Goal: Transaction & Acquisition: Download file/media

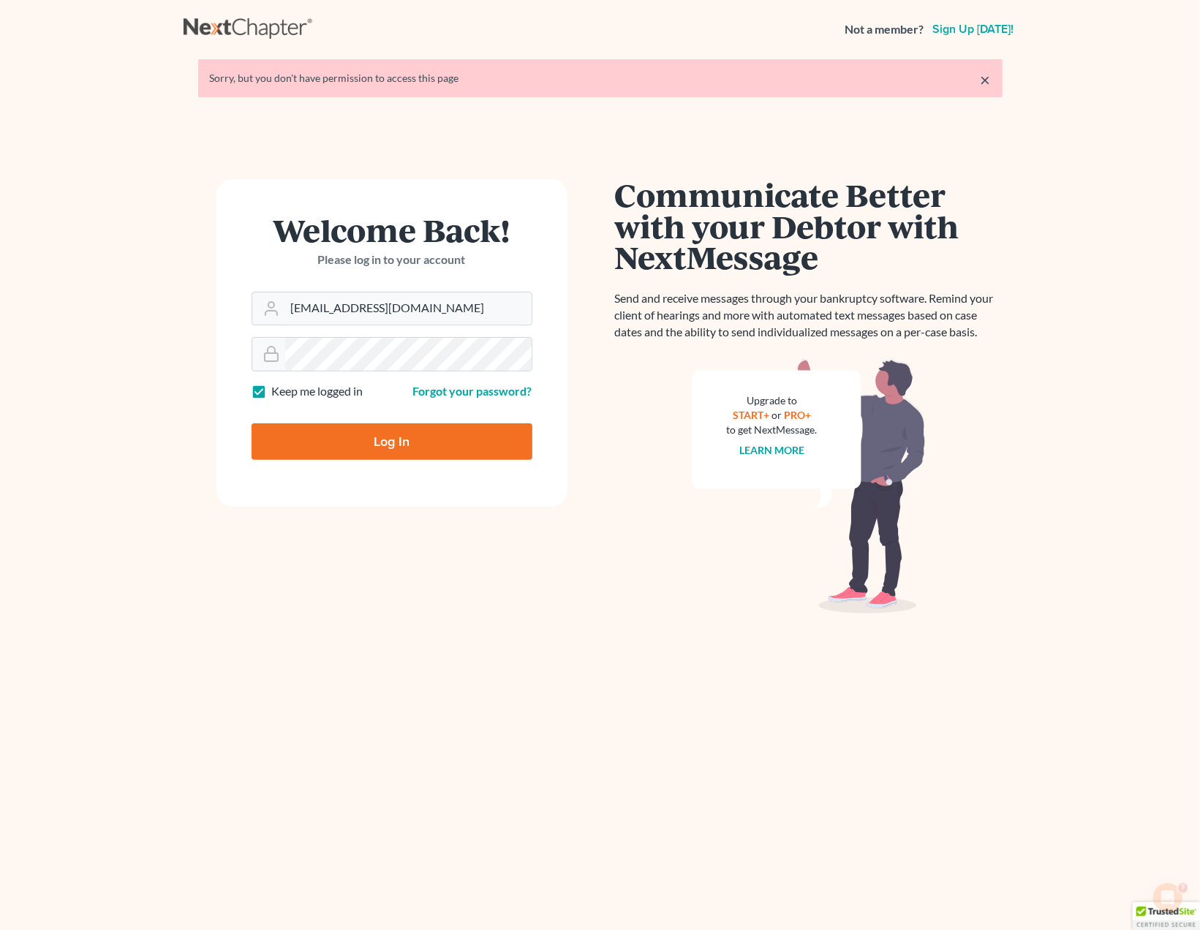
type input "[EMAIL_ADDRESS][DOMAIN_NAME]"
click at [372, 442] on input "Log In" at bounding box center [392, 441] width 281 height 37
type input "Thinking..."
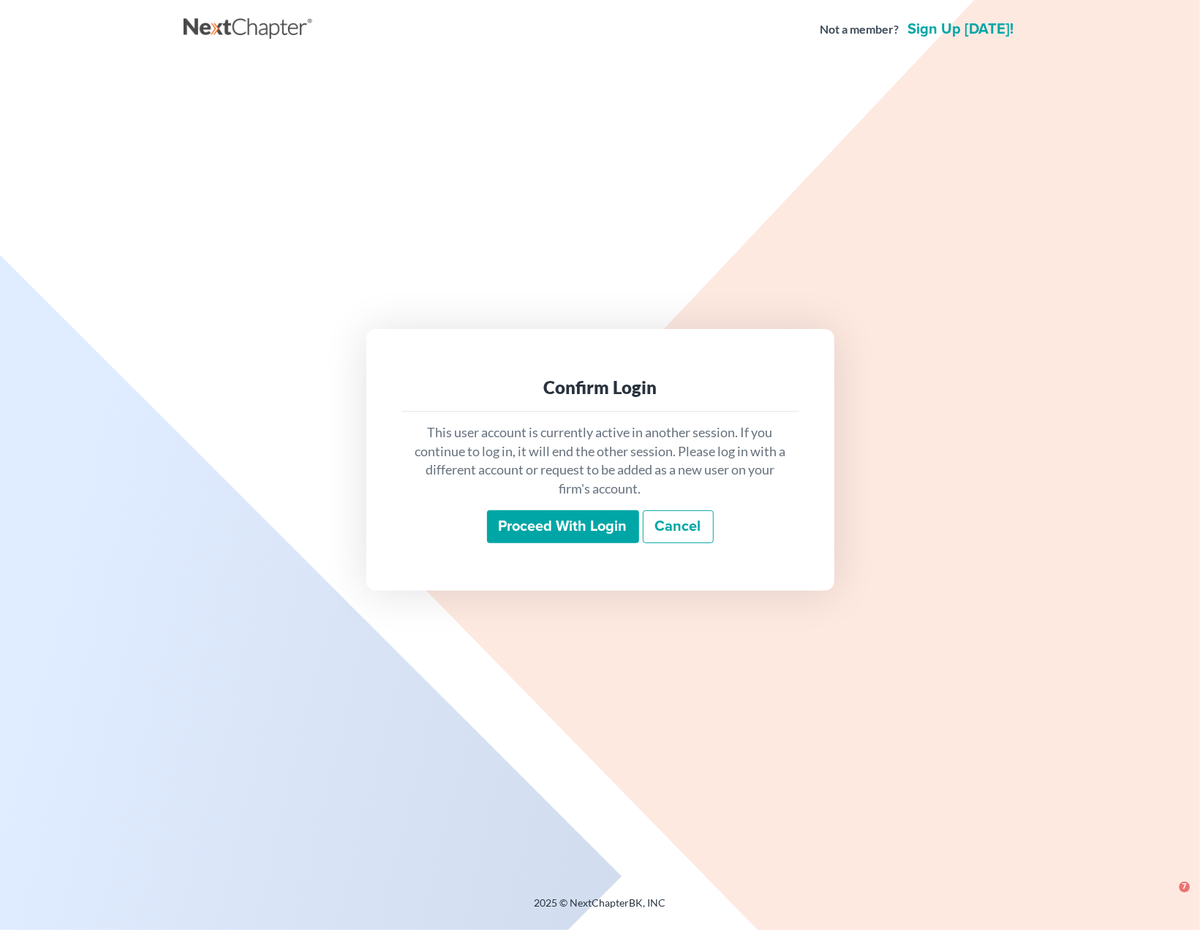
click at [533, 526] on input "Proceed with login" at bounding box center [563, 528] width 152 height 34
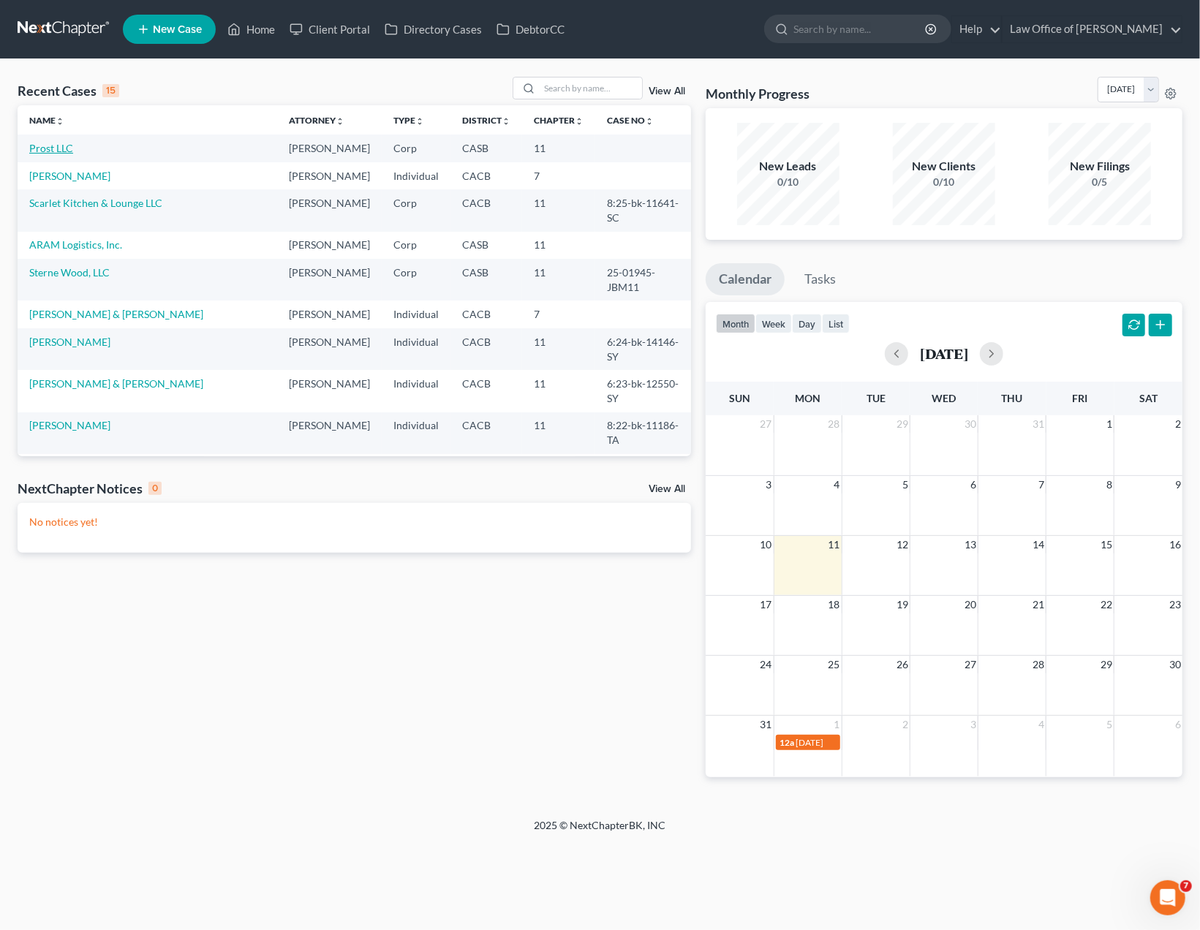
click at [54, 149] on link "Prost LLC" at bounding box center [51, 148] width 44 height 12
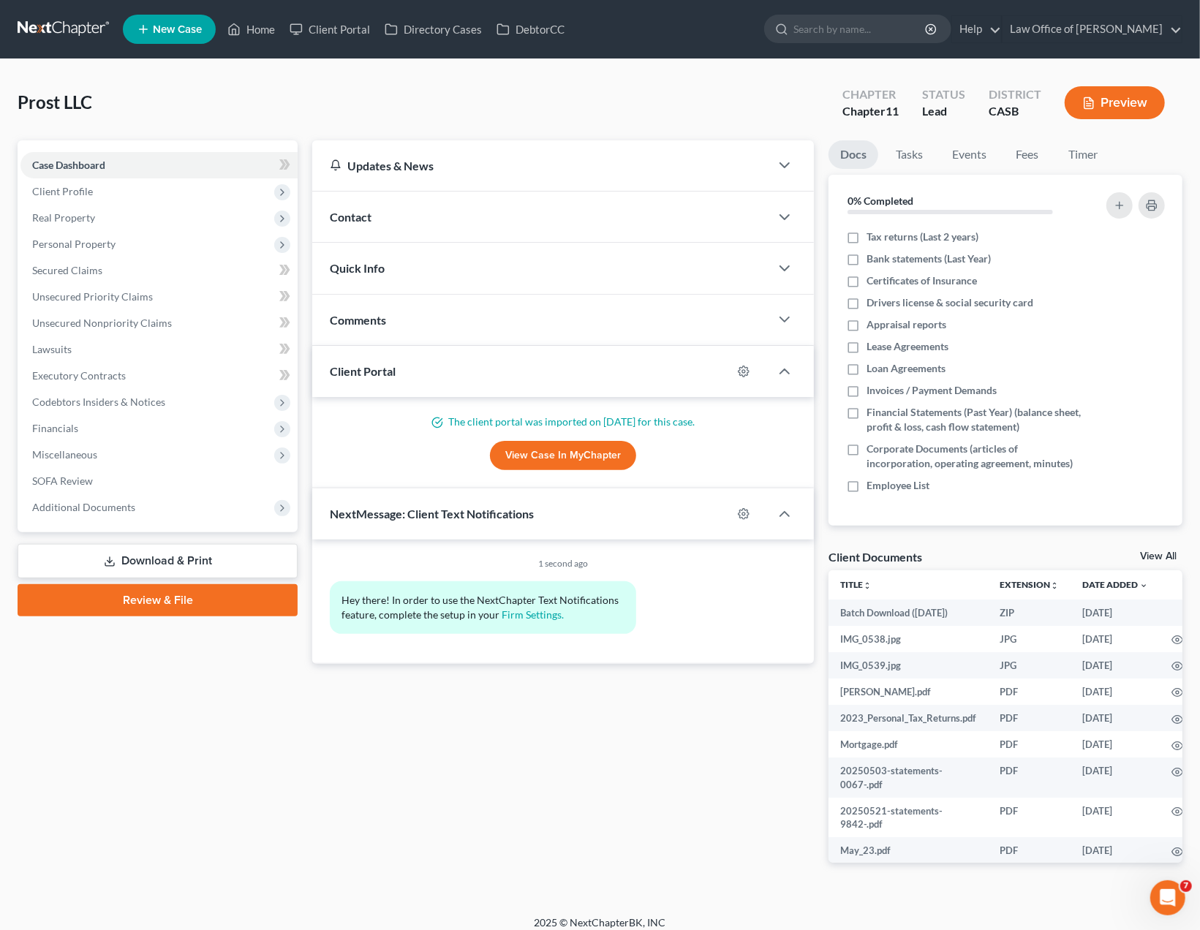
click at [790, 83] on div "Prost LLC Upgraded Chapter Chapter 11 Status Lead District CASB Preview" at bounding box center [600, 109] width 1165 height 64
click at [78, 474] on link "SOFA Review" at bounding box center [158, 481] width 277 height 26
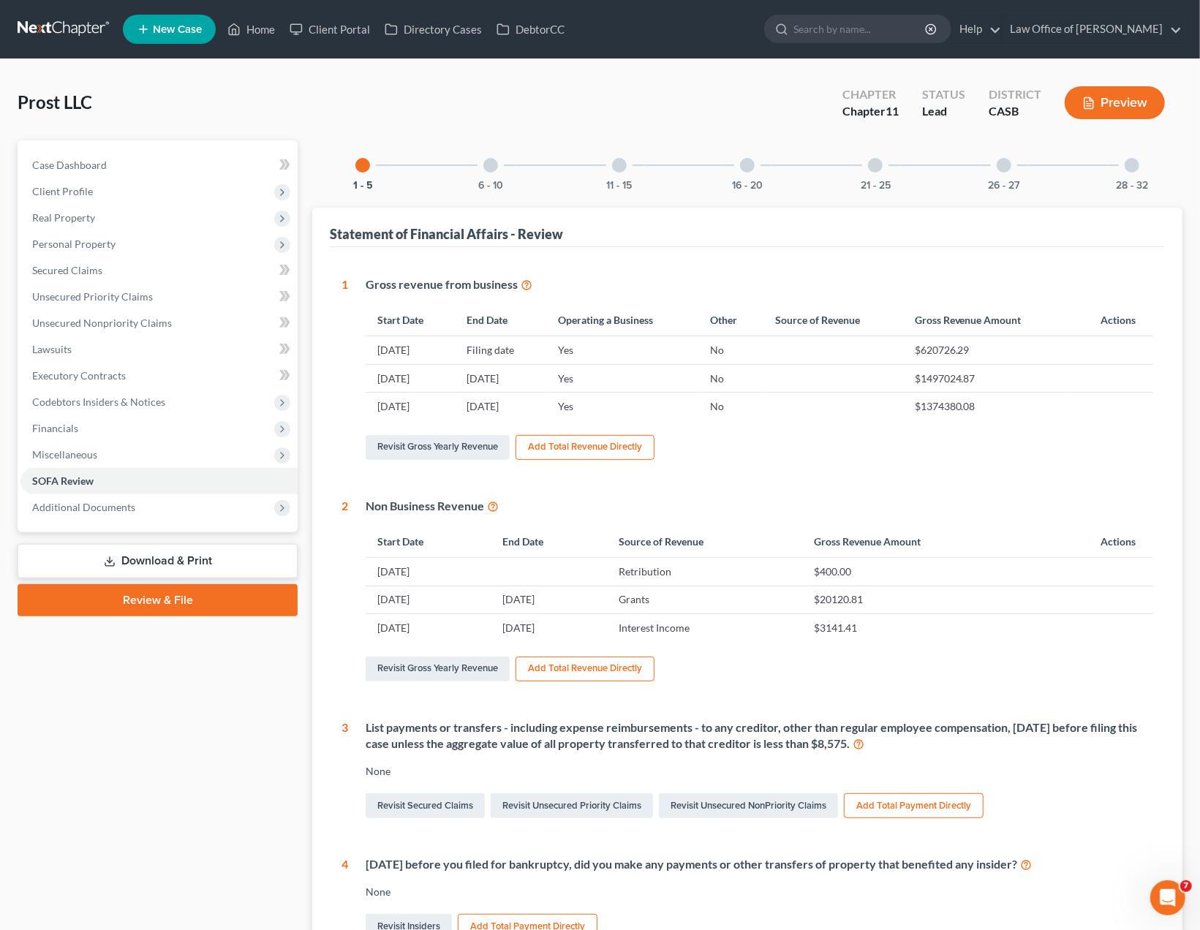
click at [614, 175] on div "11 - 15" at bounding box center [620, 165] width 50 height 50
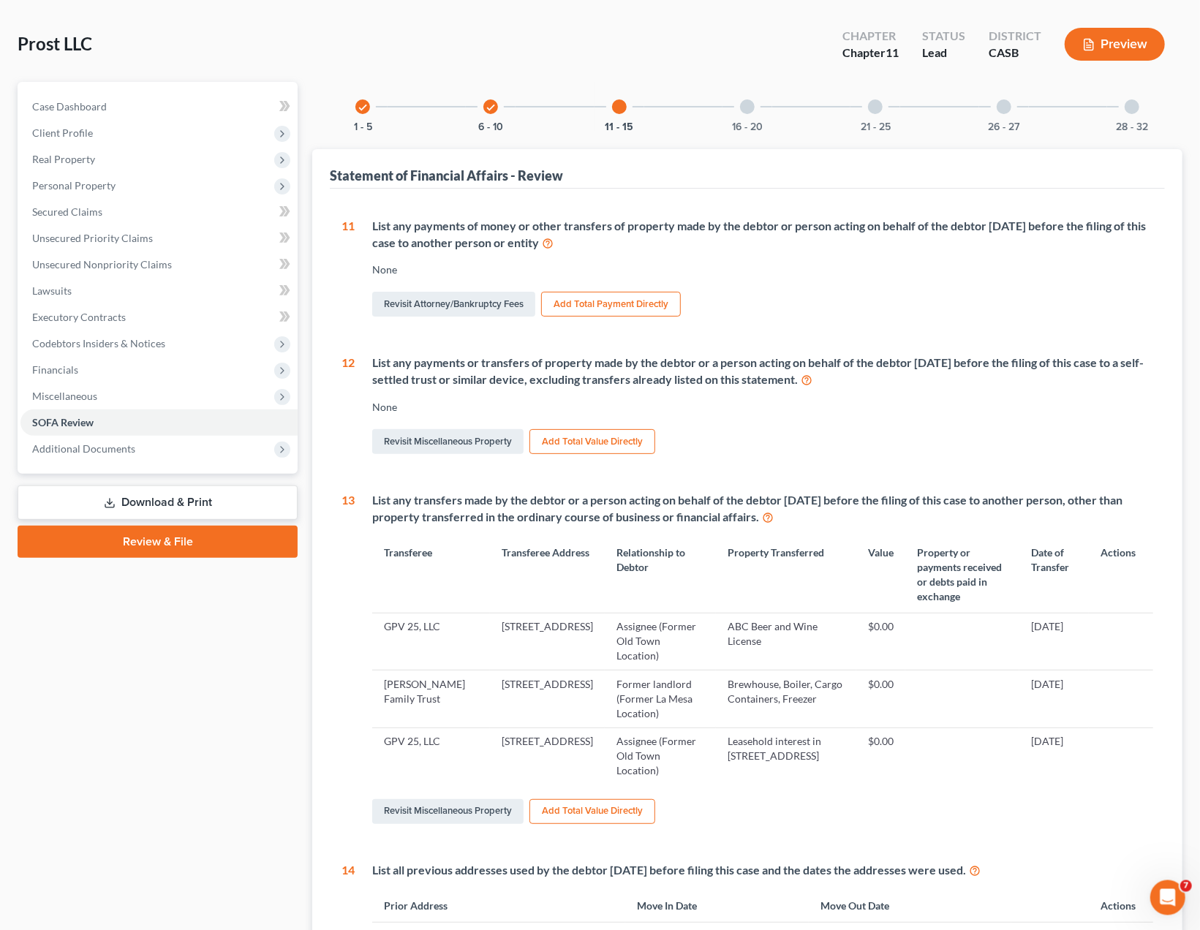
scroll to position [76, 0]
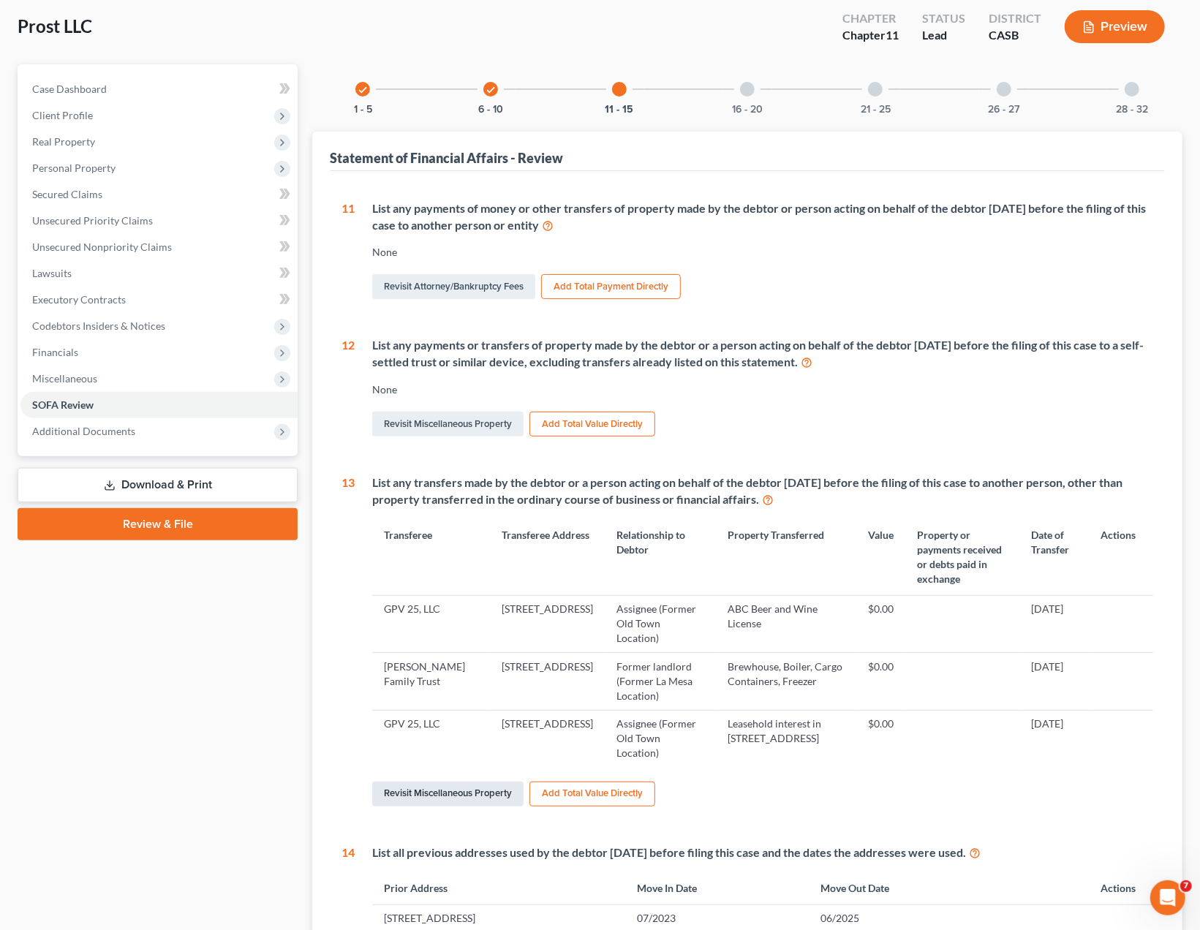
click at [438, 782] on link "Revisit Miscellaneous Property" at bounding box center [447, 794] width 151 height 25
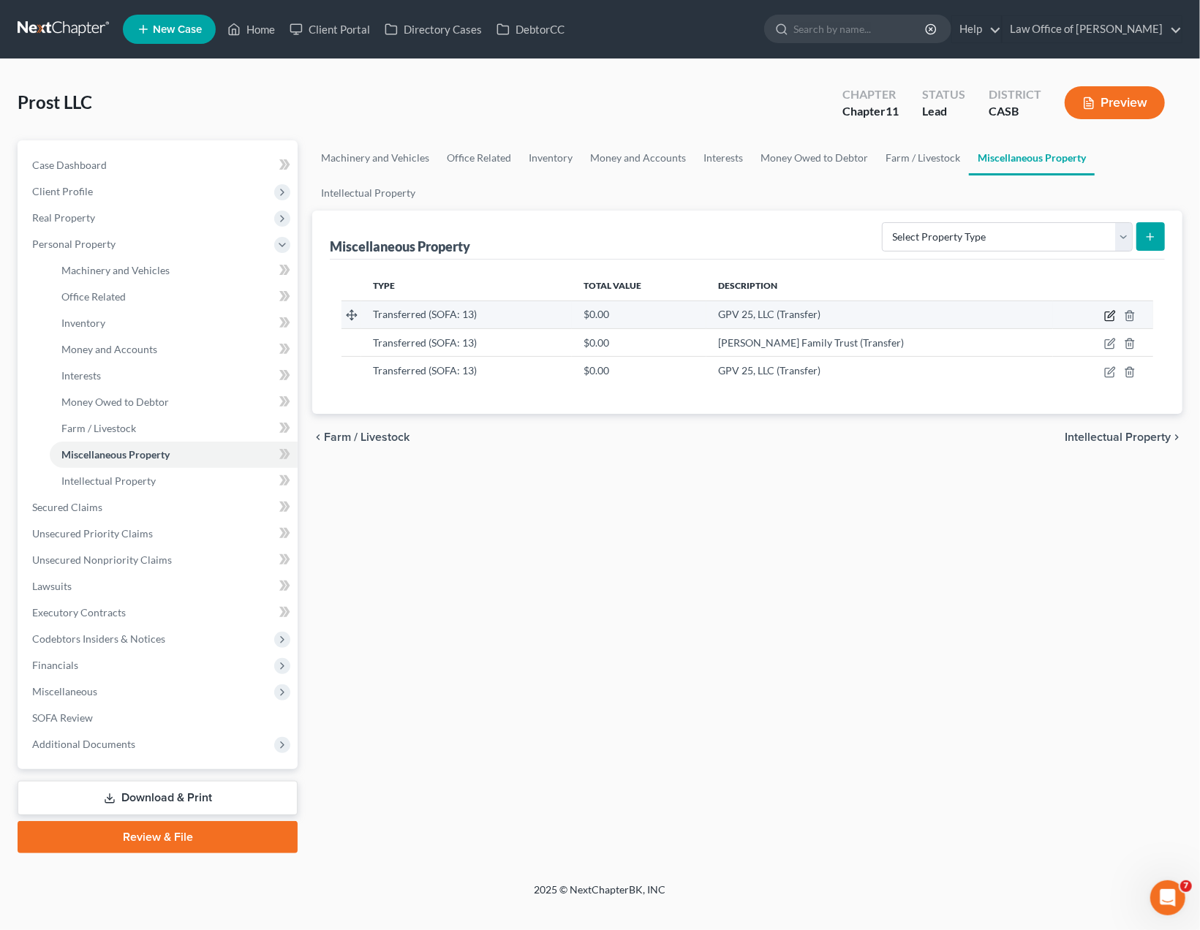
click at [1105, 317] on icon "button" at bounding box center [1109, 316] width 9 height 9
select select "Ordinary (within 2 years)"
select select "4"
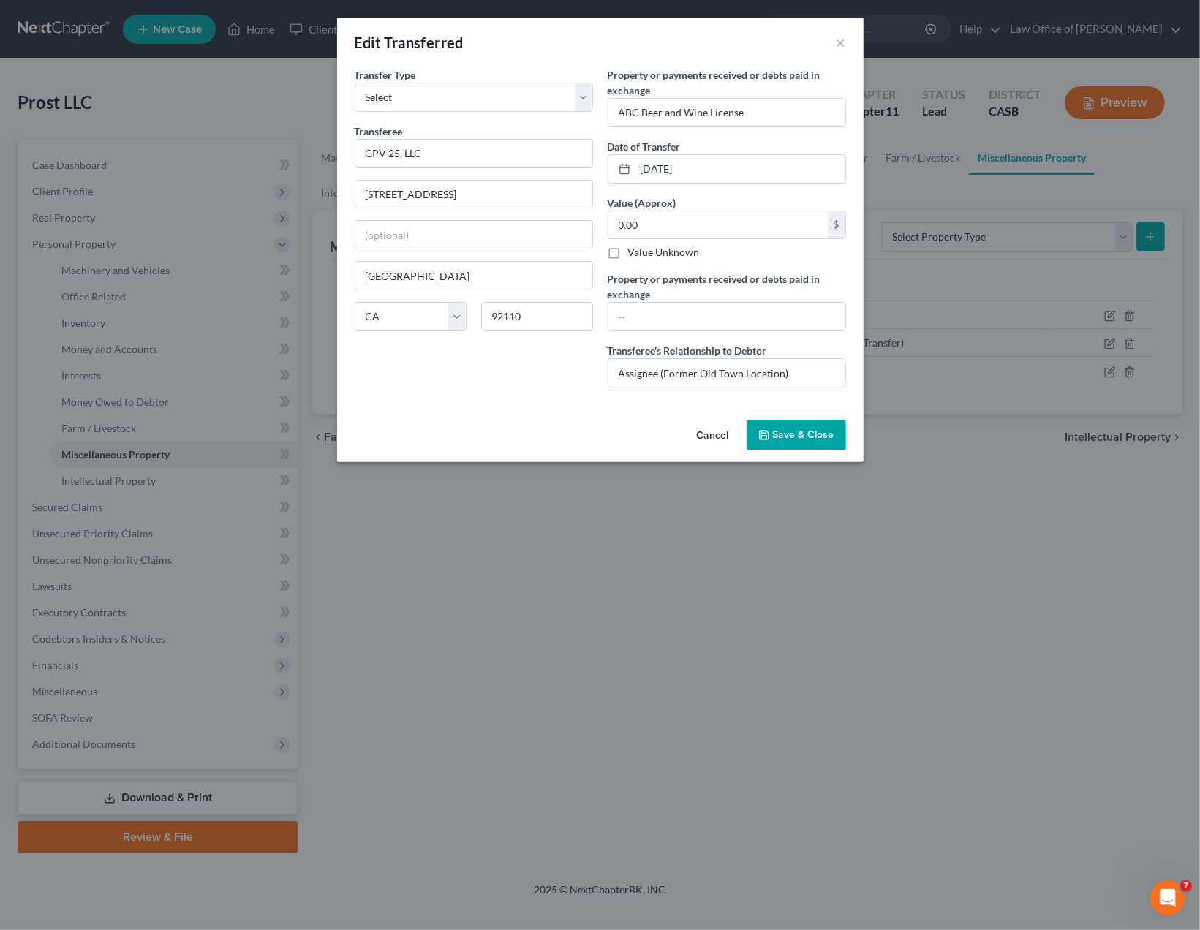
click at [713, 428] on button "Cancel" at bounding box center [713, 435] width 56 height 29
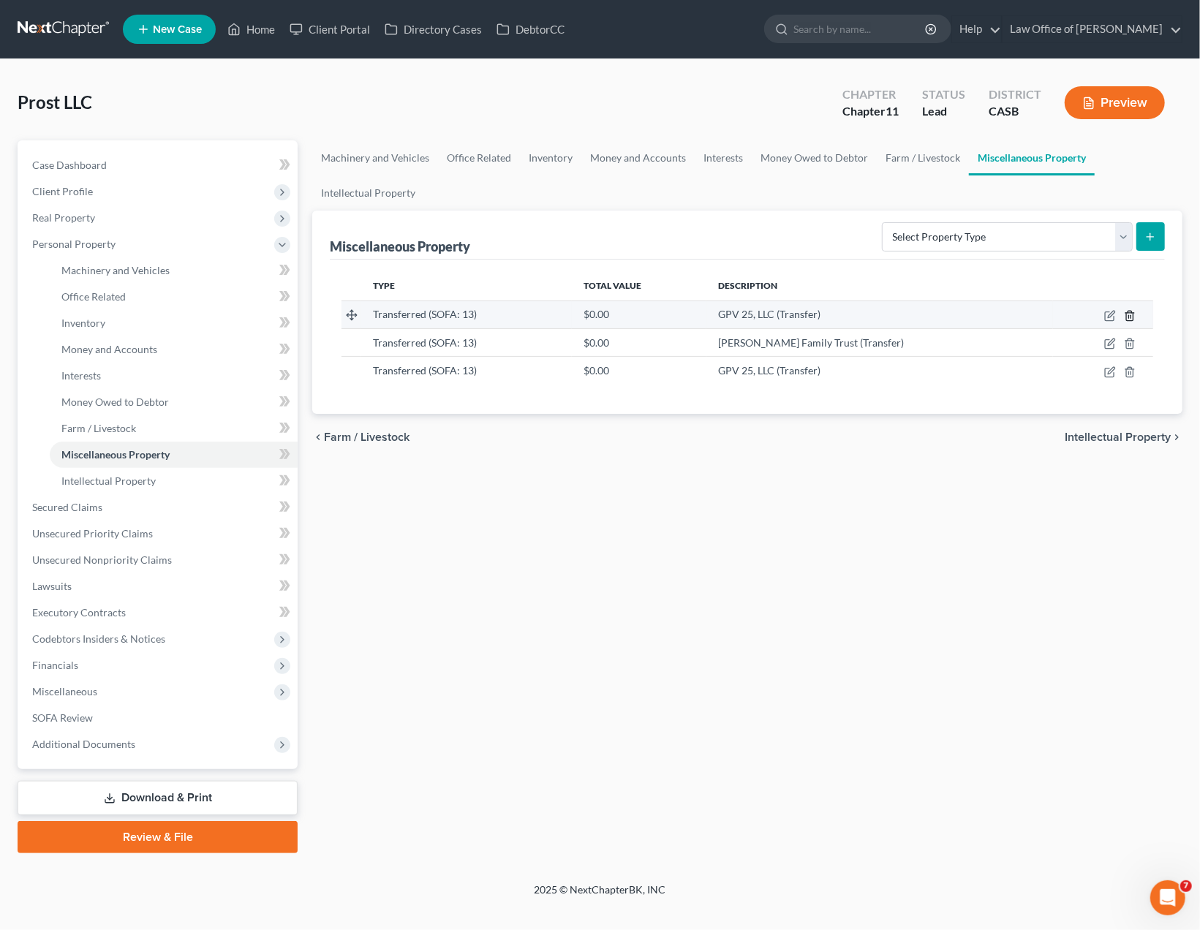
click at [1132, 314] on icon "button" at bounding box center [1130, 316] width 12 height 12
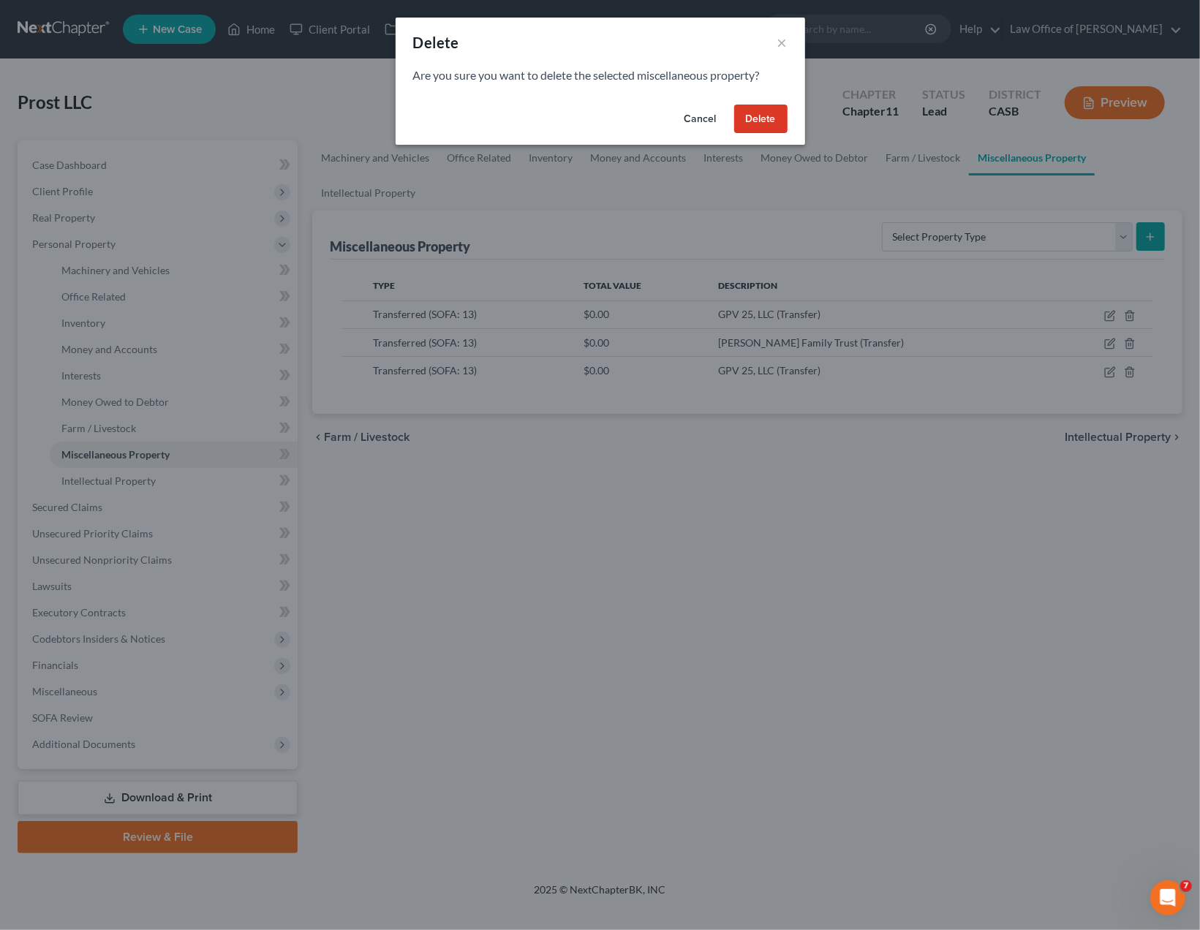
click at [769, 117] on button "Delete" at bounding box center [760, 119] width 53 height 29
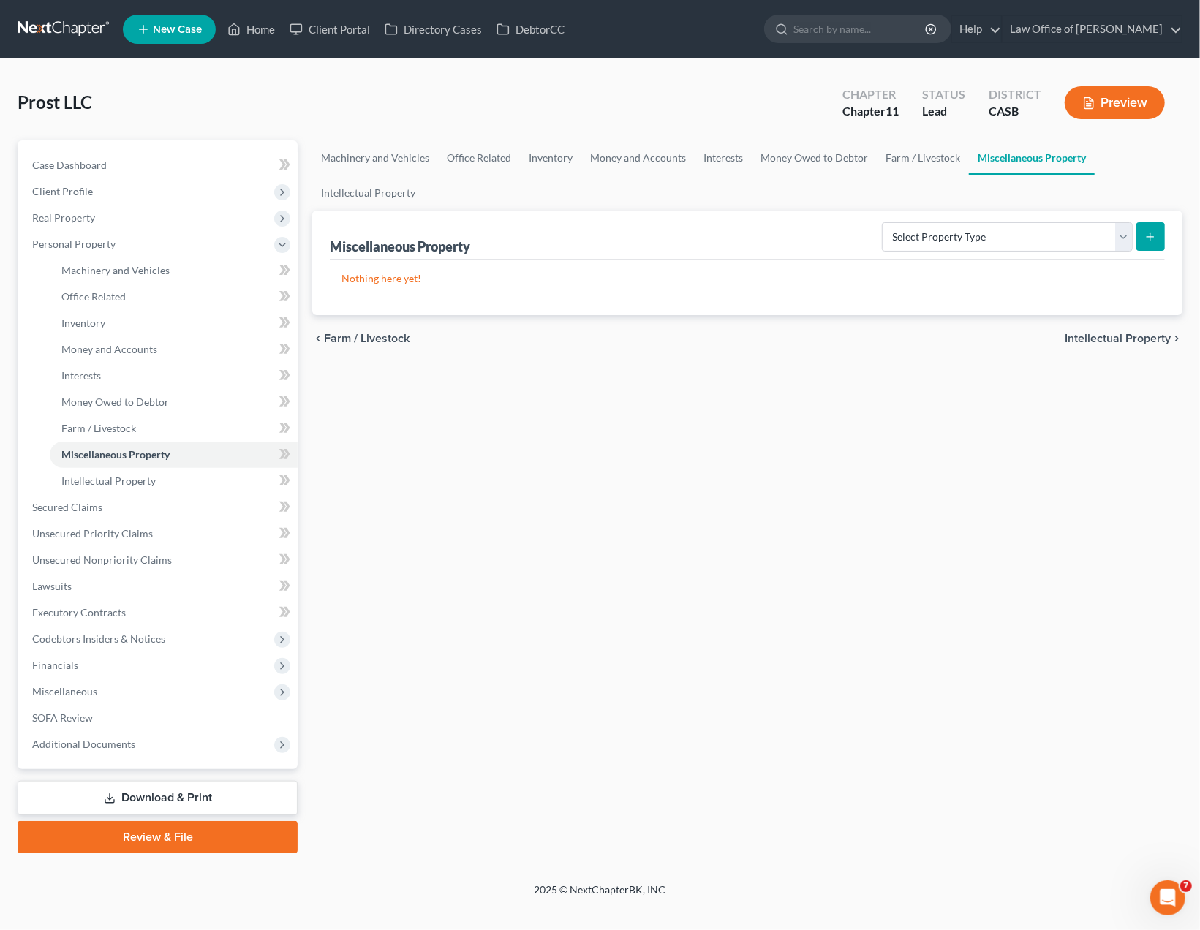
click at [739, 586] on div "Machinery and Vehicles Office Related Inventory Money and Accounts Interests Mo…" at bounding box center [747, 496] width 885 height 713
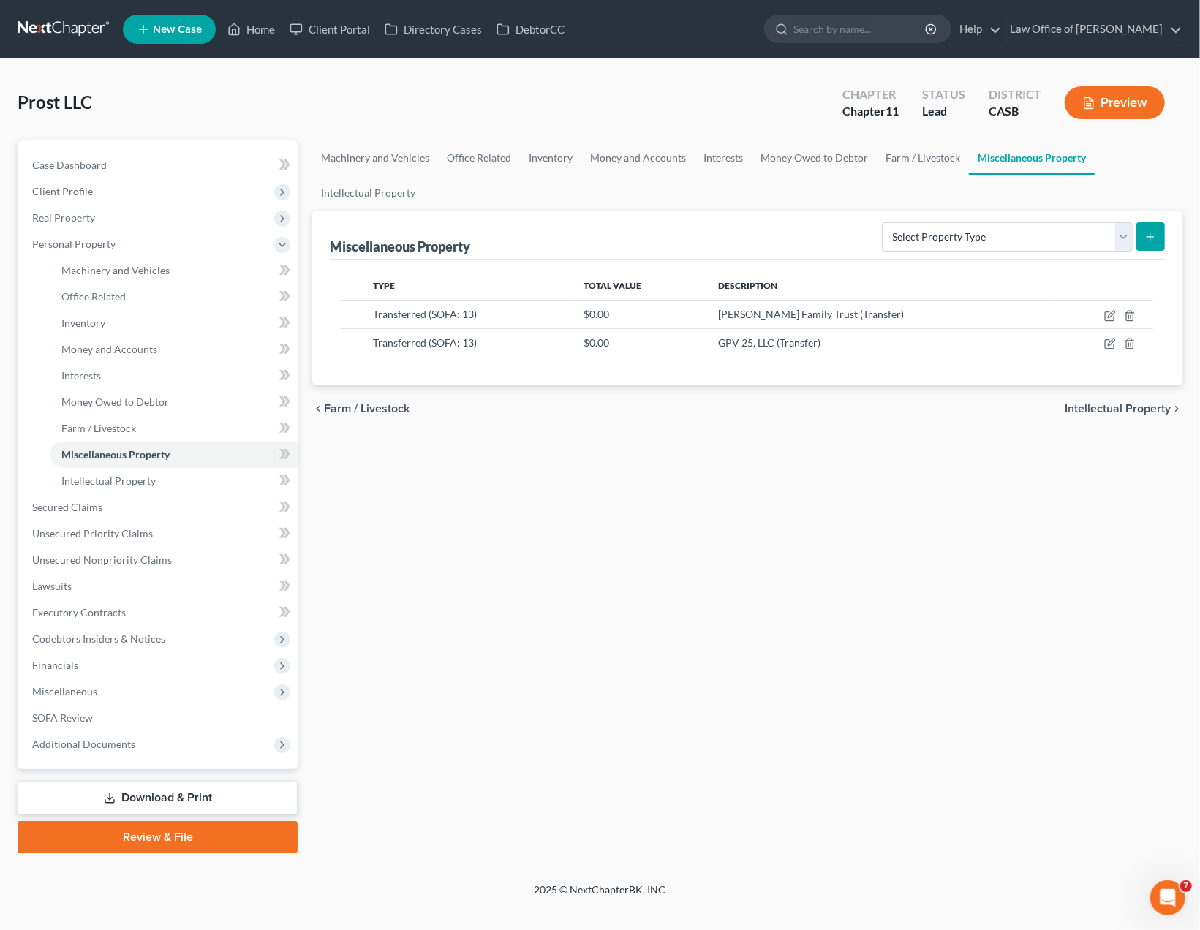
click at [656, 670] on div "Machinery and Vehicles Office Related Inventory Money and Accounts Interests Mo…" at bounding box center [747, 496] width 885 height 713
click at [804, 456] on div "Machinery and Vehicles Office Related Inventory Money and Accounts Interests Mo…" at bounding box center [747, 496] width 885 height 713
click at [86, 611] on span "Executory Contracts" at bounding box center [79, 612] width 94 height 12
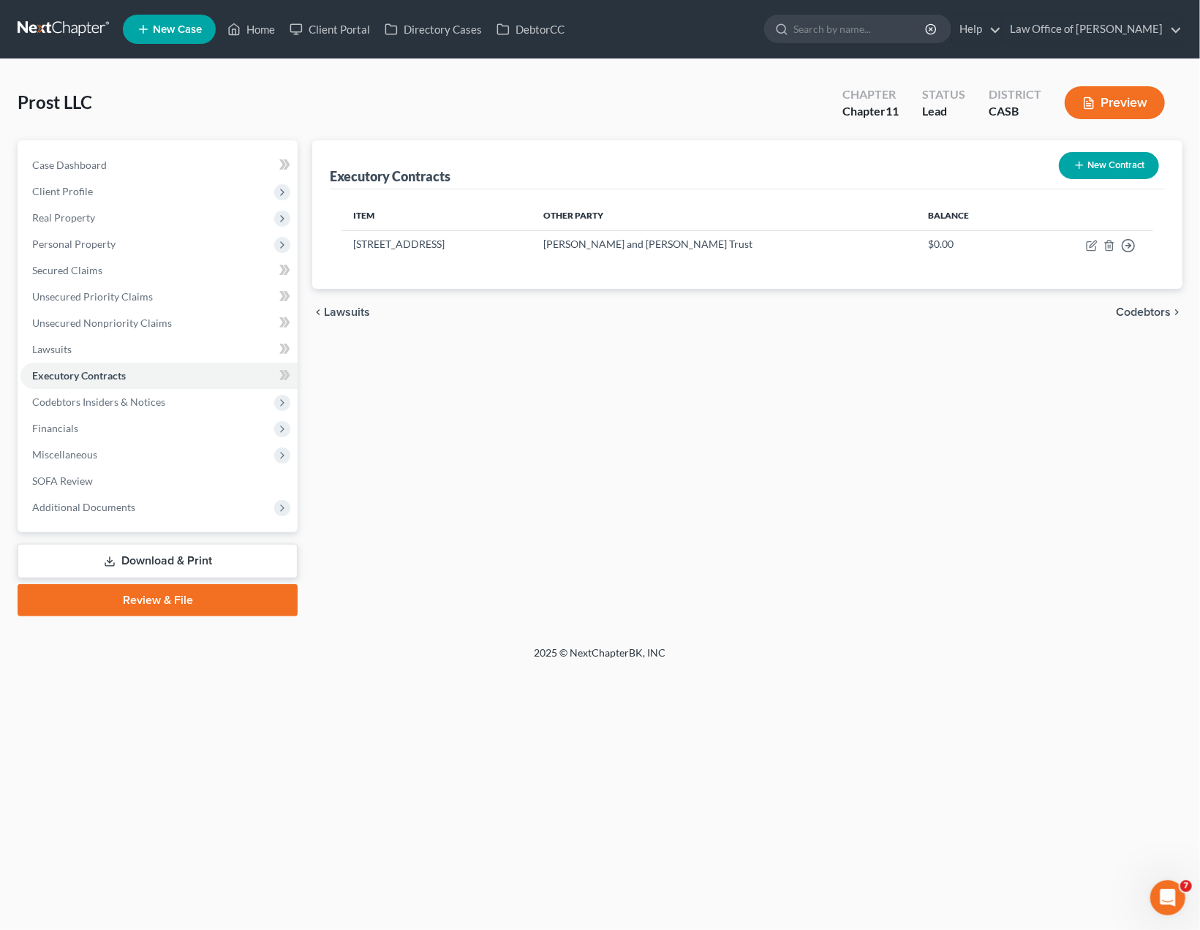
click at [883, 487] on div "Executory Contracts New Contract Item Other Party Balance 1971 India Street, Sa…" at bounding box center [747, 378] width 885 height 476
click at [930, 851] on div "Home New Case Client Portal Directory Cases DebtorCC Law Office of Donald W. Re…" at bounding box center [600, 465] width 1200 height 930
click at [100, 295] on span "Unsecured Priority Claims" at bounding box center [92, 296] width 121 height 12
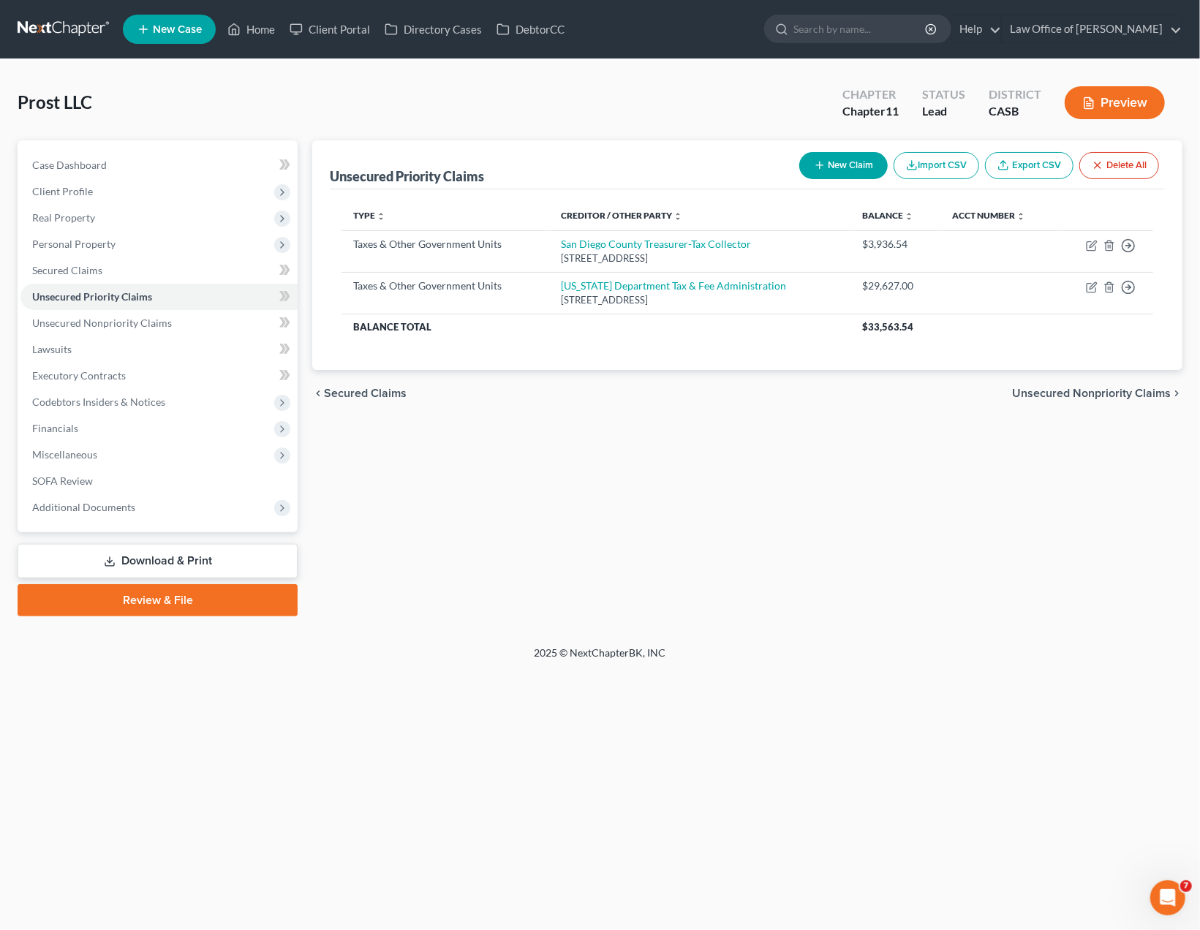
click at [899, 421] on div "Unsecured Priority Claims New Claim Import CSV Export CSV Delete All Type expan…" at bounding box center [747, 378] width 885 height 476
click at [930, 462] on div "Unsecured Priority Claims New Claim Import CSV Export CSV Delete All Type expan…" at bounding box center [747, 378] width 885 height 476
click at [930, 459] on div "Unsecured Priority Claims New Claim Import CSV Export CSV Delete All Type expan…" at bounding box center [747, 378] width 885 height 476
click at [925, 460] on div "Unsecured Priority Claims New Claim Import CSV Export CSV Delete All Type expan…" at bounding box center [747, 378] width 885 height 476
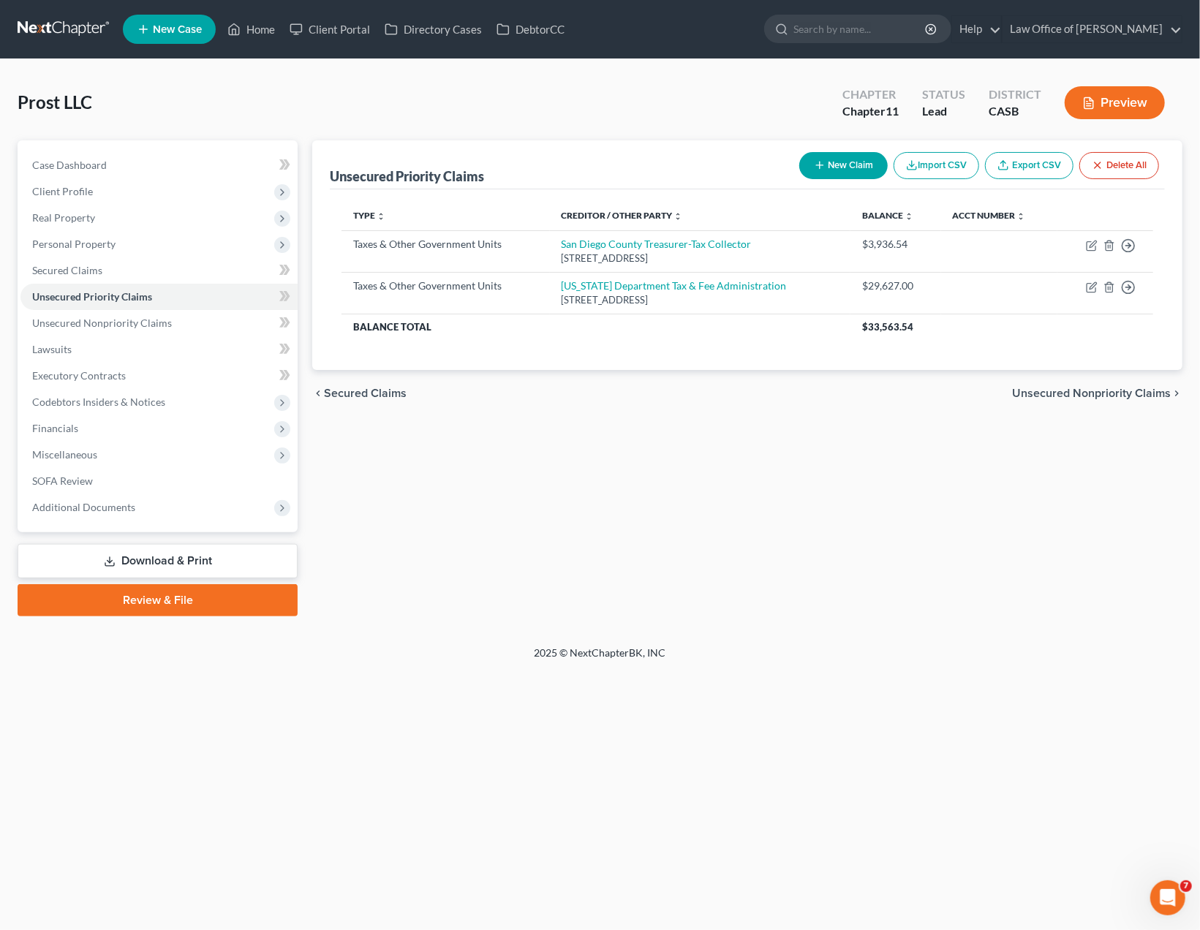
click at [921, 459] on div "Unsecured Priority Claims New Claim Import CSV Export CSV Delete All Type expan…" at bounding box center [747, 378] width 885 height 476
click at [680, 154] on div "Unsecured Priority Claims New Claim Import CSV Export CSV Delete All" at bounding box center [747, 164] width 835 height 49
click at [73, 679] on div "Home New Case Client Portal Directory Cases DebtorCC Law Office of Donald W. Re…" at bounding box center [600, 465] width 1200 height 930
click at [580, 456] on div "Unsecured Priority Claims New Claim Import CSV Export CSV Delete All Type expan…" at bounding box center [747, 378] width 885 height 476
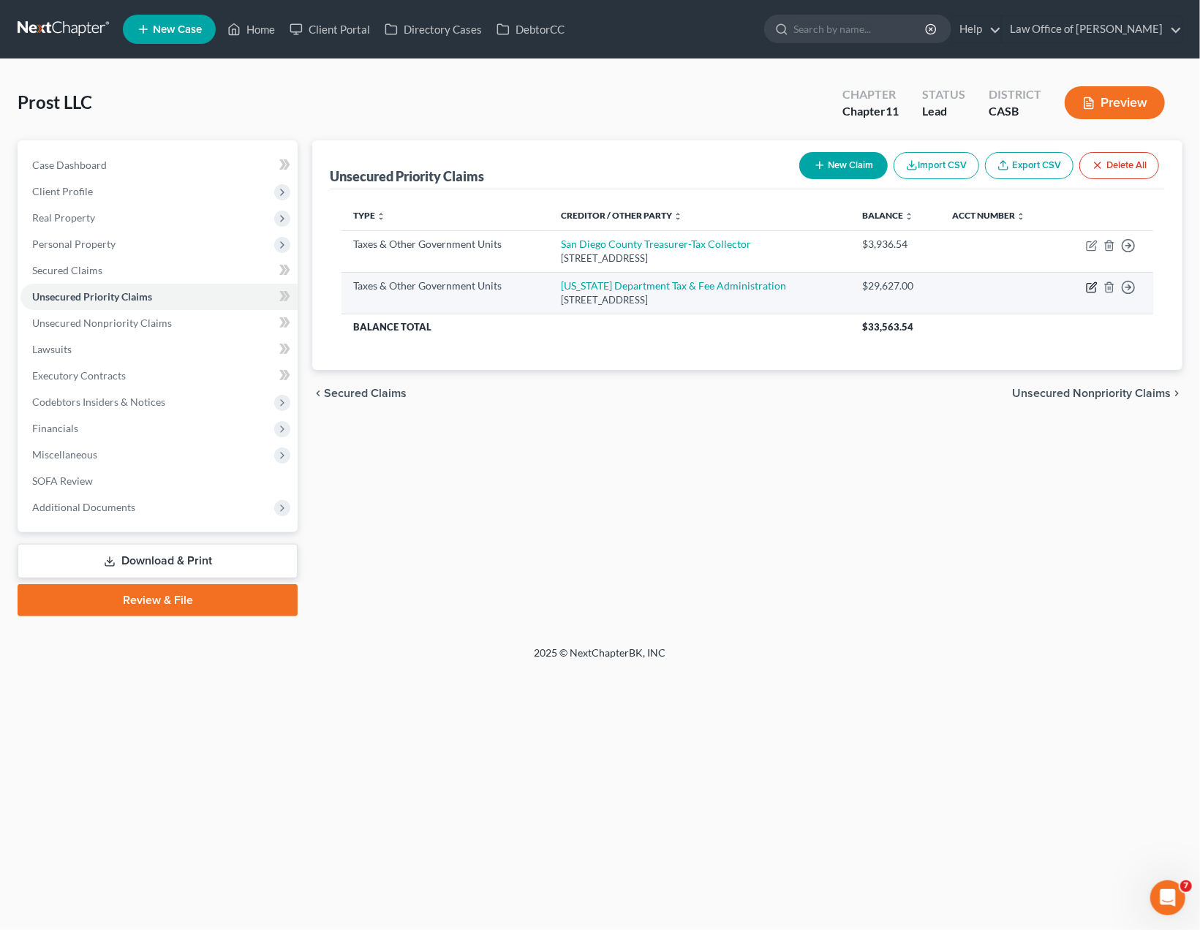
click at [1091, 286] on icon "button" at bounding box center [1093, 285] width 7 height 7
select select "2"
select select "4"
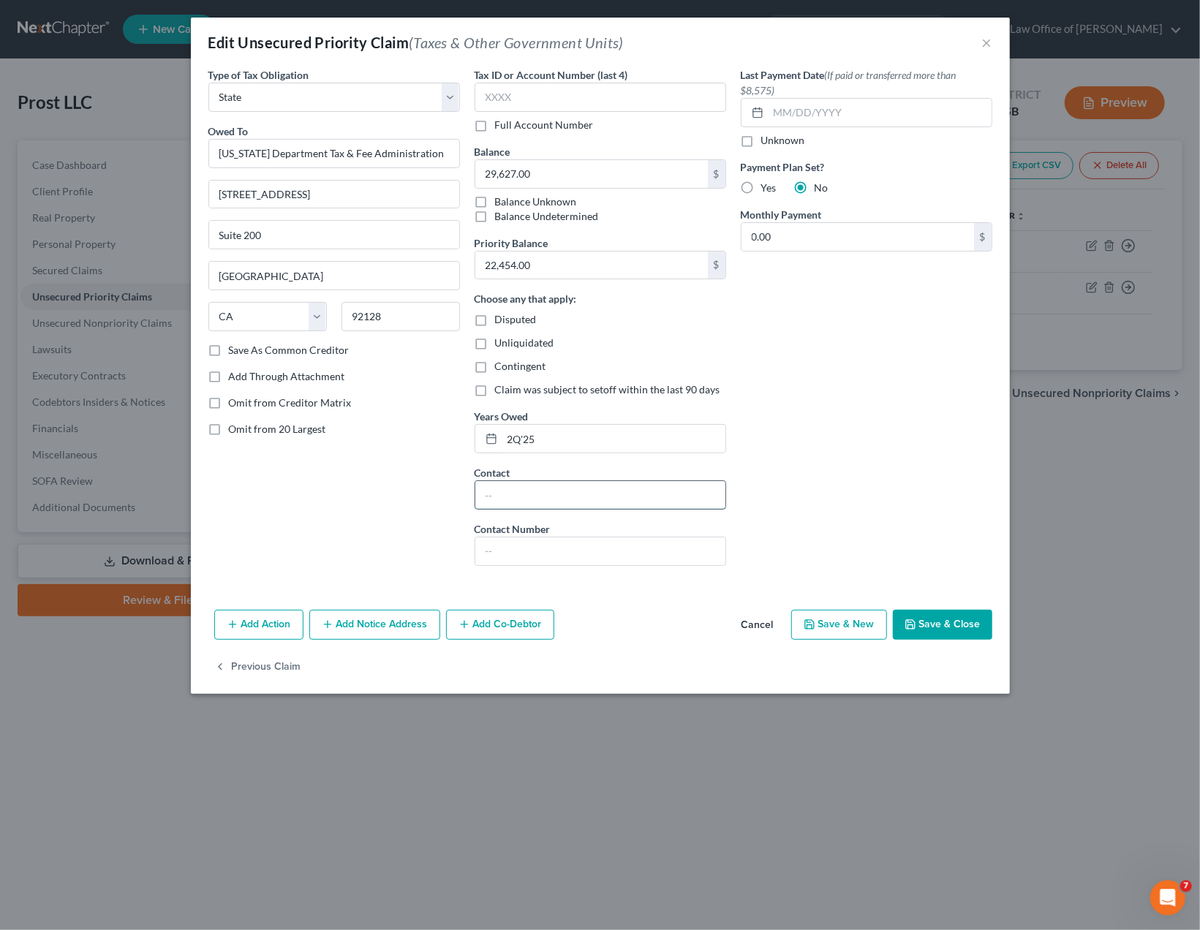
click at [570, 496] on input "text" at bounding box center [600, 495] width 250 height 28
click at [946, 625] on button "Save & Close" at bounding box center [942, 625] width 99 height 31
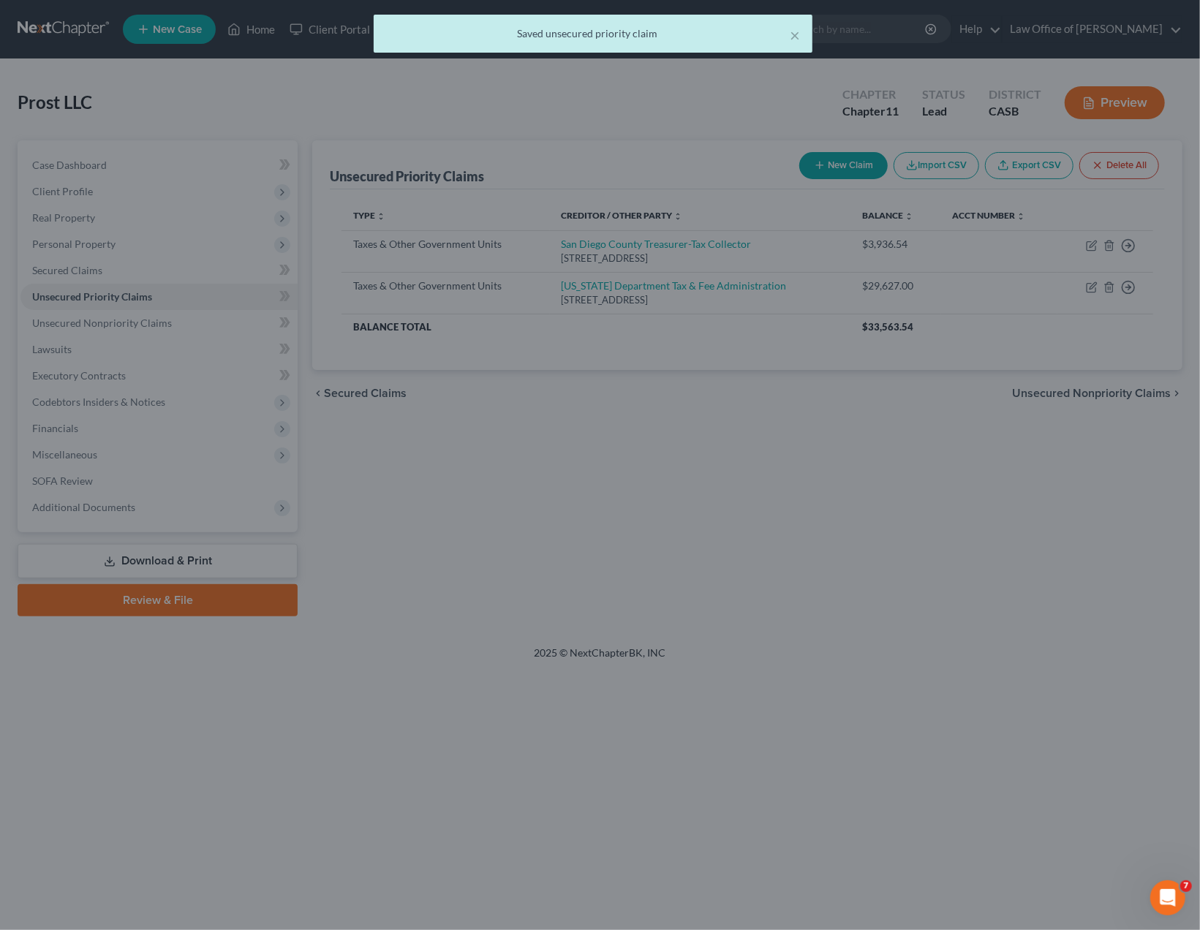
click at [1050, 598] on div "Unsecured Priority Claims New Claim Import CSV Export CSV Delete All Type expan…" at bounding box center [747, 378] width 885 height 476
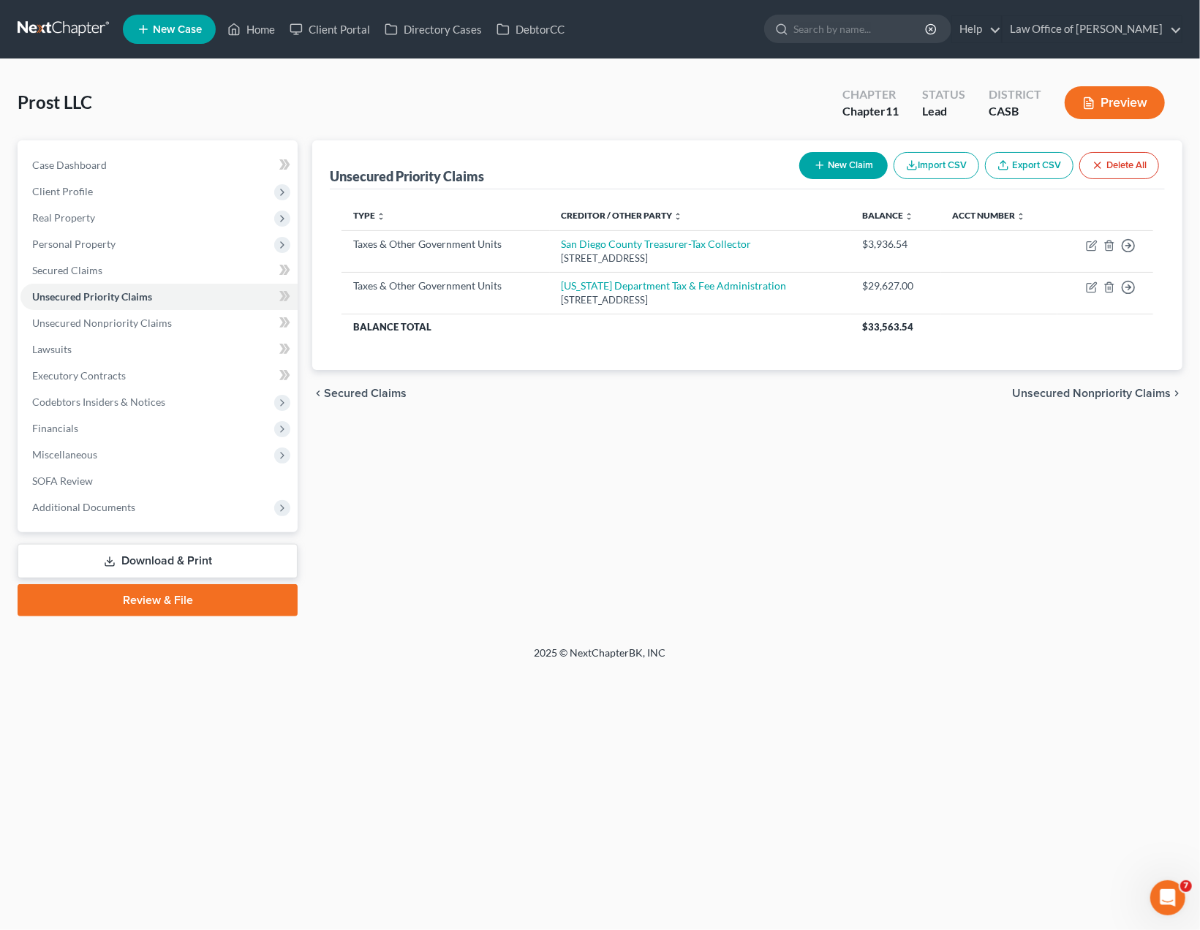
click at [56, 688] on div "Home New Case Client Portal Directory Cases DebtorCC Law Office of Donald W. Re…" at bounding box center [600, 465] width 1200 height 930
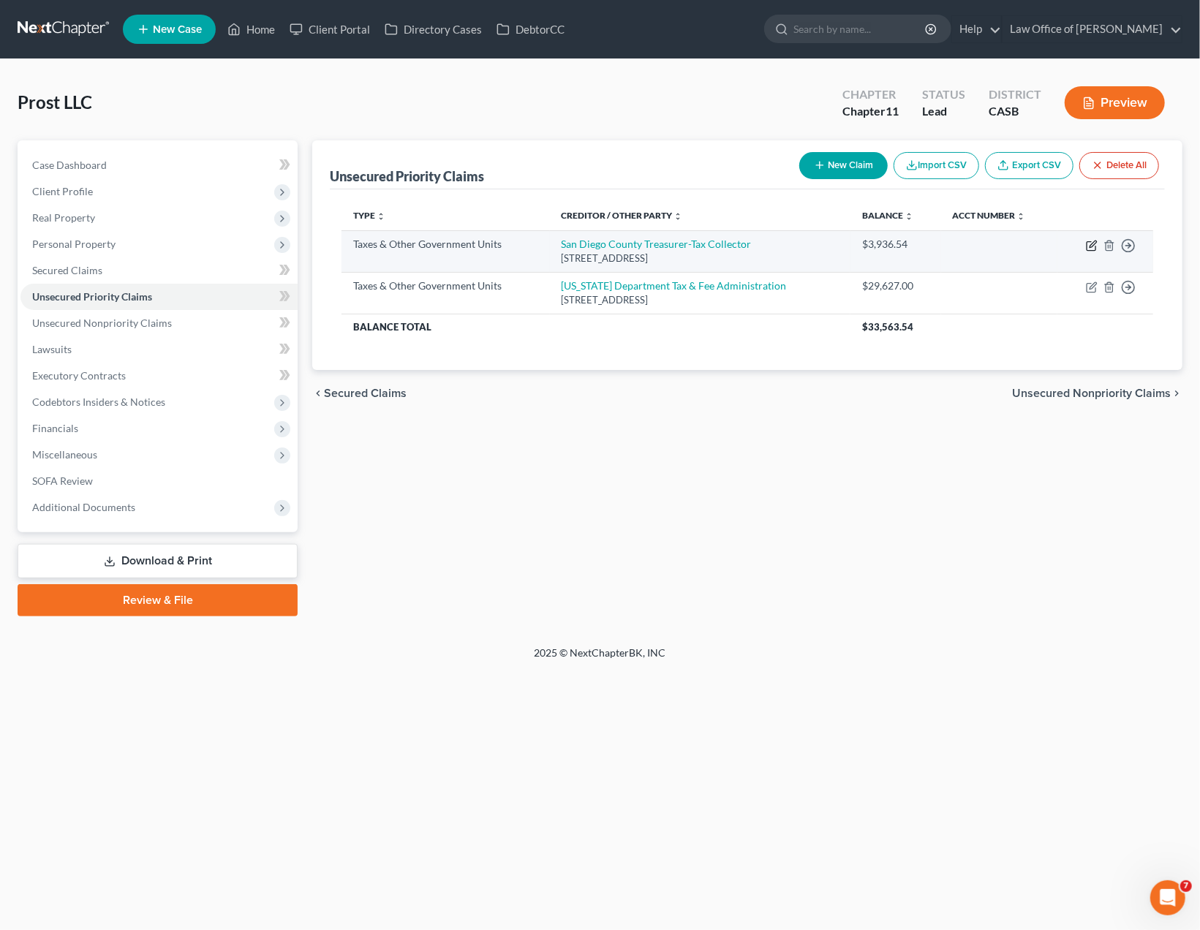
click at [1091, 246] on icon "button" at bounding box center [1093, 244] width 7 height 7
select select "4"
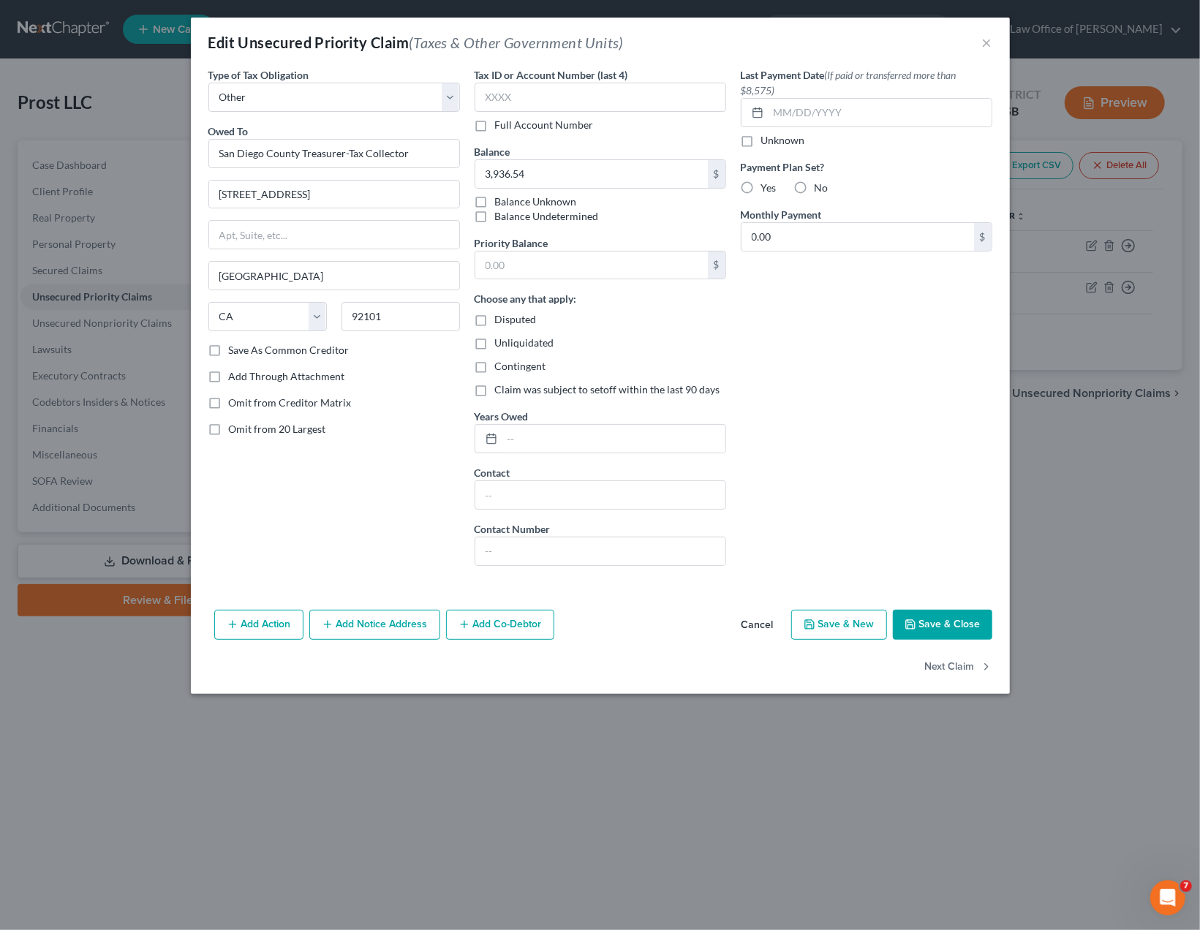
click at [870, 491] on div "Last Payment Date (If paid or transferred more than $8,575) Unknown Payment Pla…" at bounding box center [867, 322] width 266 height 511
click at [534, 437] on input "text" at bounding box center [613, 439] width 223 height 28
type input "Personal Propert"
click at [768, 621] on button "Cancel" at bounding box center [758, 625] width 56 height 29
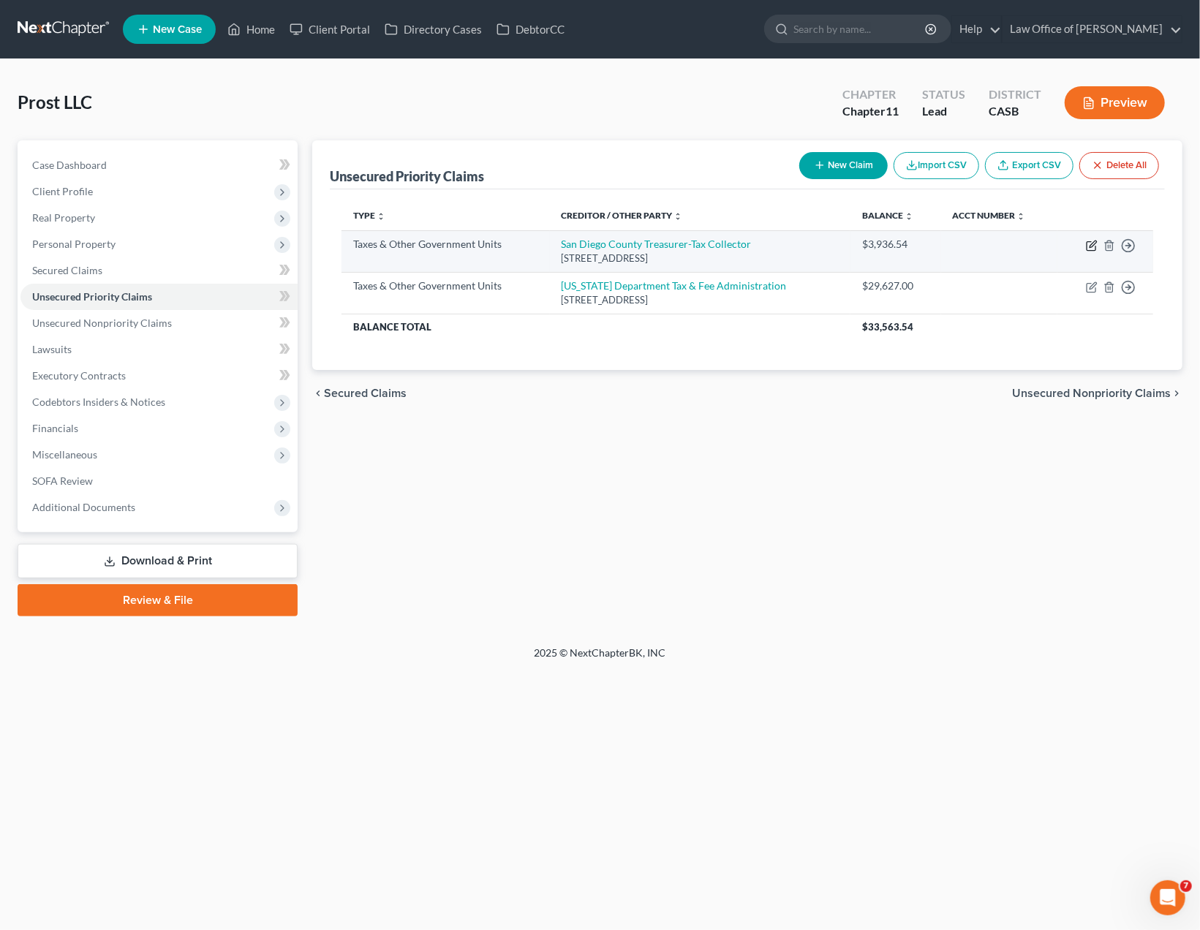
click at [1091, 245] on icon "button" at bounding box center [1093, 244] width 7 height 7
select select "4"
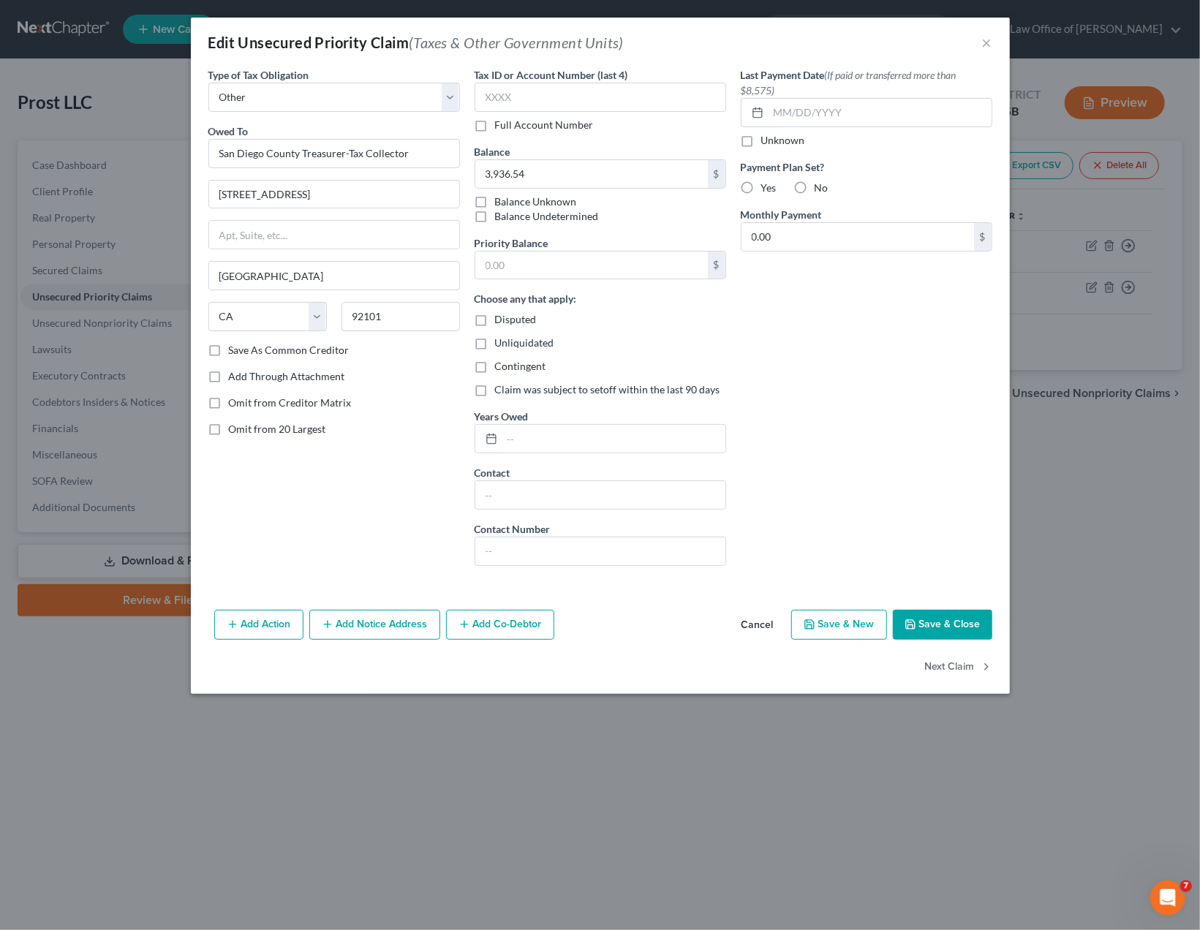
click at [753, 606] on div "Add Action Add Notice Address Add Co-Debtor Cancel Save & New Save & Close" at bounding box center [600, 628] width 819 height 48
click at [754, 625] on button "Cancel" at bounding box center [758, 625] width 56 height 29
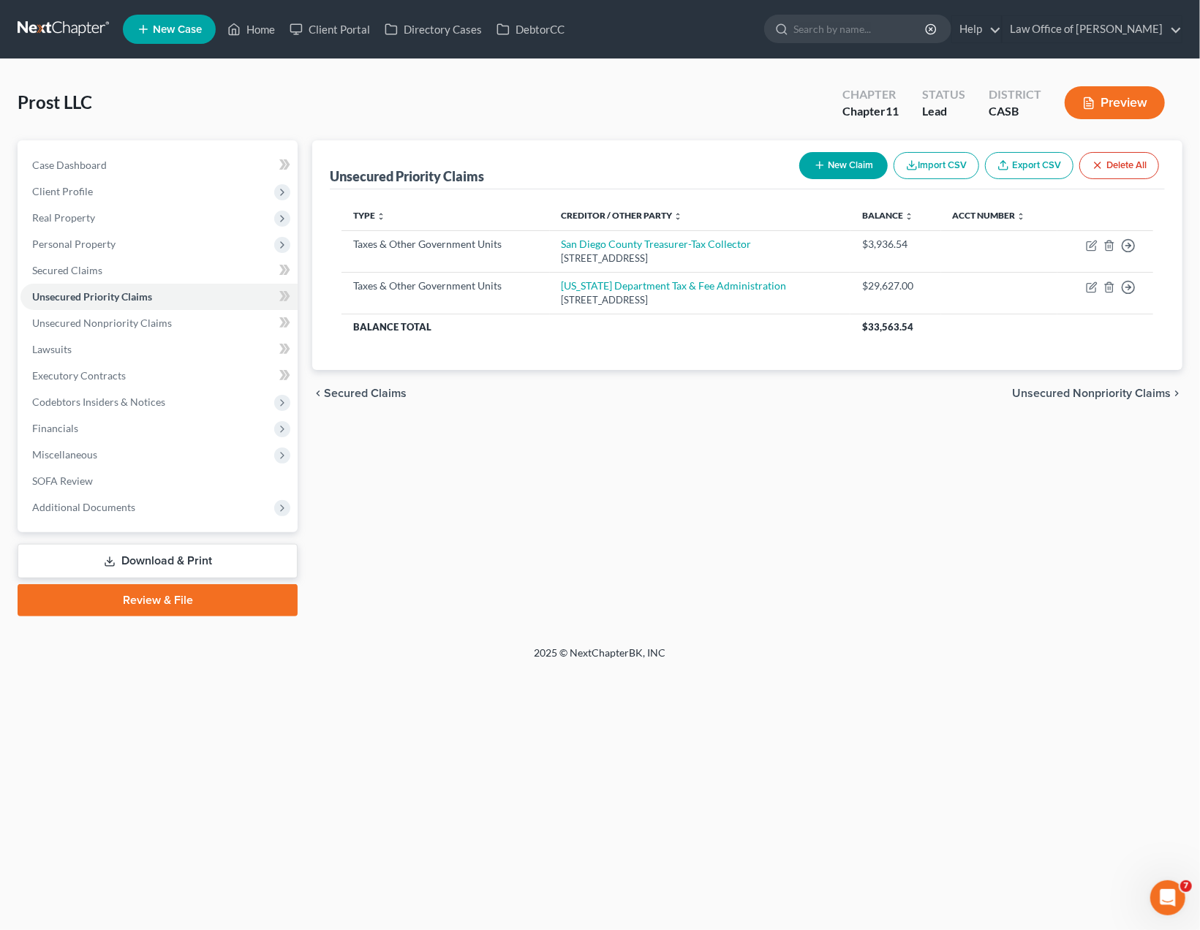
click at [846, 167] on button "New Claim" at bounding box center [843, 165] width 88 height 27
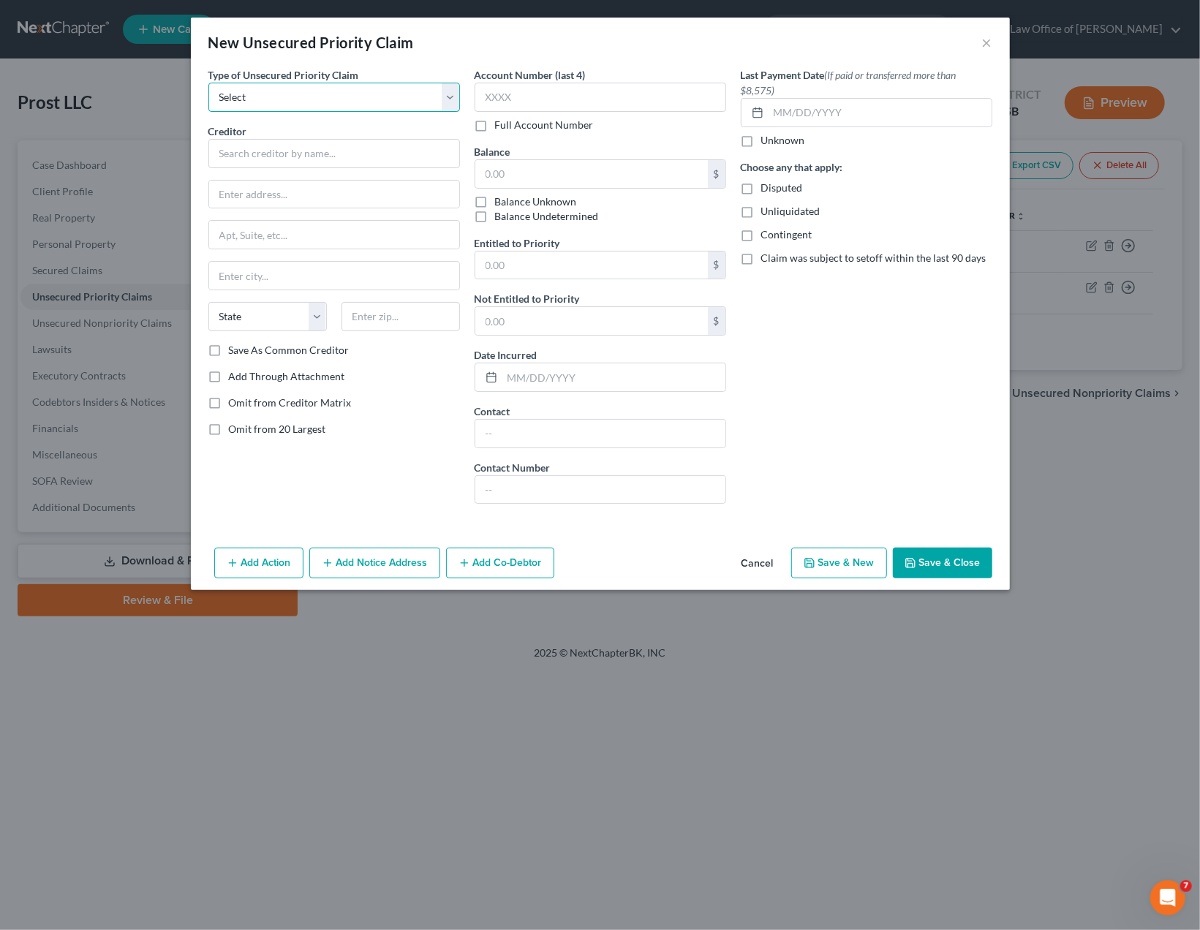
click at [208, 83] on select "Select Taxes & Other Government Units Domestic Support Obligations Extensions o…" at bounding box center [334, 97] width 252 height 29
select select "0"
click option "Taxes & Other Government Units" at bounding box center [0, 0] width 0 height 0
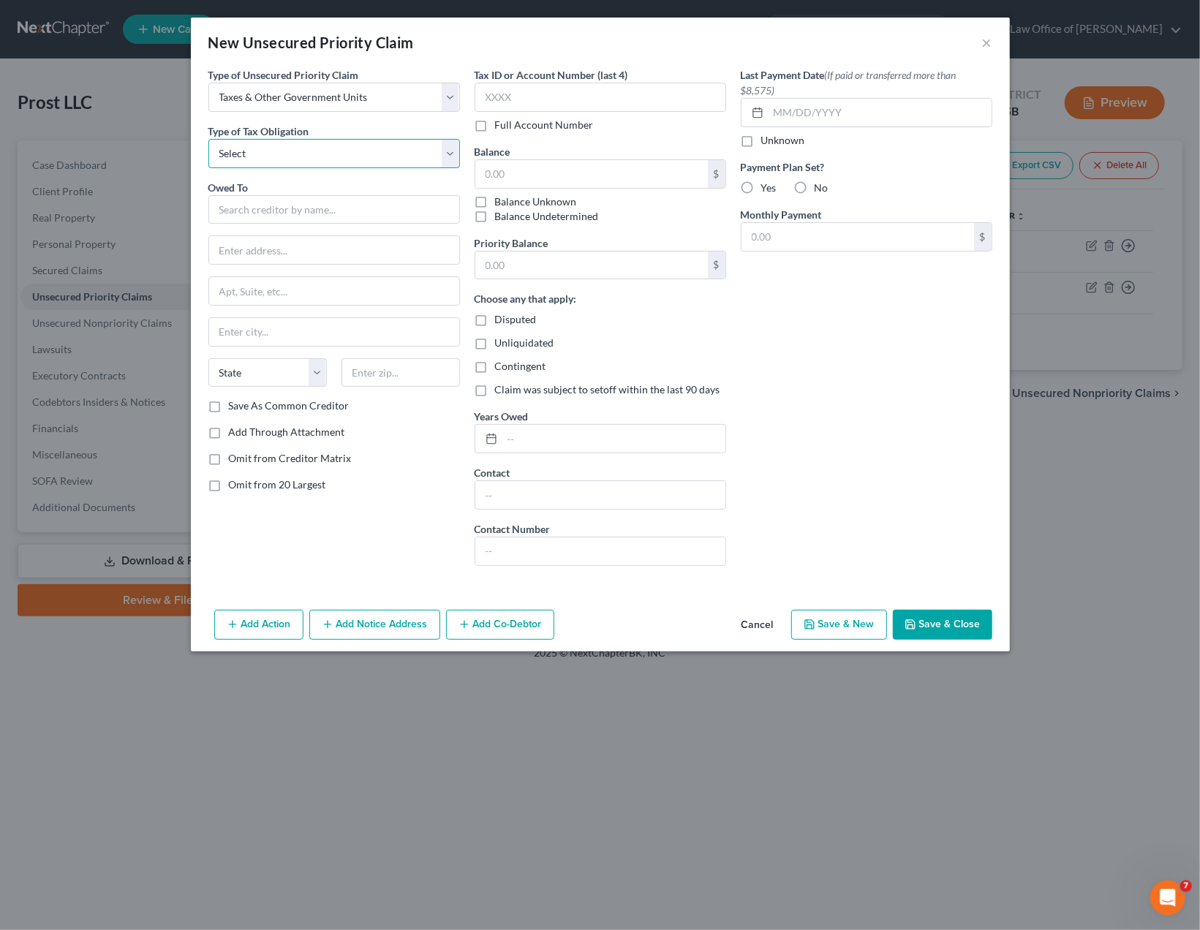
click at [208, 139] on select "Select Federal City State Franchise Tax Board Other" at bounding box center [334, 153] width 252 height 29
select select "2"
click option "State" at bounding box center [0, 0] width 0 height 0
click at [313, 206] on input "text" at bounding box center [334, 209] width 252 height 29
click at [50, 736] on div "New Unsecured Priority Claim × Type of Unsecured Priority Claim * Select Taxes …" at bounding box center [600, 465] width 1200 height 930
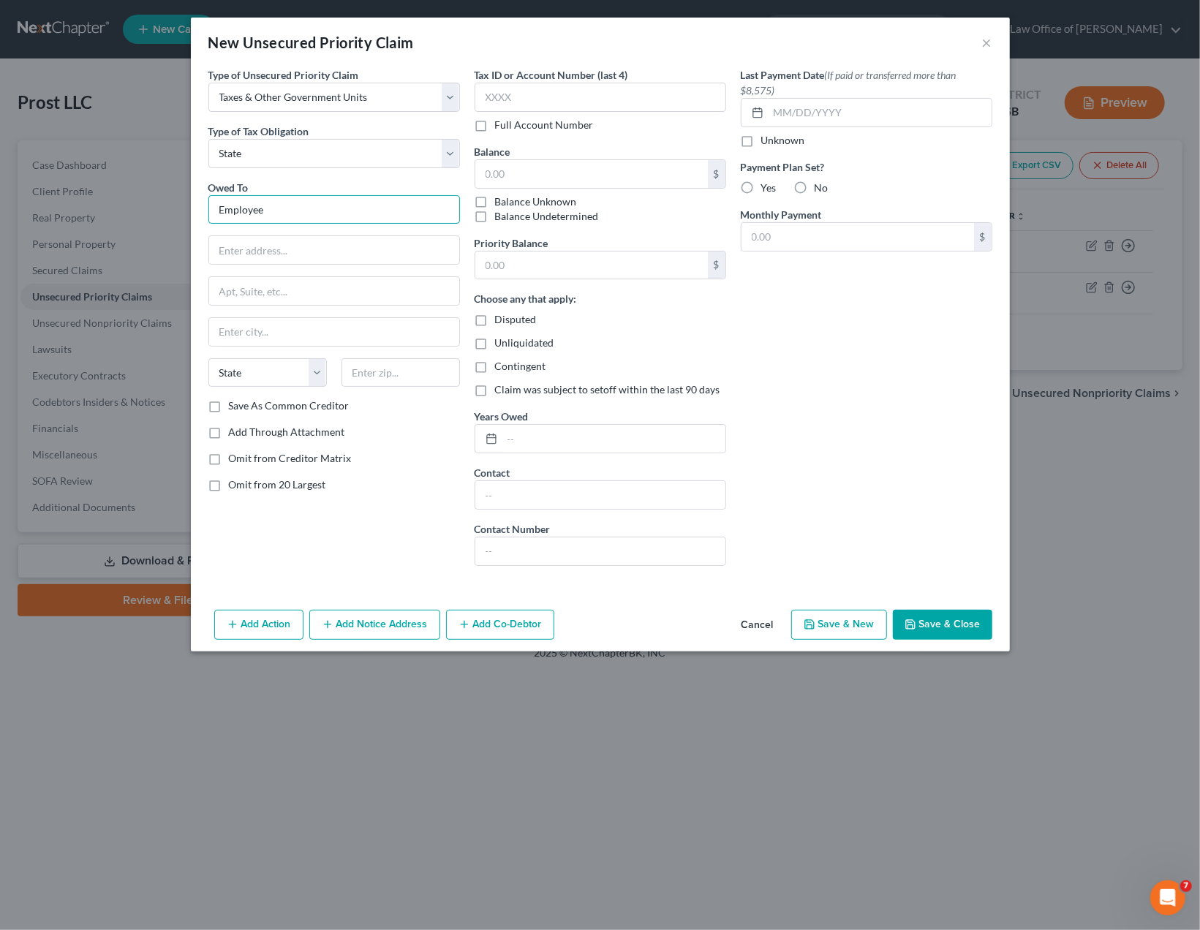
click at [304, 211] on input "Employee" at bounding box center [334, 209] width 252 height 29
paste input "ment Development Dep"
click at [394, 204] on input "Employment Development Dep" at bounding box center [334, 209] width 252 height 29
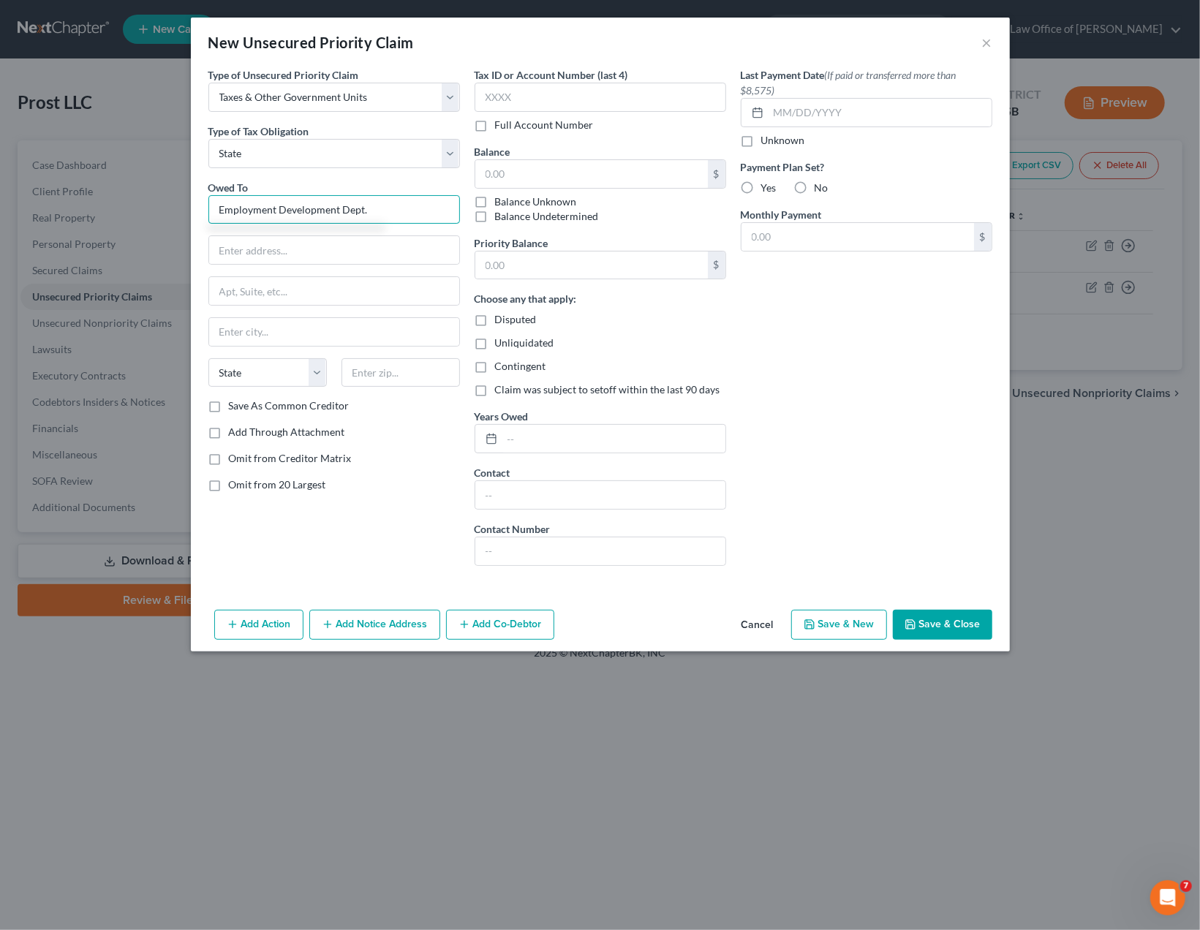
paste input "c/o General Counsel Section"
type input "Employment Development Dept. c/o General Counsel Section"
click at [53, 707] on div "New Unsecured Priority Claim × Type of Unsecured Priority Claim * Select Taxes …" at bounding box center [600, 465] width 1200 height 930
click at [291, 247] on input "text" at bounding box center [334, 250] width 250 height 28
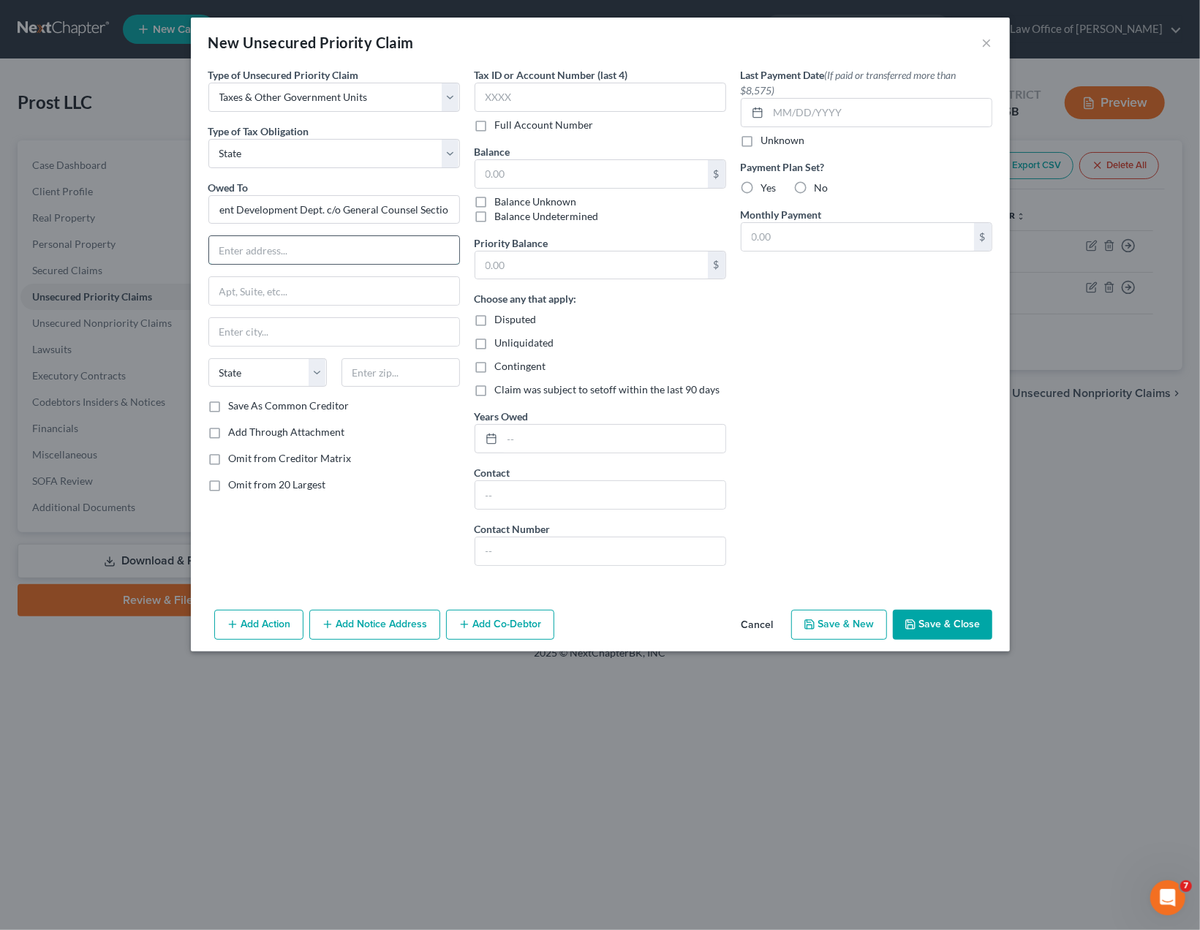
paste input "P.O. Box 1720, MS: A-260"
type input "P.O. Box 1720, MS: A-260"
click at [307, 212] on input "Employment Development Dept. c/o General Counsel Section" at bounding box center [334, 209] width 252 height 29
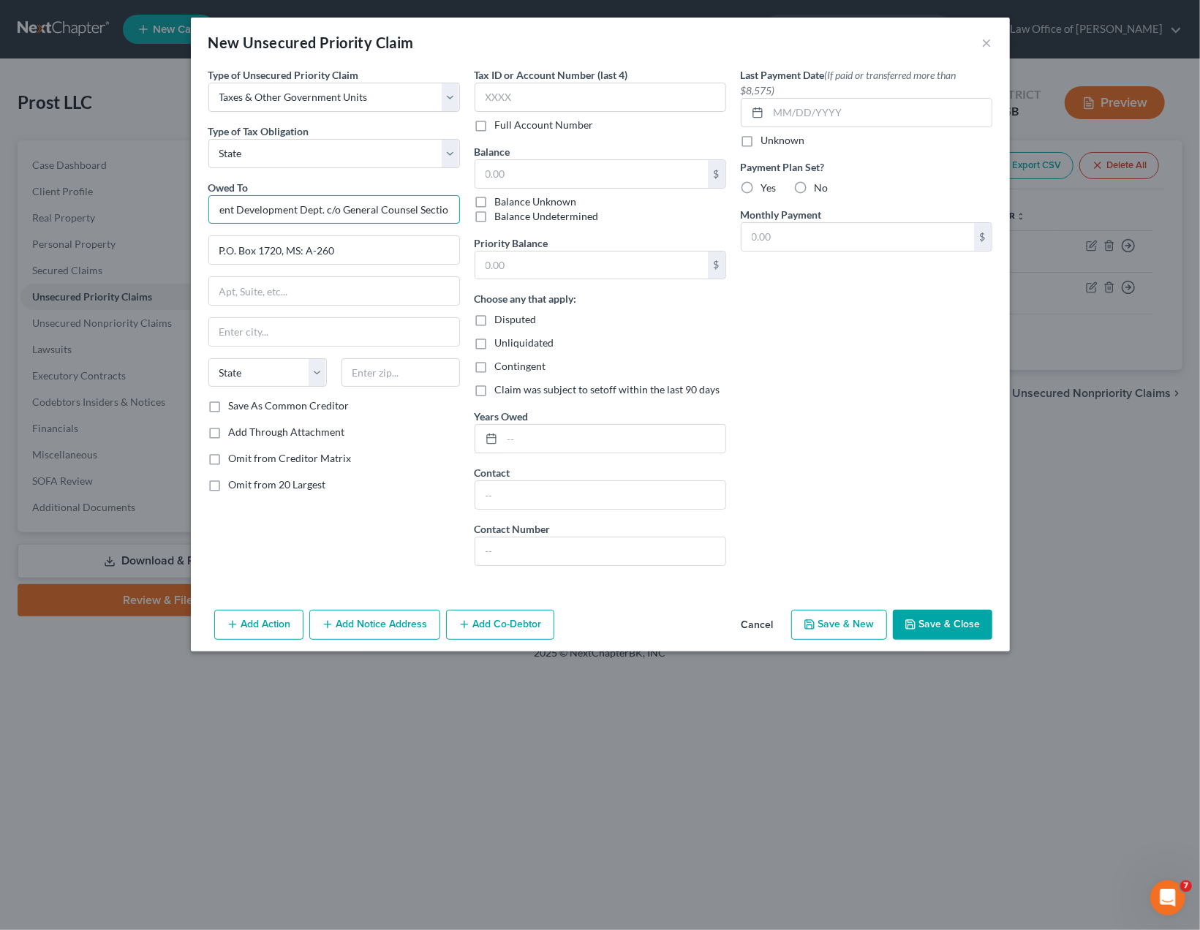
paste input "artment Bankruptcy Group MIC 92E"
click at [321, 206] on input "Employment Development Department Bankruptcy Group MIC 92E" at bounding box center [334, 209] width 252 height 29
type input "Employment Development Department, Bankruptcy Group MIC 92E"
click at [311, 249] on input "P.O. Box 1720, MS: A-260" at bounding box center [334, 250] width 250 height 28
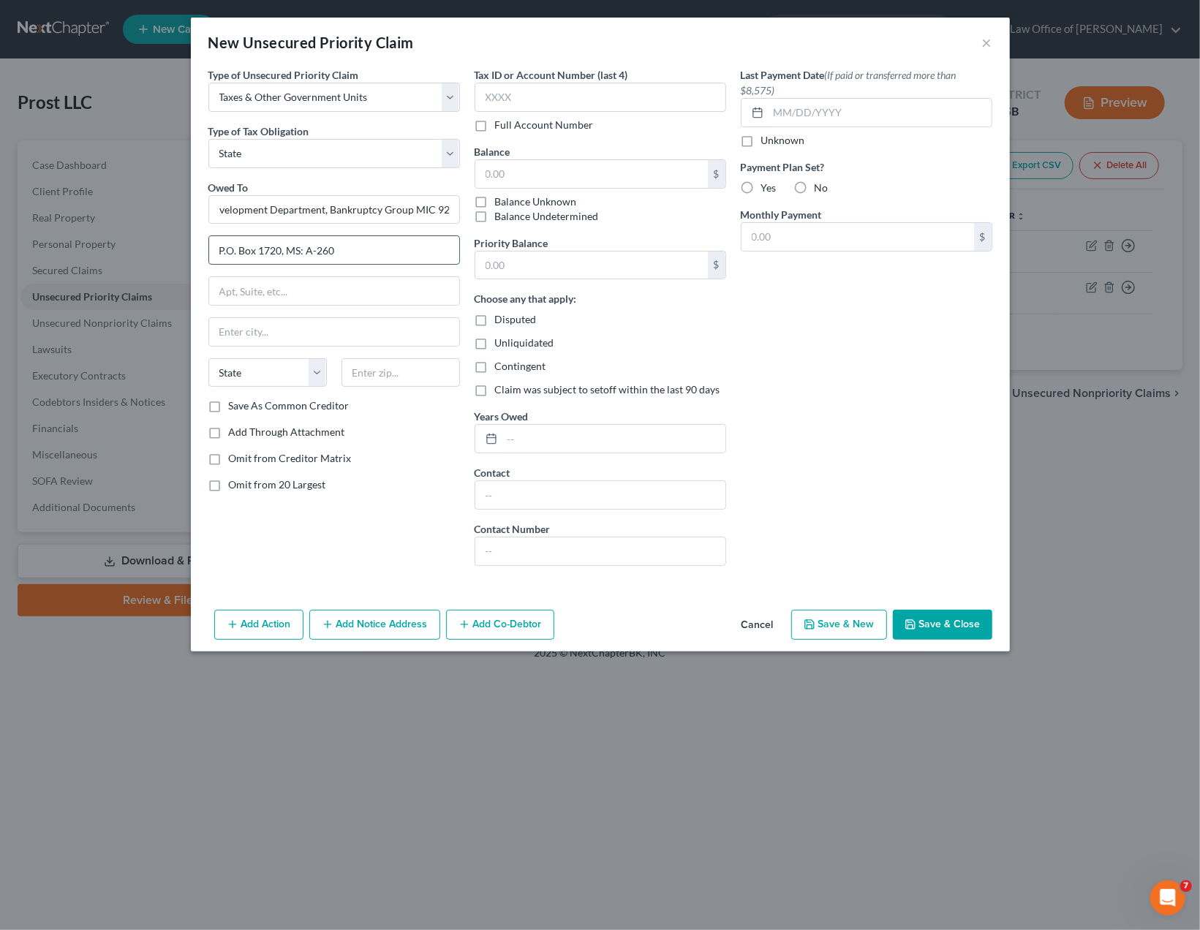
click at [311, 249] on input "P.O. Box 1720, MS: A-260" at bounding box center [334, 250] width 250 height 28
paste input "O. Box 82688"
type input "P. O. Box 826880"
click at [383, 378] on input "text" at bounding box center [401, 372] width 118 height 29
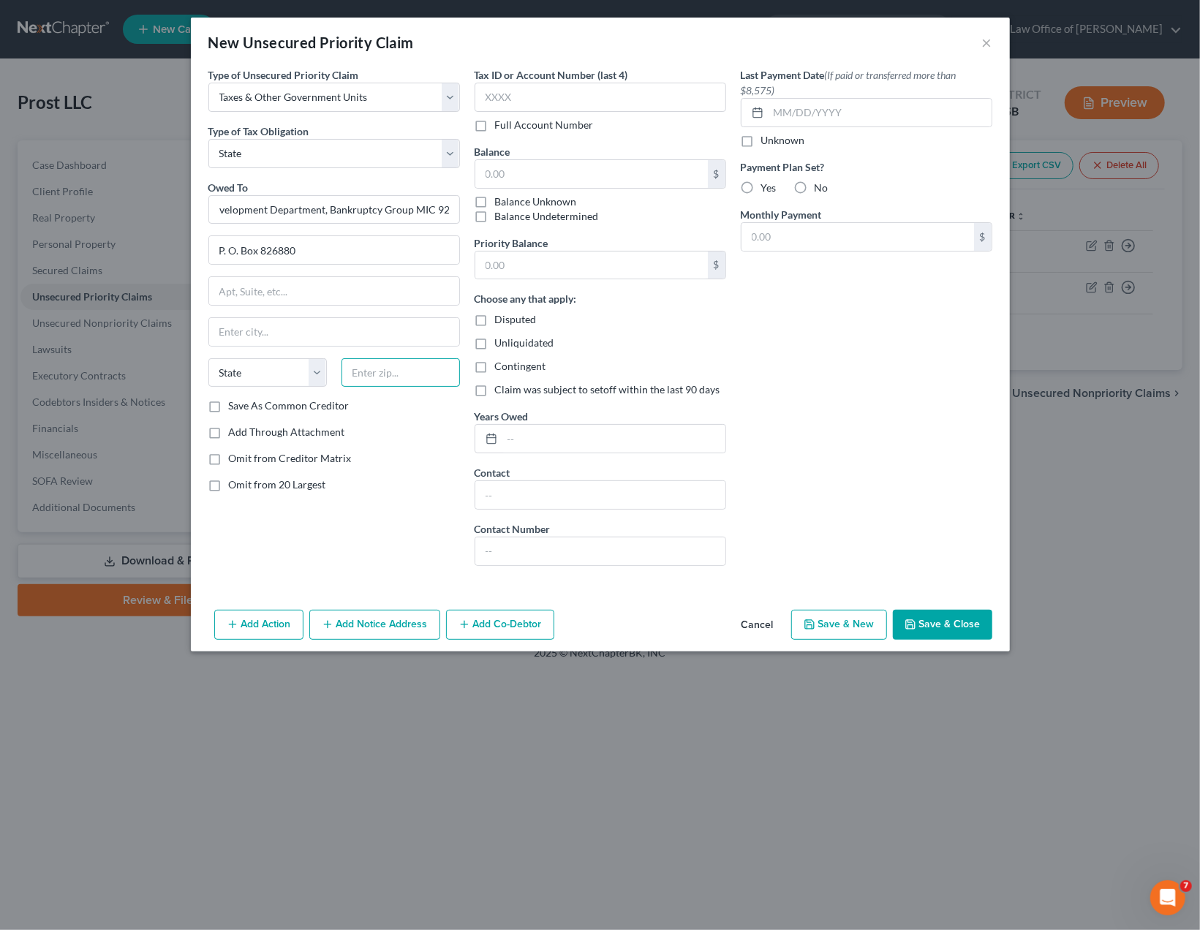
paste input "94280"
type input "94280"
click at [293, 334] on input "text" at bounding box center [334, 332] width 250 height 28
type input "Sacramento"
select select "4"
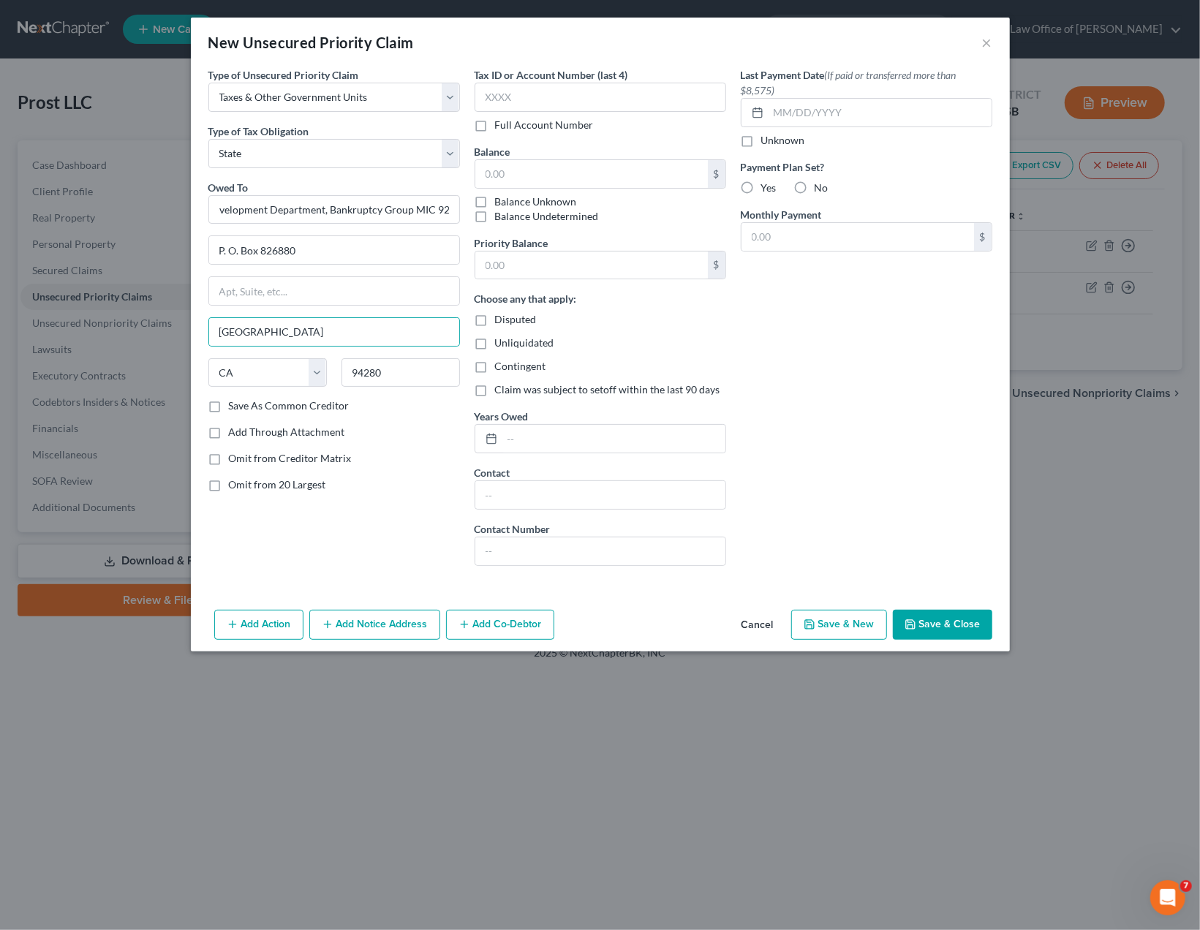
click at [411, 429] on div "Add Through Attachment" at bounding box center [334, 432] width 252 height 15
click at [600, 178] on input "text" at bounding box center [591, 174] width 233 height 28
type input "917.34"
click at [616, 437] on input "text" at bounding box center [613, 439] width 223 height 28
click at [853, 426] on div "Last Payment Date (If paid or transferred more than $8,575) Unknown Payment Pla…" at bounding box center [867, 322] width 266 height 511
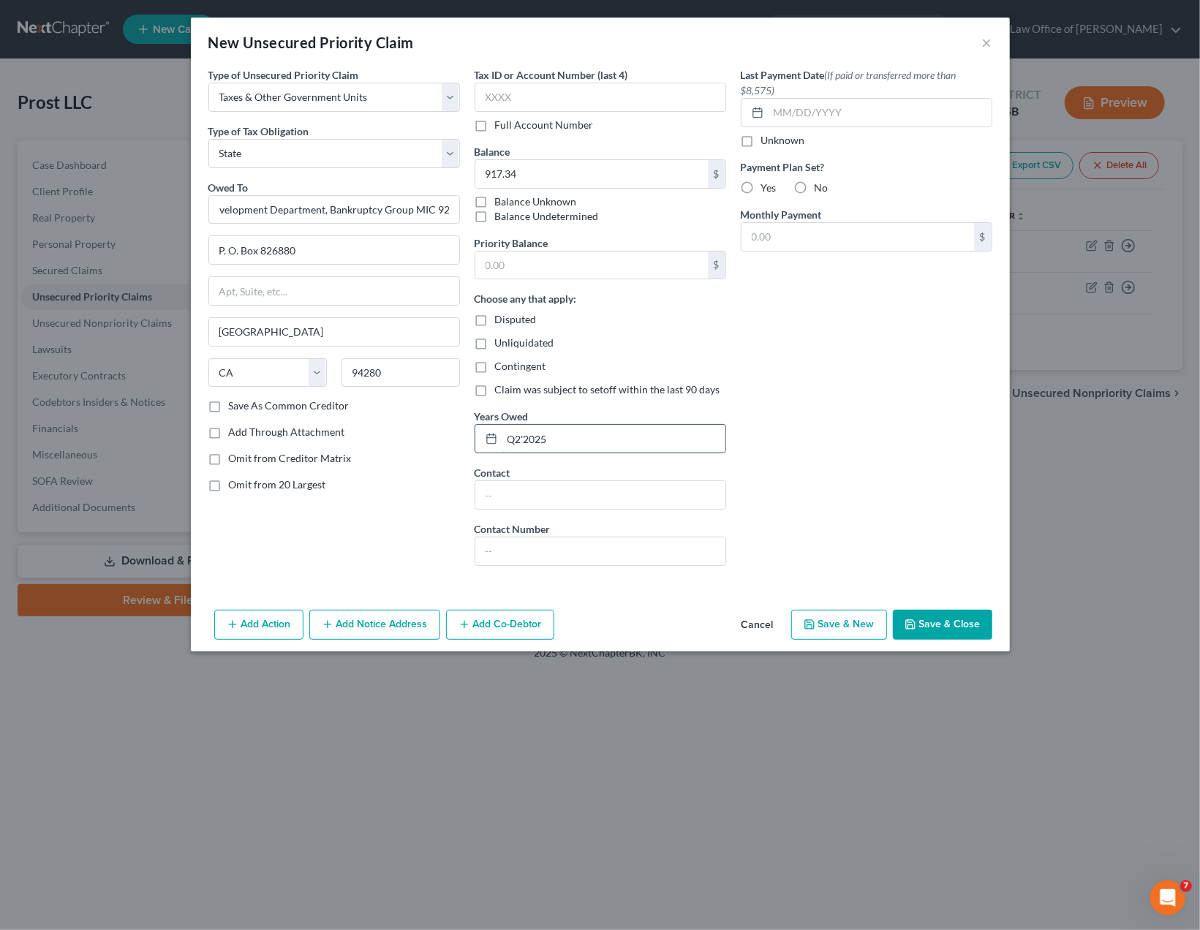
click at [516, 440] on input "Q2'2025" at bounding box center [613, 439] width 223 height 28
type input "Q3'2025"
click at [855, 437] on div "Last Payment Date (If paid or transferred more than $8,575) Unknown Payment Pla…" at bounding box center [867, 322] width 266 height 511
click at [937, 622] on button "Save & Close" at bounding box center [942, 625] width 99 height 31
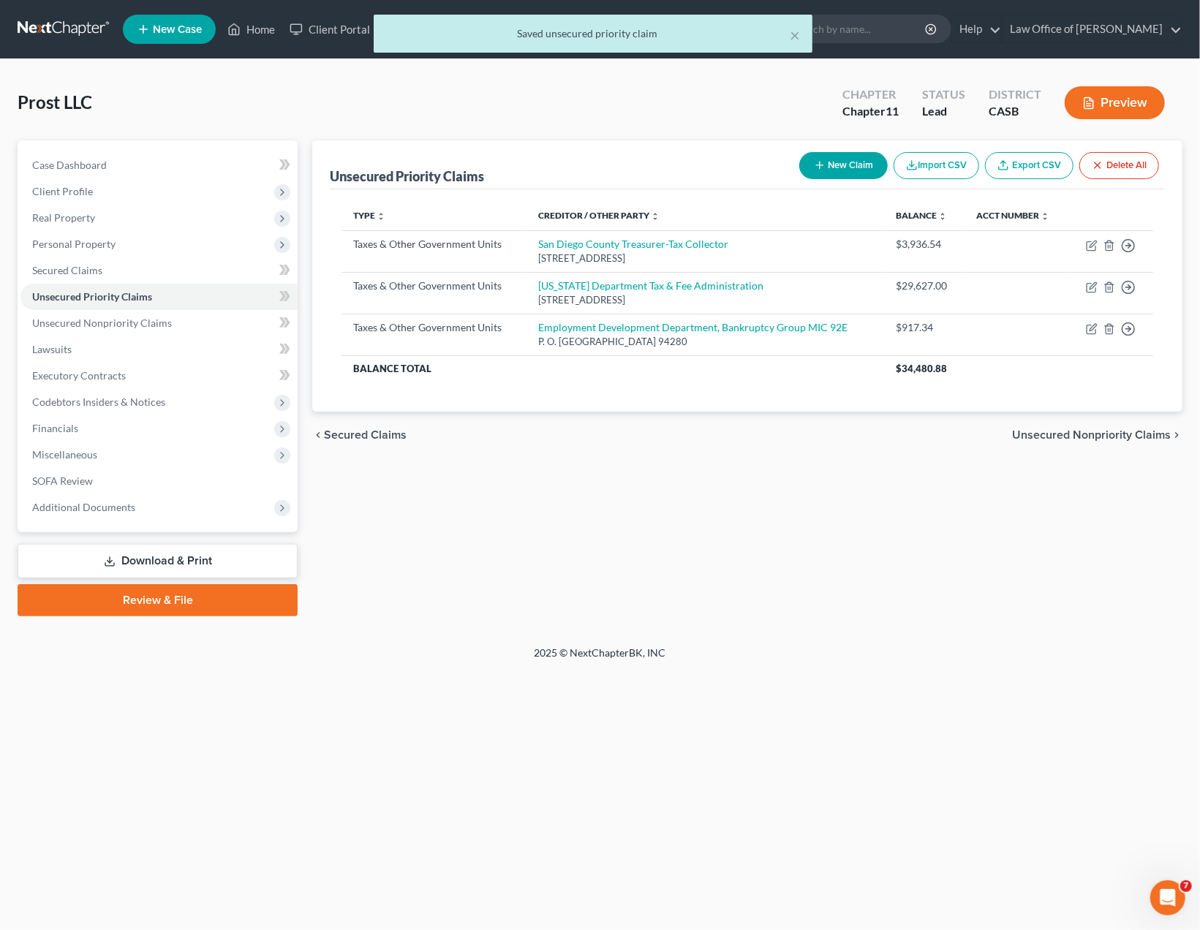
click at [937, 620] on div "Petition Navigation Case Dashboard Payments Invoices Payments Payments Credit R…" at bounding box center [600, 384] width 1165 height 488
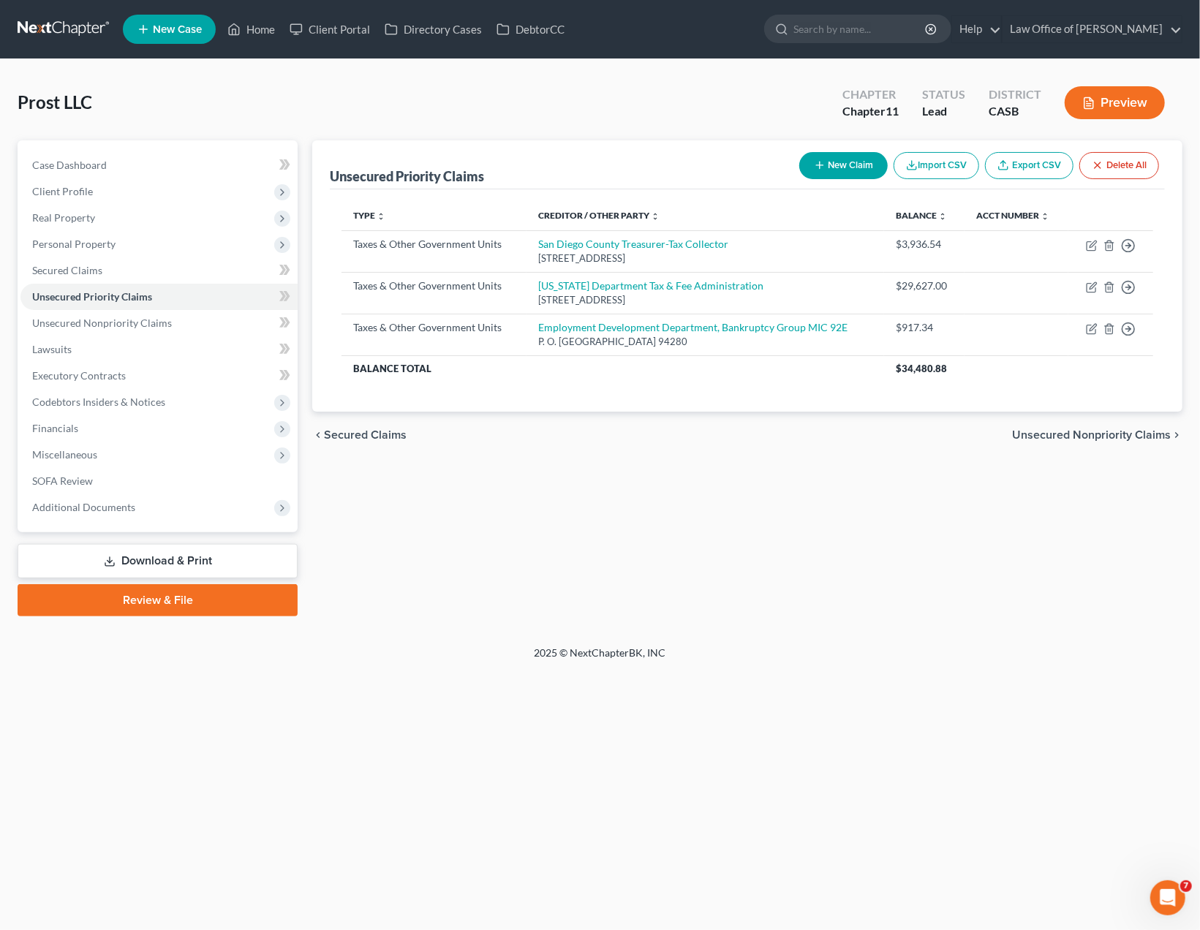
click at [931, 628] on div "Prost LLC Upgraded Chapter Chapter 11 Status Lead District CASB Preview Petitio…" at bounding box center [600, 352] width 1200 height 587
click at [859, 165] on button "New Claim" at bounding box center [843, 165] width 88 height 27
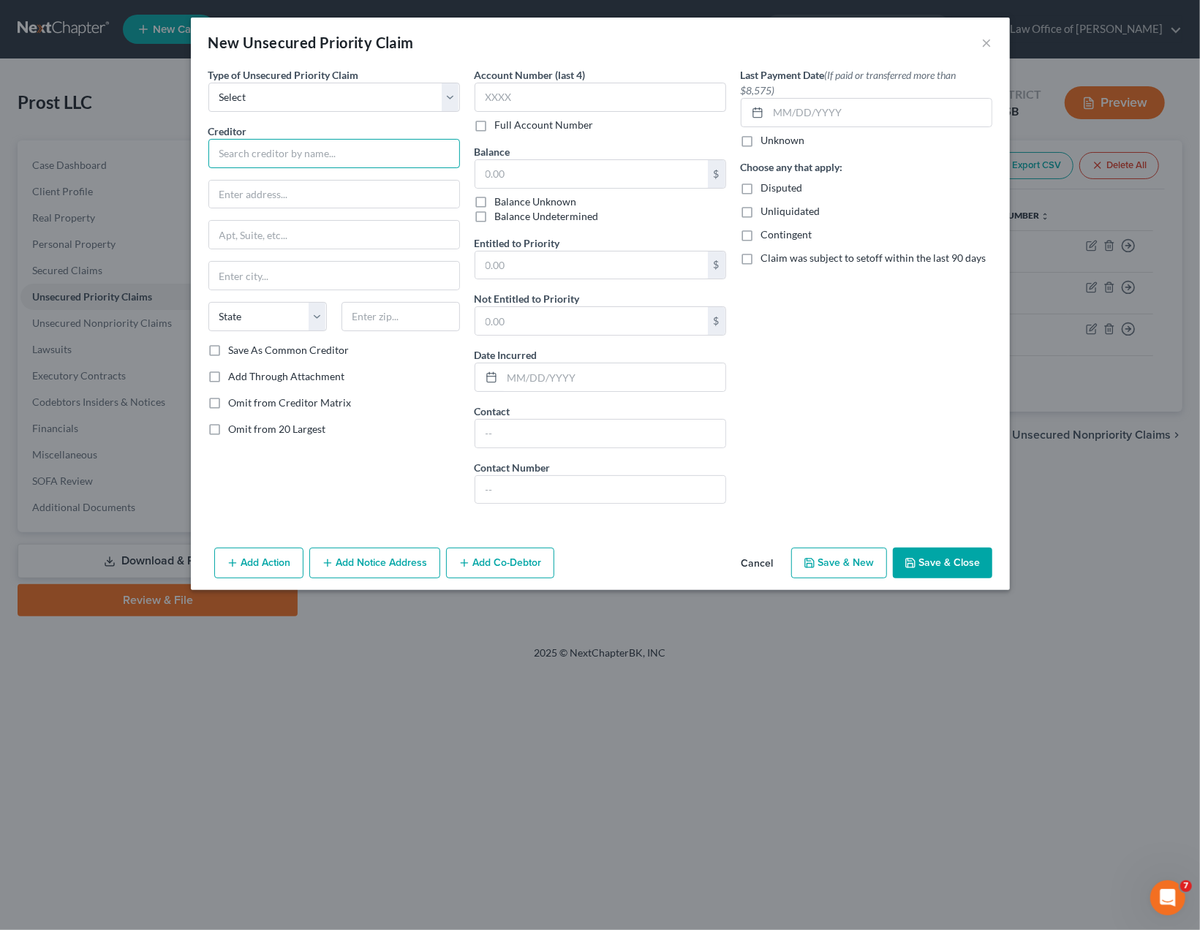
click at [412, 151] on input "text" at bounding box center [334, 153] width 252 height 29
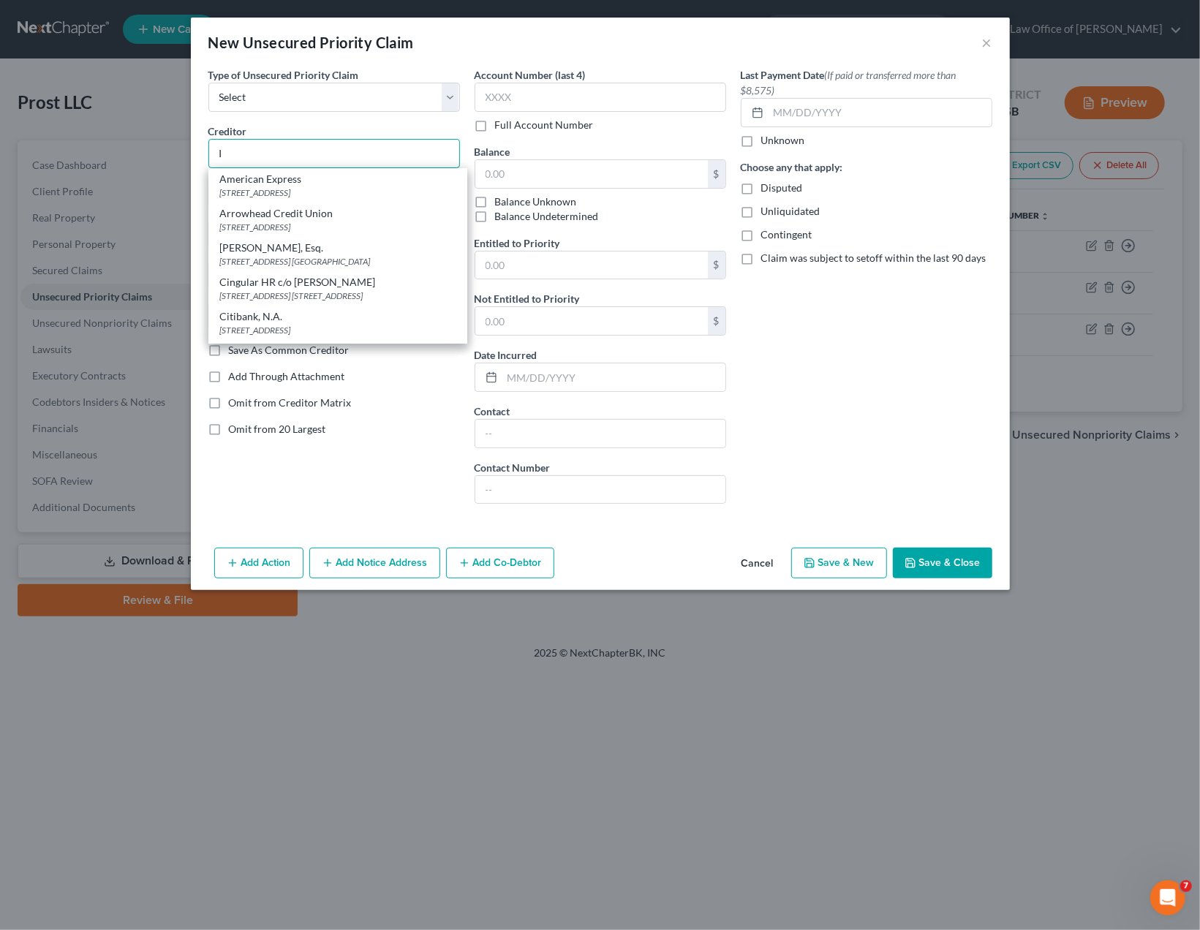
type input "I"
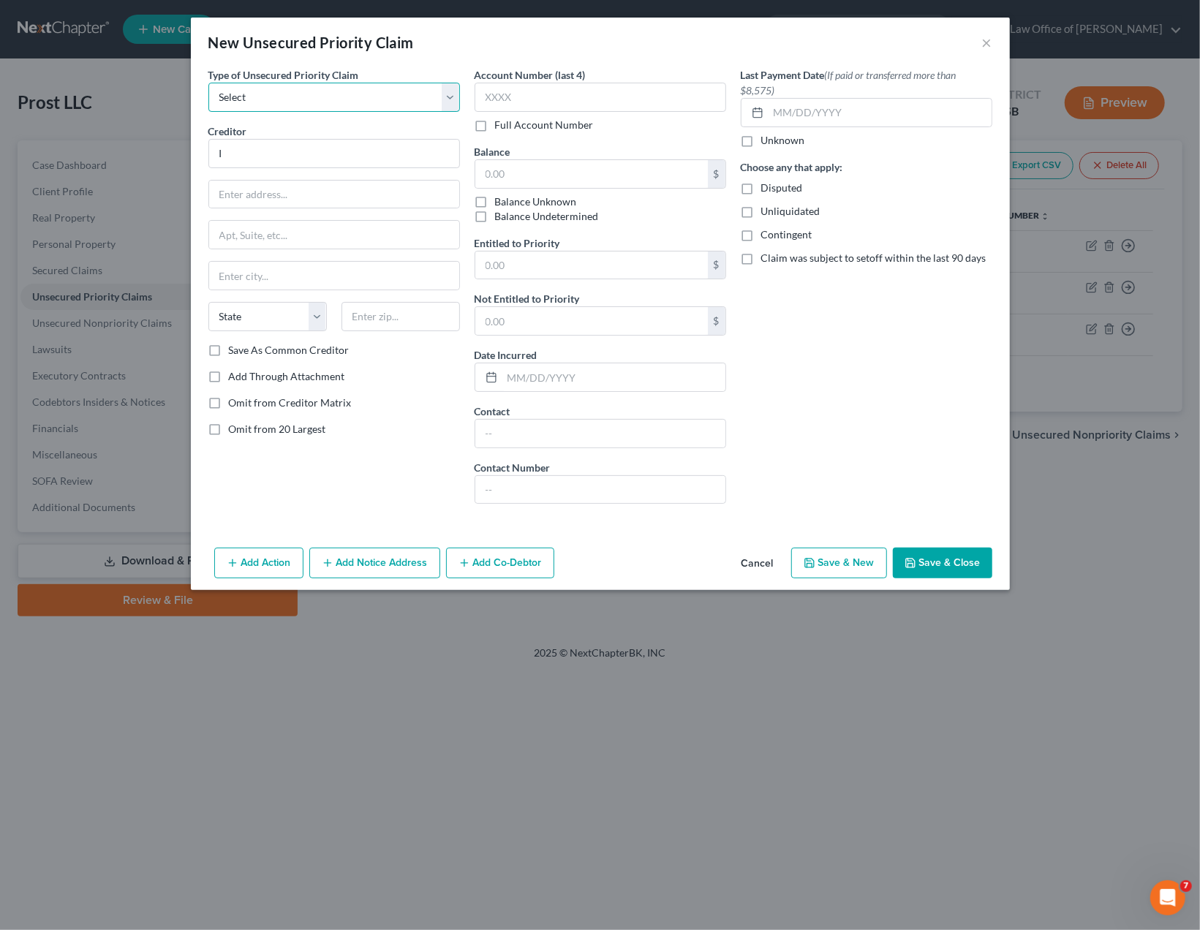
click at [208, 83] on select "Select Taxes & Other Government Units Domestic Support Obligations Extensions o…" at bounding box center [334, 97] width 252 height 29
select select "0"
click option "Taxes & Other Government Units" at bounding box center [0, 0] width 0 height 0
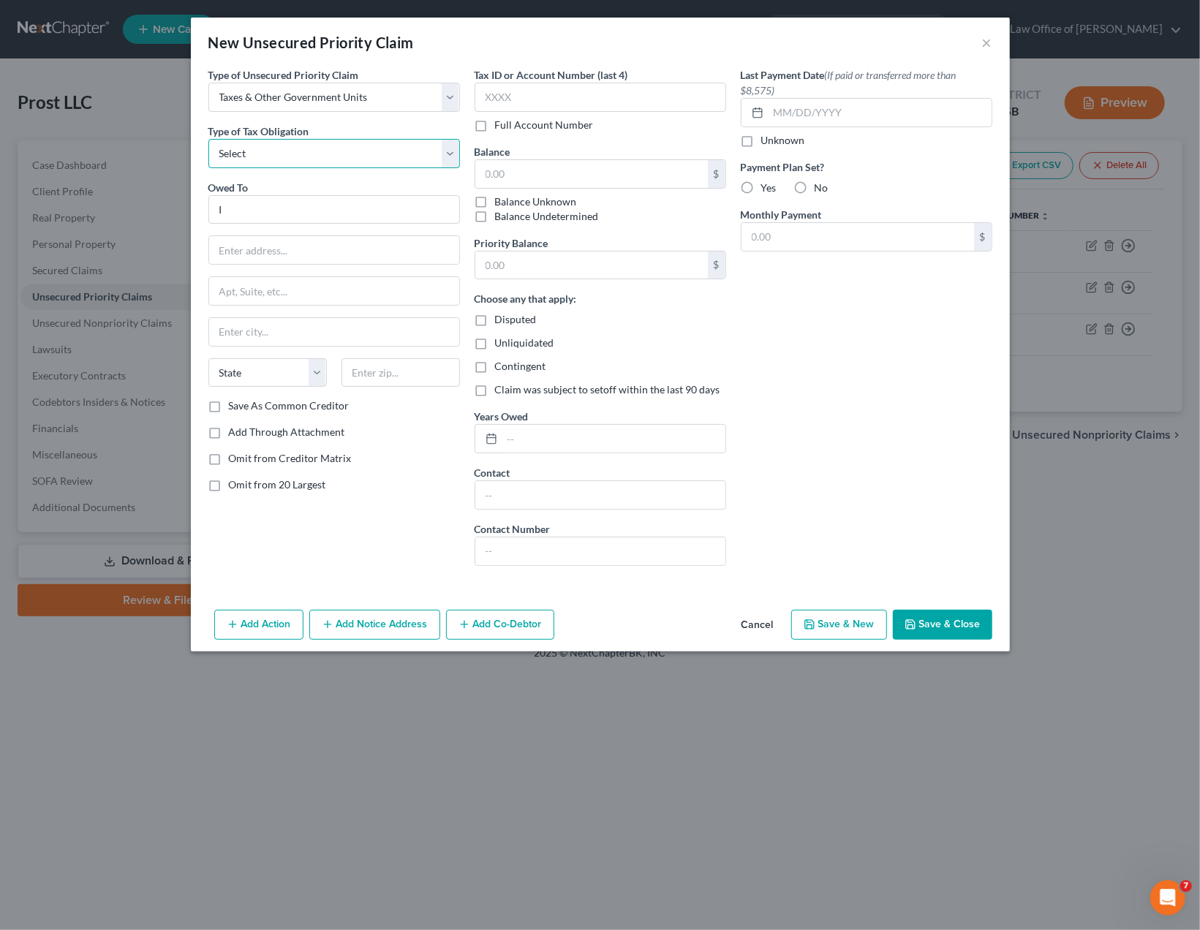
click at [208, 139] on select "Select Federal City State Franchise Tax Board Other" at bounding box center [334, 153] width 252 height 29
select select "0"
click option "Federal" at bounding box center [0, 0] width 0 height 0
click at [235, 208] on input "I" at bounding box center [334, 209] width 252 height 29
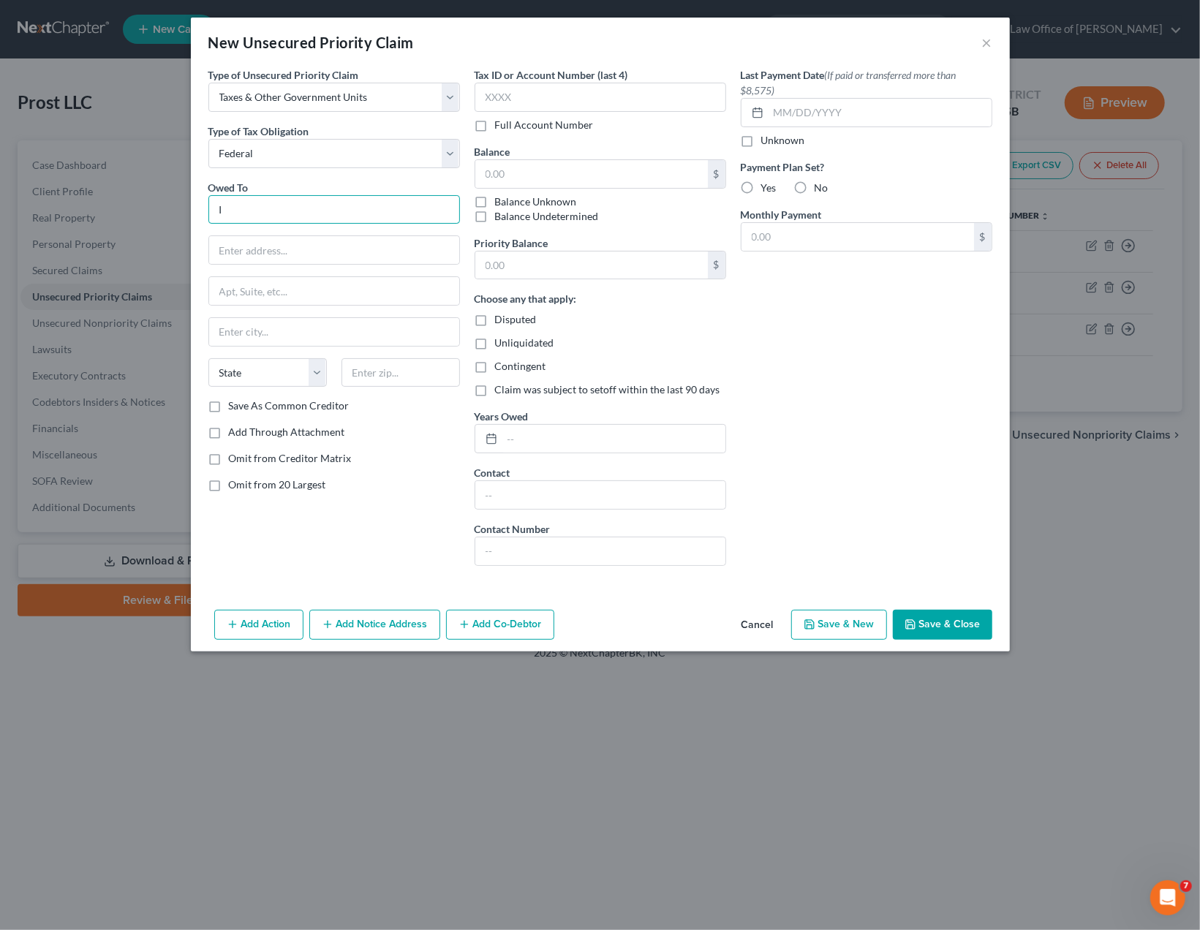
click at [235, 208] on input "I" at bounding box center [334, 209] width 252 height 29
paste input "nternal Revenue Service"
type input "Internal Revenue Service"
click at [309, 244] on input "text" at bounding box center [334, 250] width 250 height 28
paste input "P.O. Box 7346"
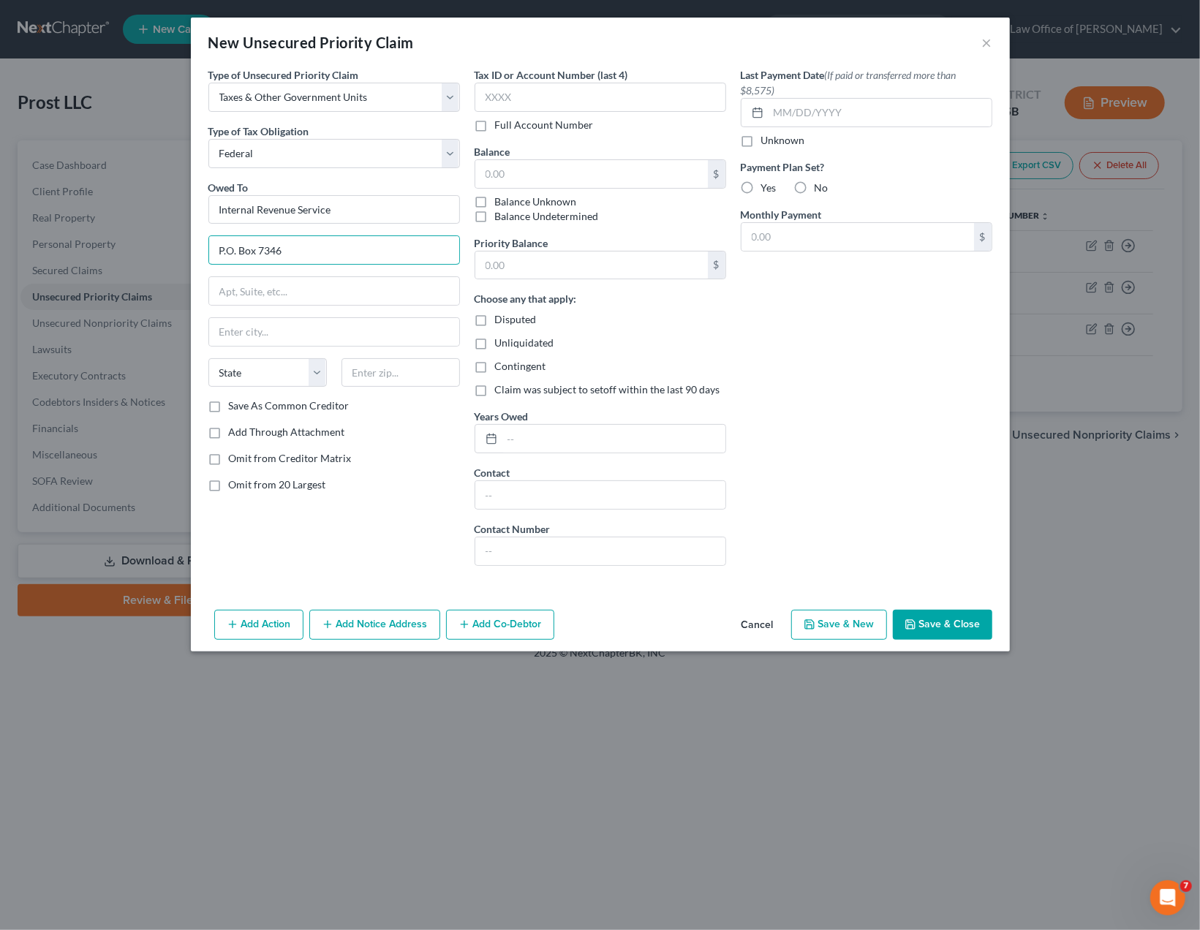
type input "P.O. Box 7346"
click at [393, 369] on input "text" at bounding box center [401, 372] width 118 height 29
paste input "19101"
type input "19101"
click at [400, 429] on div "Add Through Attachment" at bounding box center [334, 432] width 252 height 15
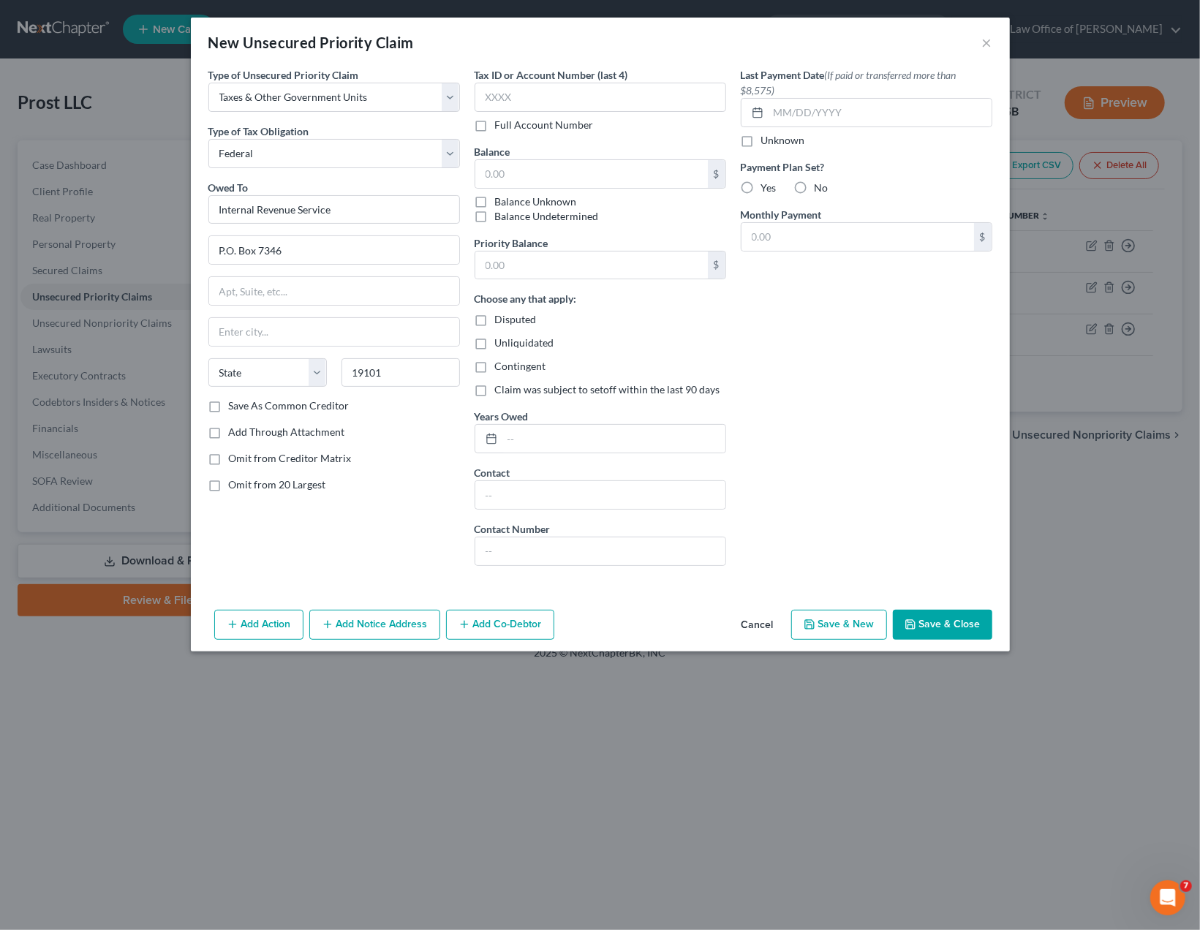
type input "Philadelphia"
select select "39"
click at [568, 165] on input "text" at bounding box center [591, 174] width 233 height 28
type input "3,019.20"
click at [561, 436] on input "text" at bounding box center [613, 439] width 223 height 28
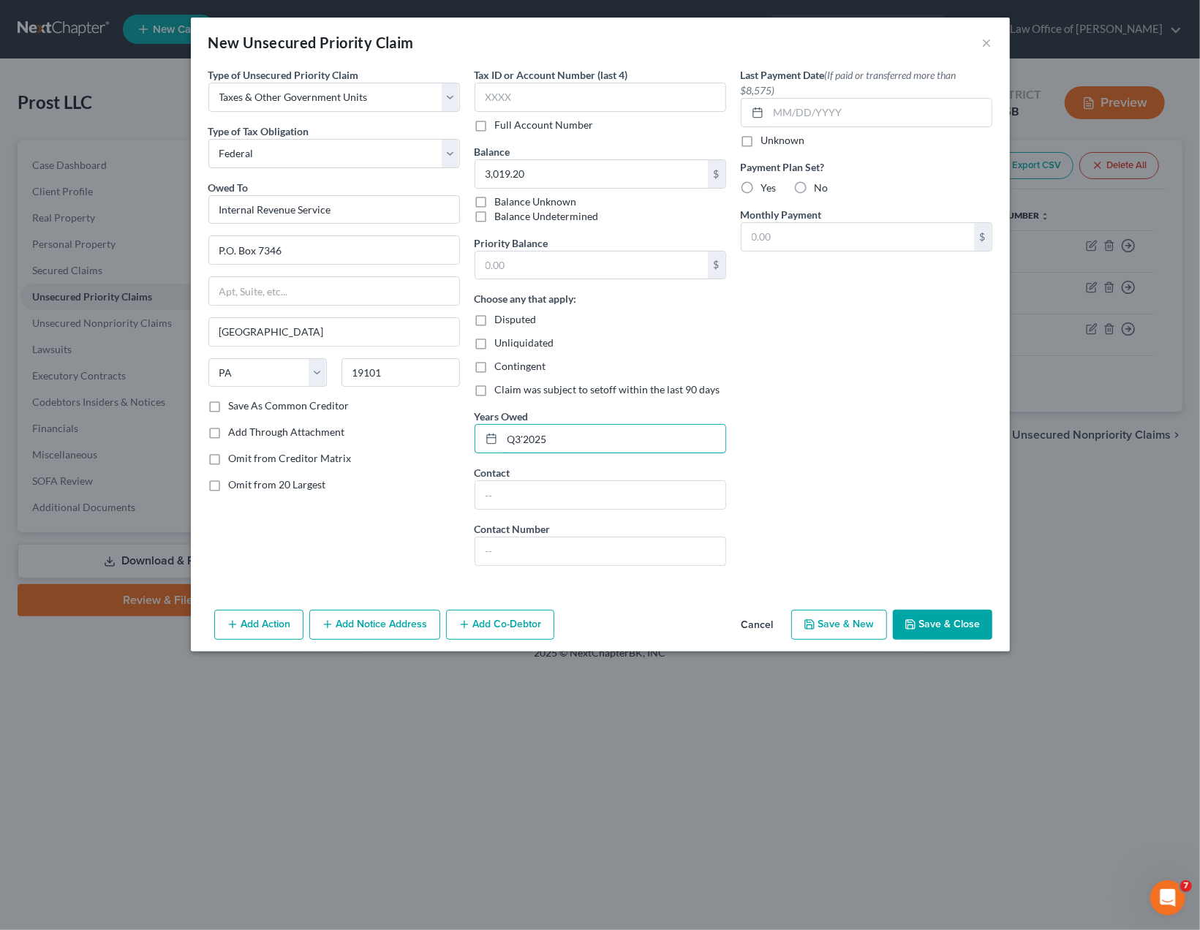
type input "Q3'2025"
click at [963, 622] on button "Save & Close" at bounding box center [942, 625] width 99 height 31
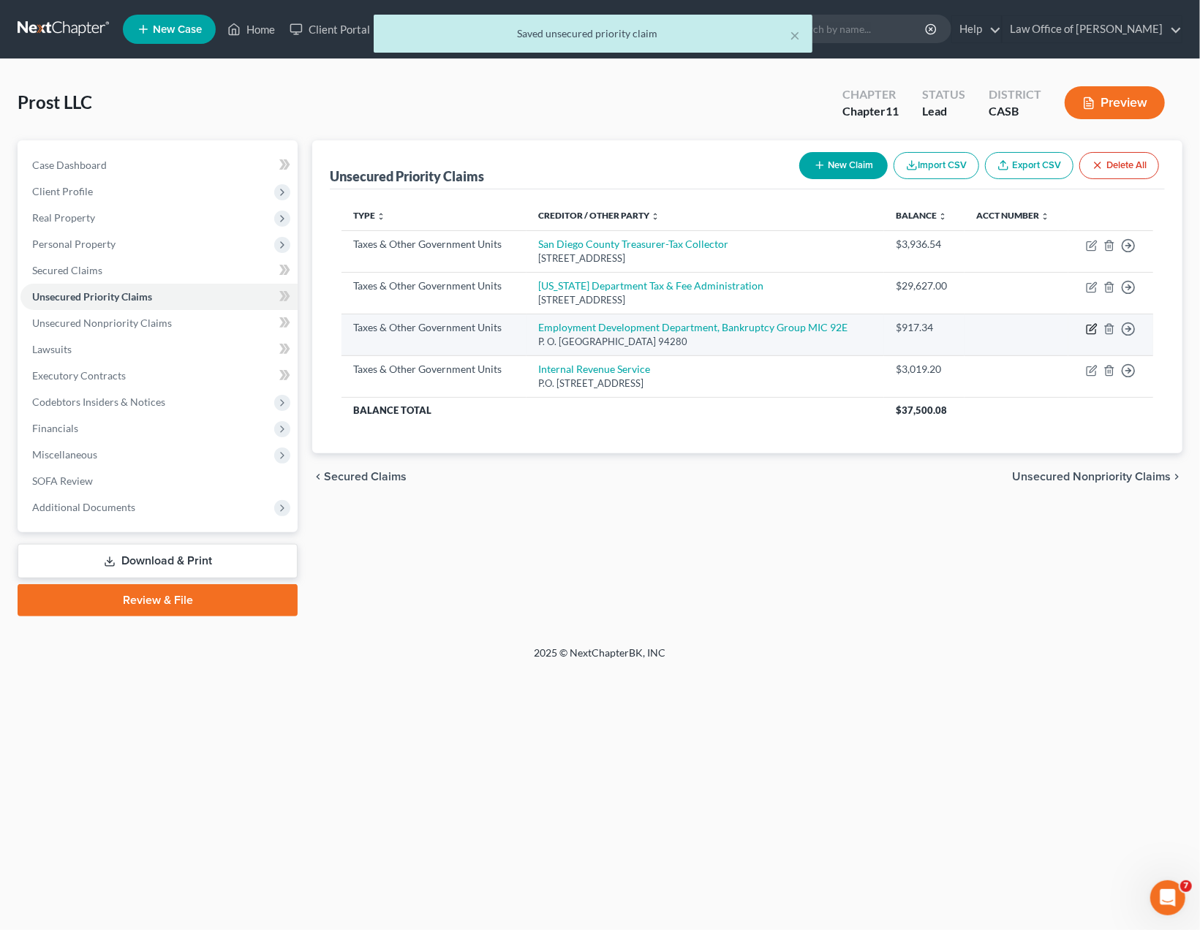
click at [1093, 327] on icon "button" at bounding box center [1092, 329] width 12 height 12
select select "2"
select select "4"
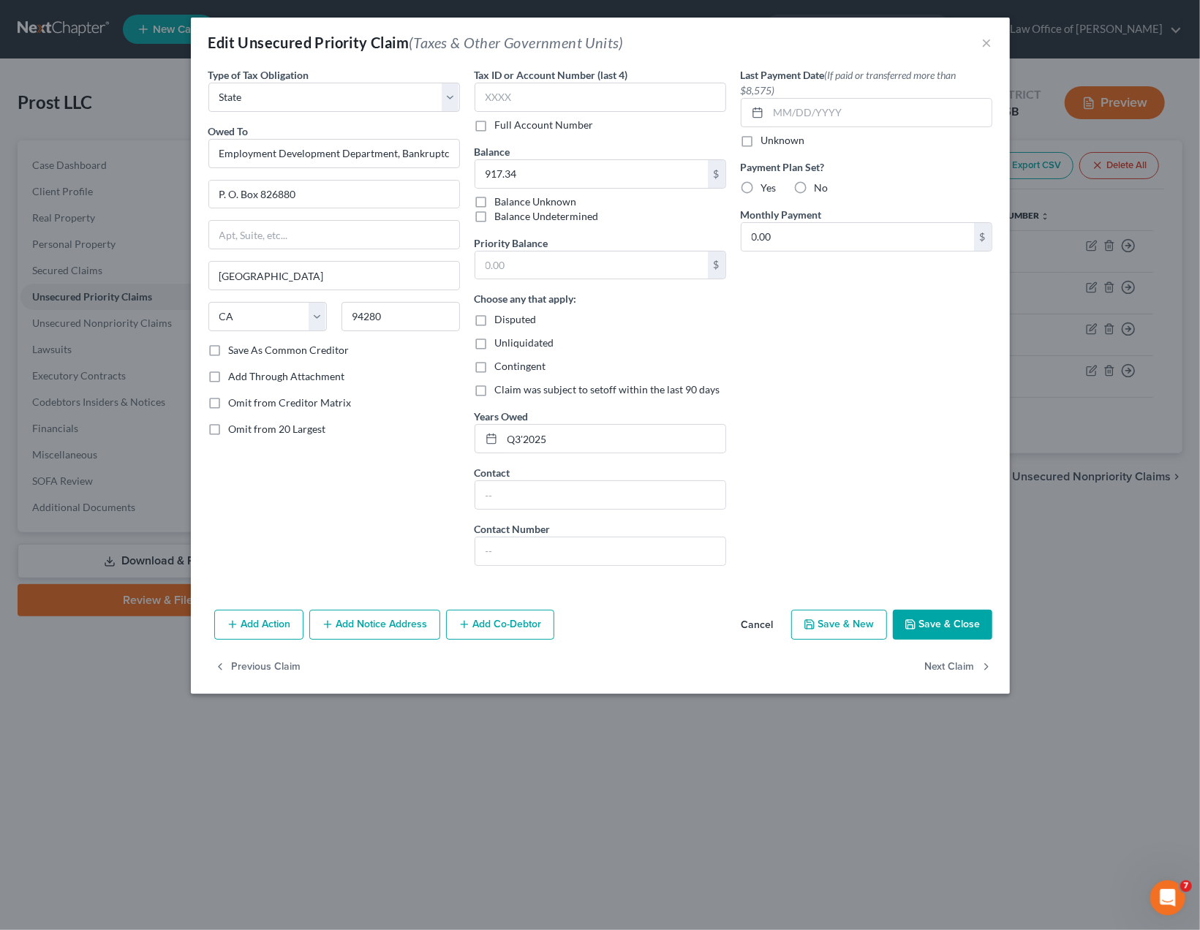
click at [957, 619] on button "Save & Close" at bounding box center [942, 625] width 99 height 31
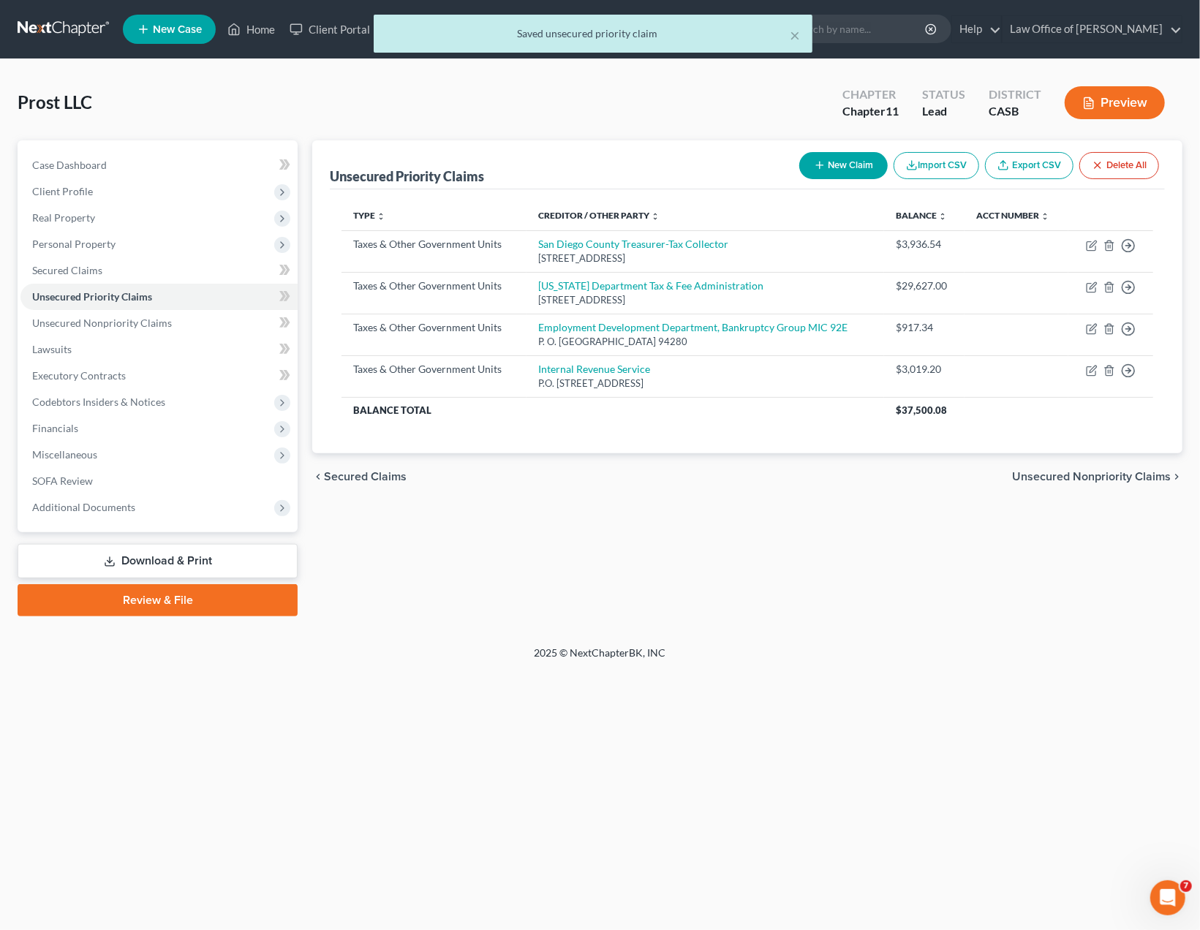
click at [883, 551] on div "Unsecured Priority Claims New Claim Import CSV Export CSV Delete All Type expan…" at bounding box center [747, 378] width 885 height 476
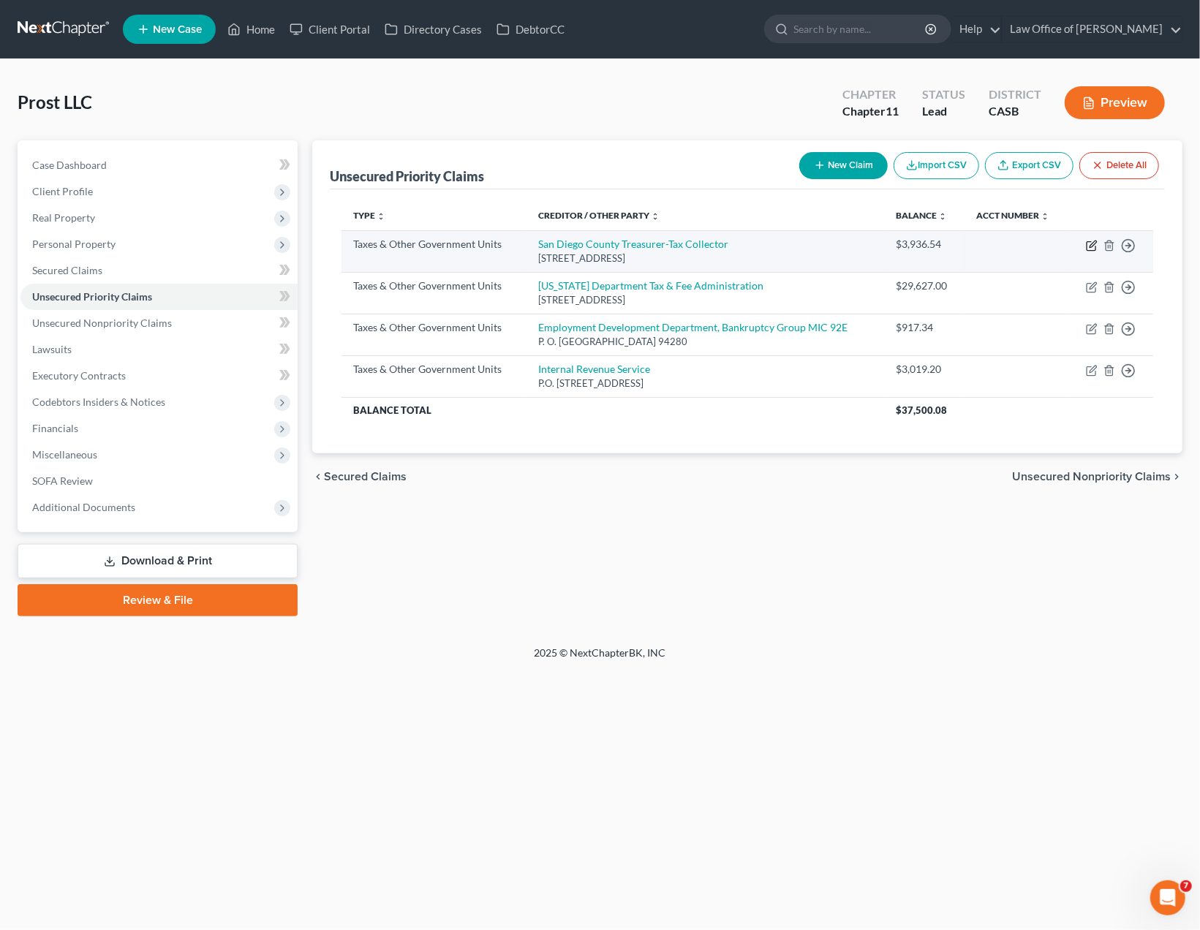
click at [1092, 246] on icon "button" at bounding box center [1093, 244] width 7 height 7
select select "4"
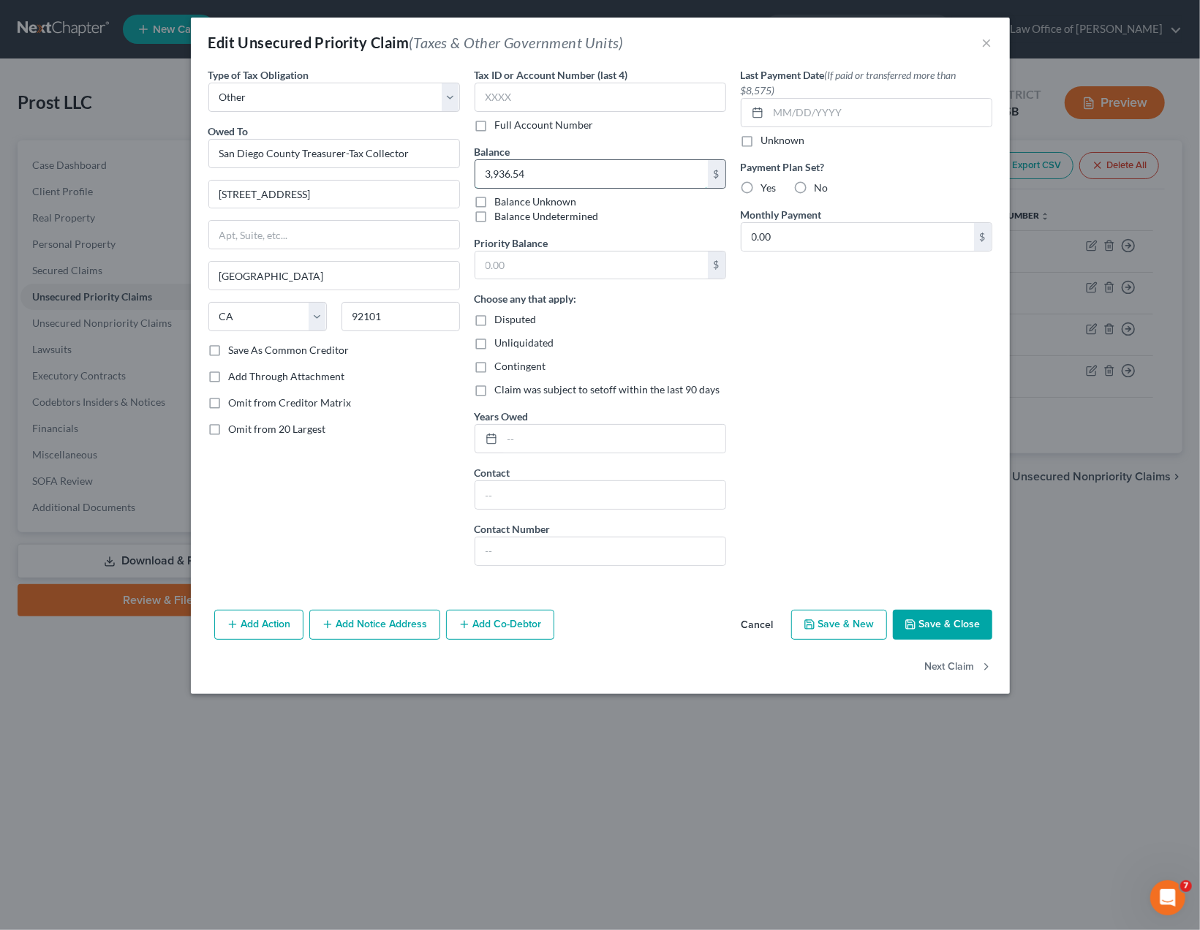
click at [502, 169] on input "3,936.54" at bounding box center [591, 174] width 233 height 28
click at [763, 619] on button "Cancel" at bounding box center [758, 625] width 56 height 29
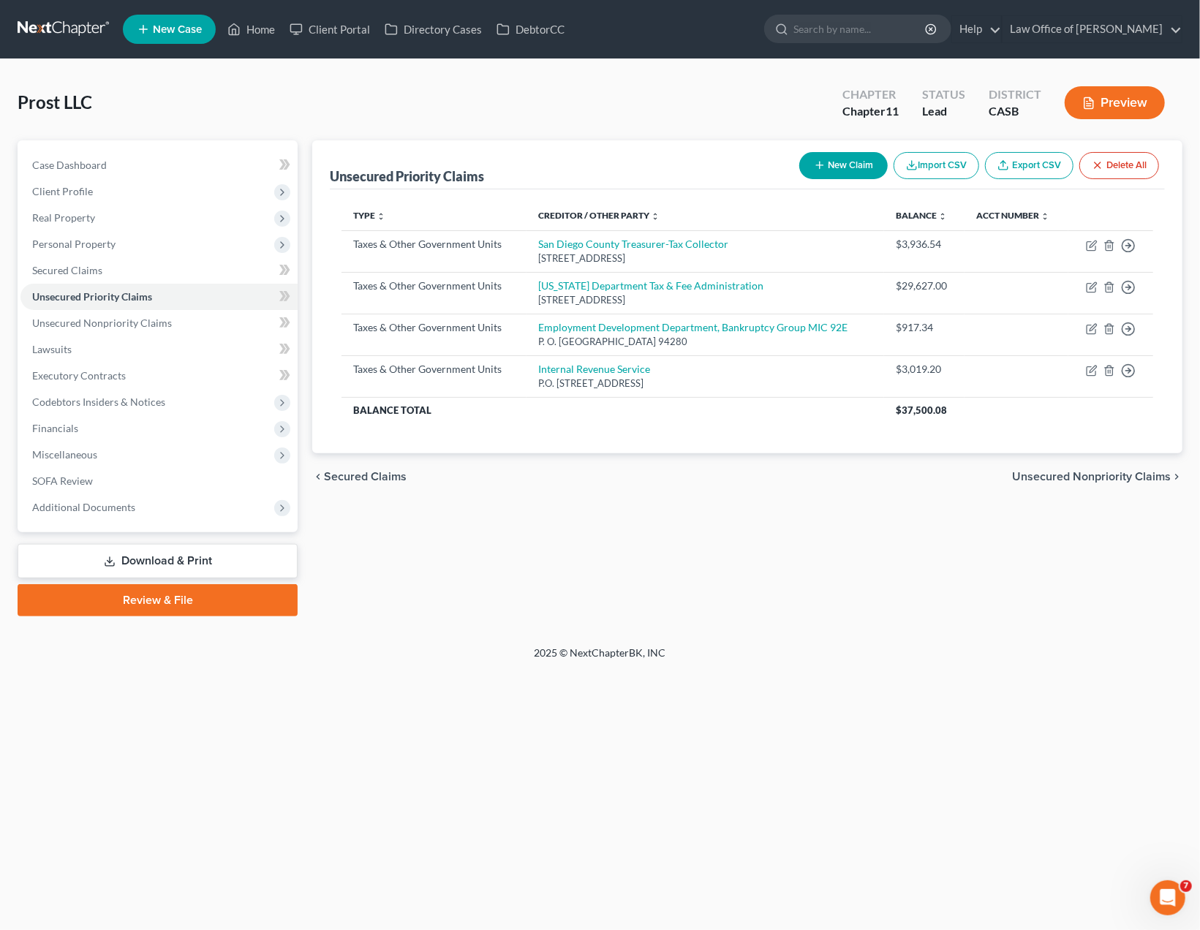
click at [716, 176] on div "Unsecured Priority Claims New Claim Import CSV Export CSV Delete All" at bounding box center [747, 164] width 835 height 49
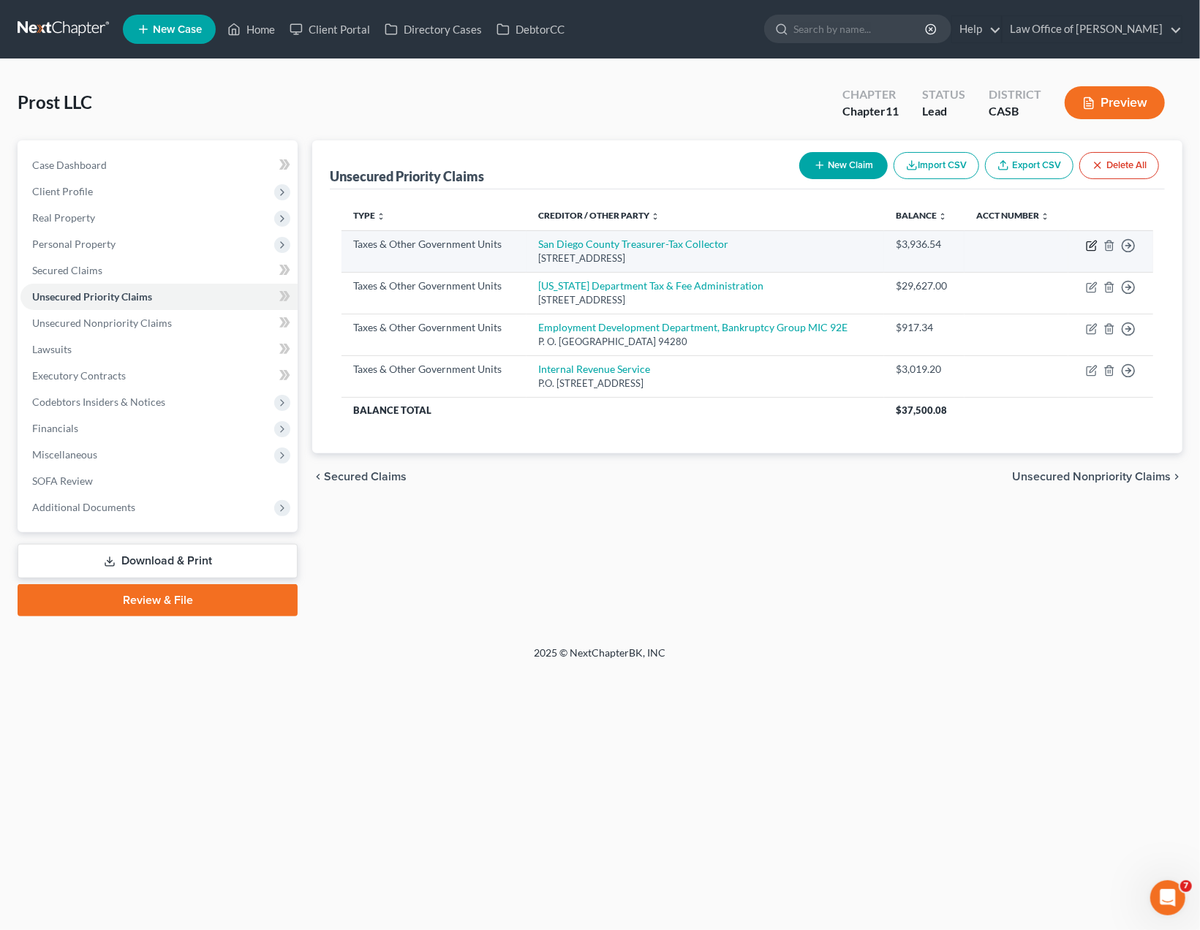
click at [1094, 246] on icon "button" at bounding box center [1092, 246] width 12 height 12
select select "4"
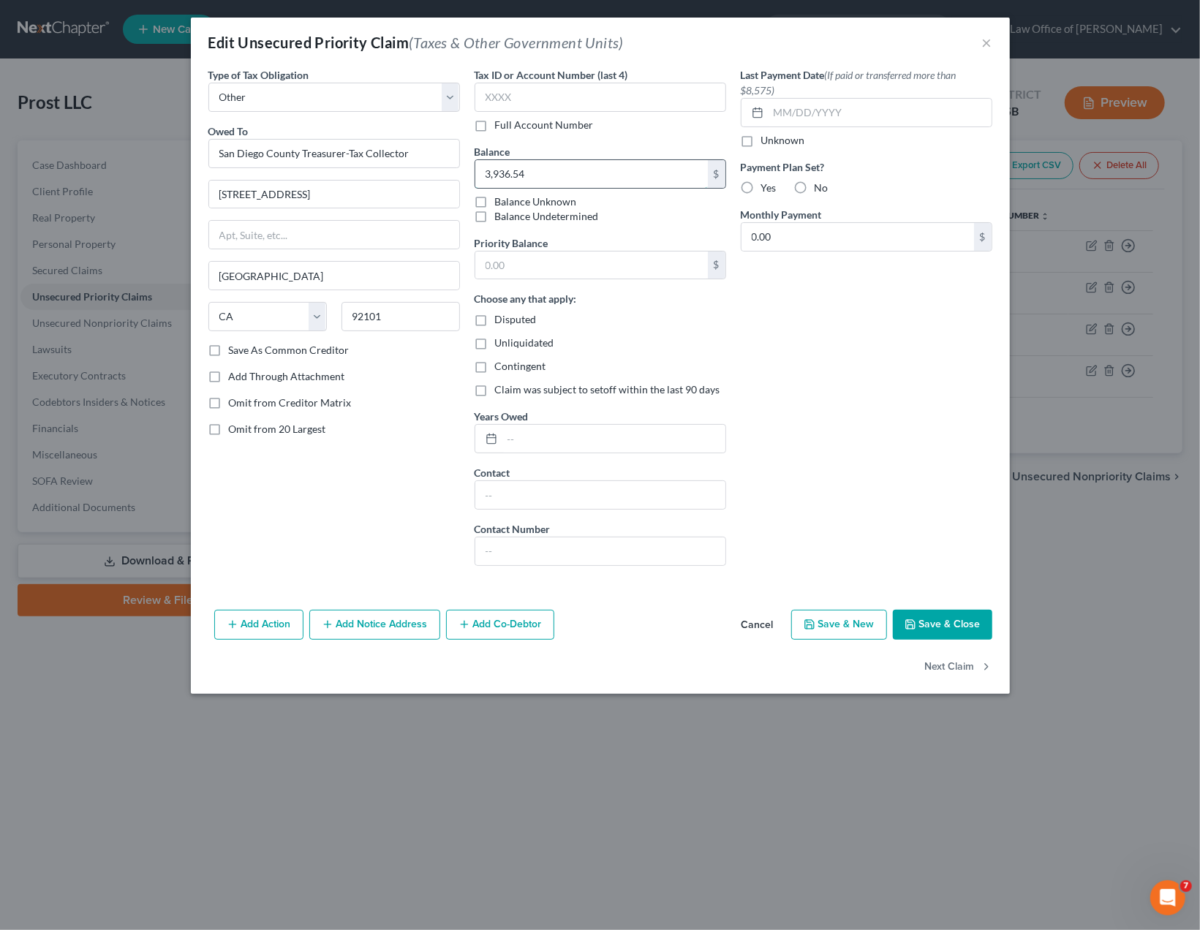
click at [509, 167] on input "3,936.54" at bounding box center [591, 174] width 233 height 28
click at [838, 402] on div "Last Payment Date (If paid or transferred more than $8,575) Unknown Payment Pla…" at bounding box center [867, 322] width 266 height 511
click at [505, 167] on input "3,936.54" at bounding box center [591, 174] width 233 height 28
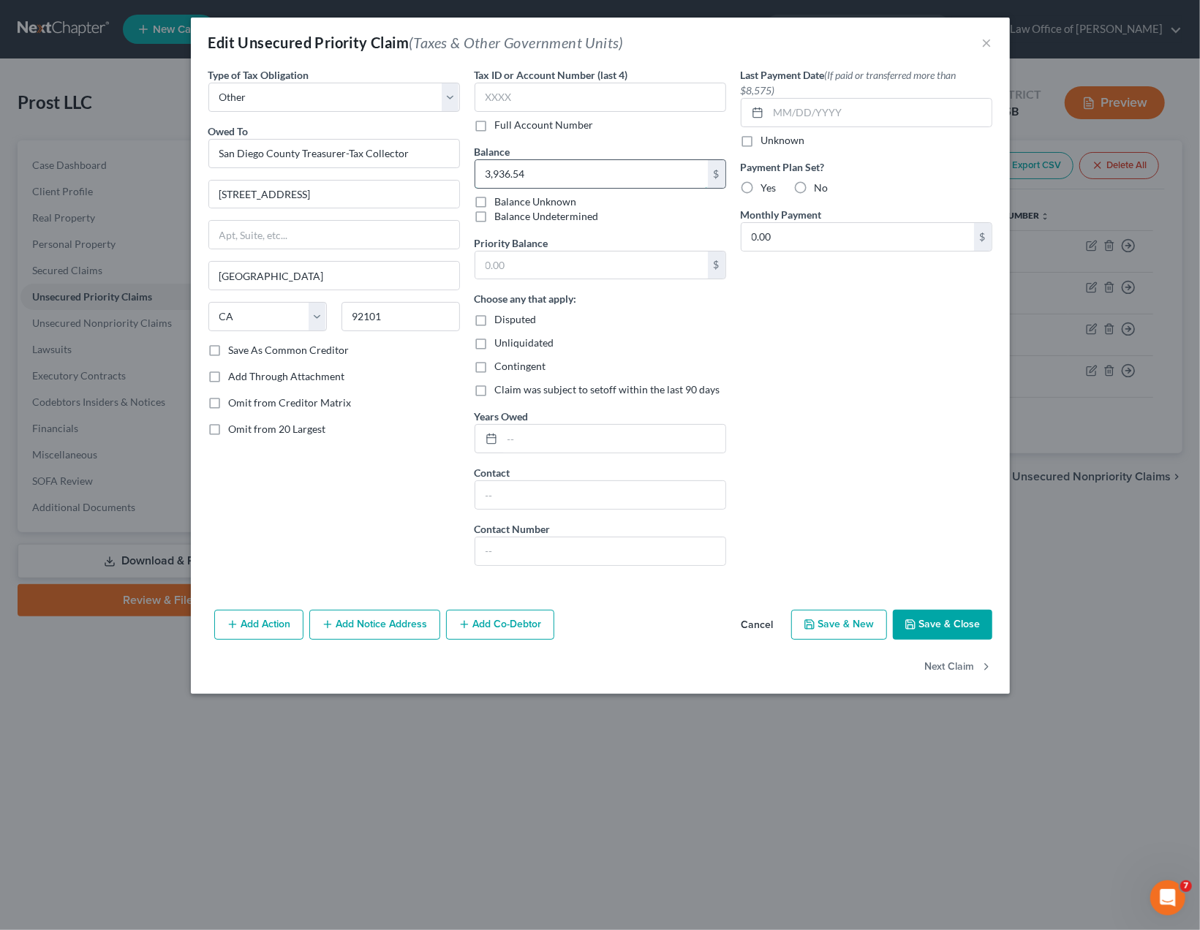
click at [505, 167] on input "3,936.54" at bounding box center [591, 174] width 233 height 28
click at [937, 620] on button "Save & Close" at bounding box center [942, 625] width 99 height 31
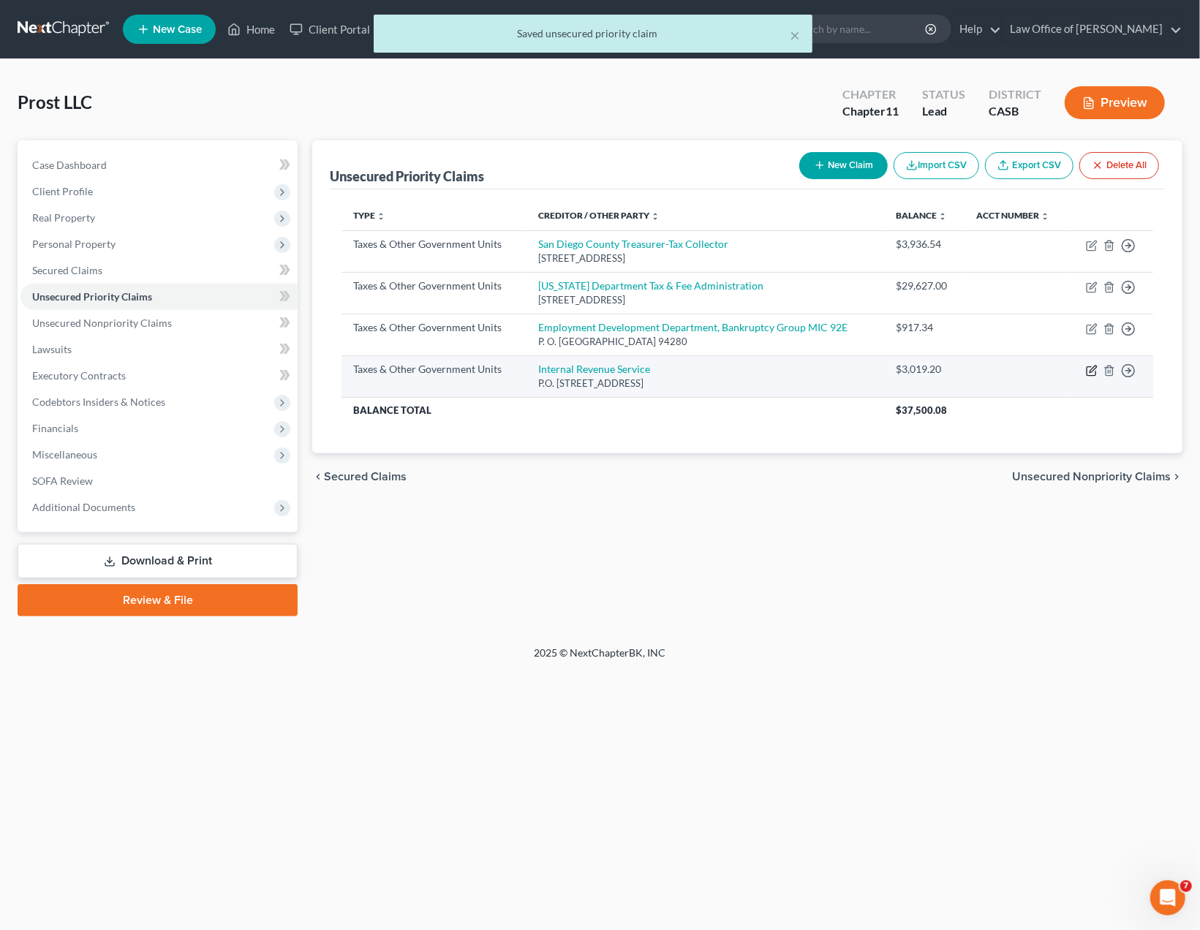
click at [1096, 374] on icon "button" at bounding box center [1091, 370] width 9 height 9
select select "0"
select select "39"
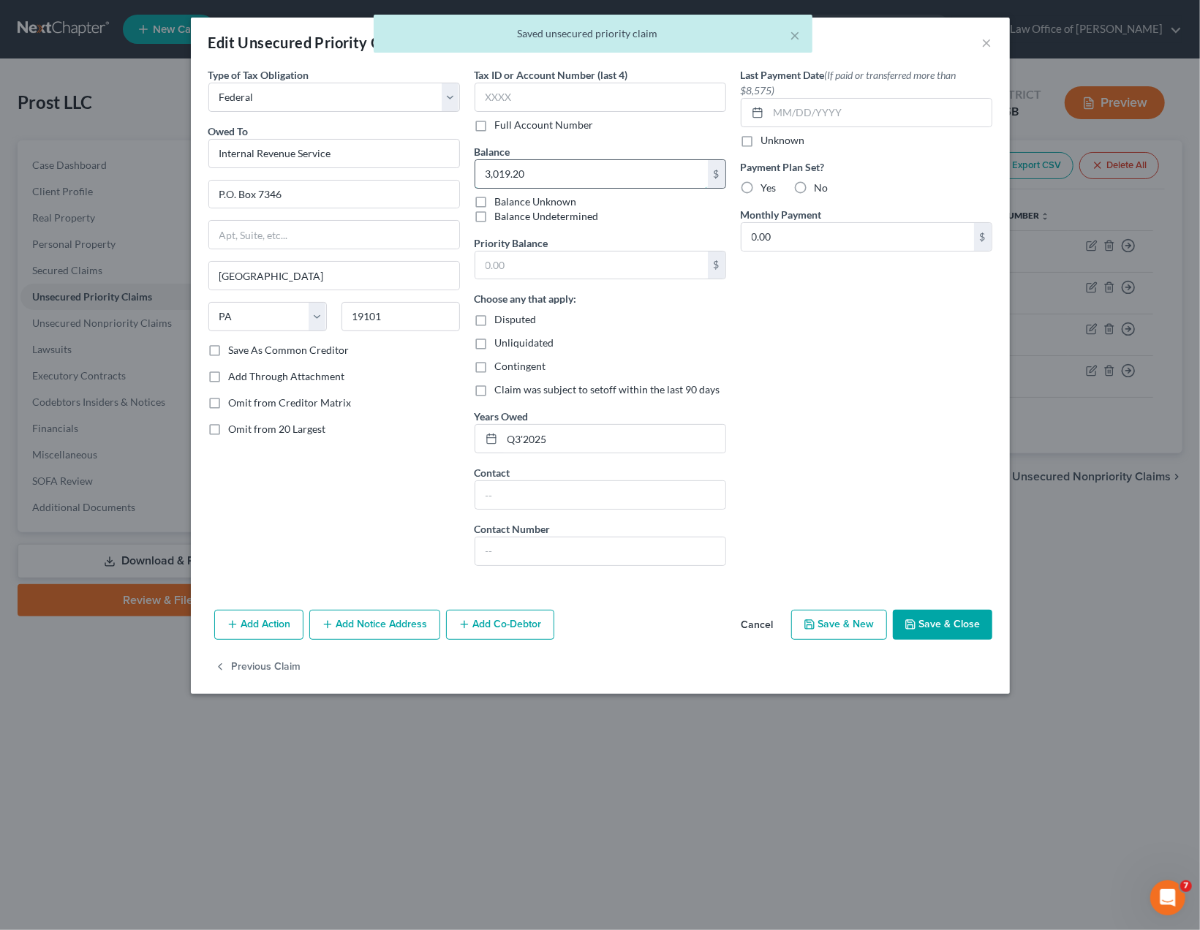
click at [519, 167] on input "3,019.20" at bounding box center [591, 174] width 233 height 28
click at [507, 268] on input "text" at bounding box center [591, 266] width 233 height 28
paste input "3,019.20"
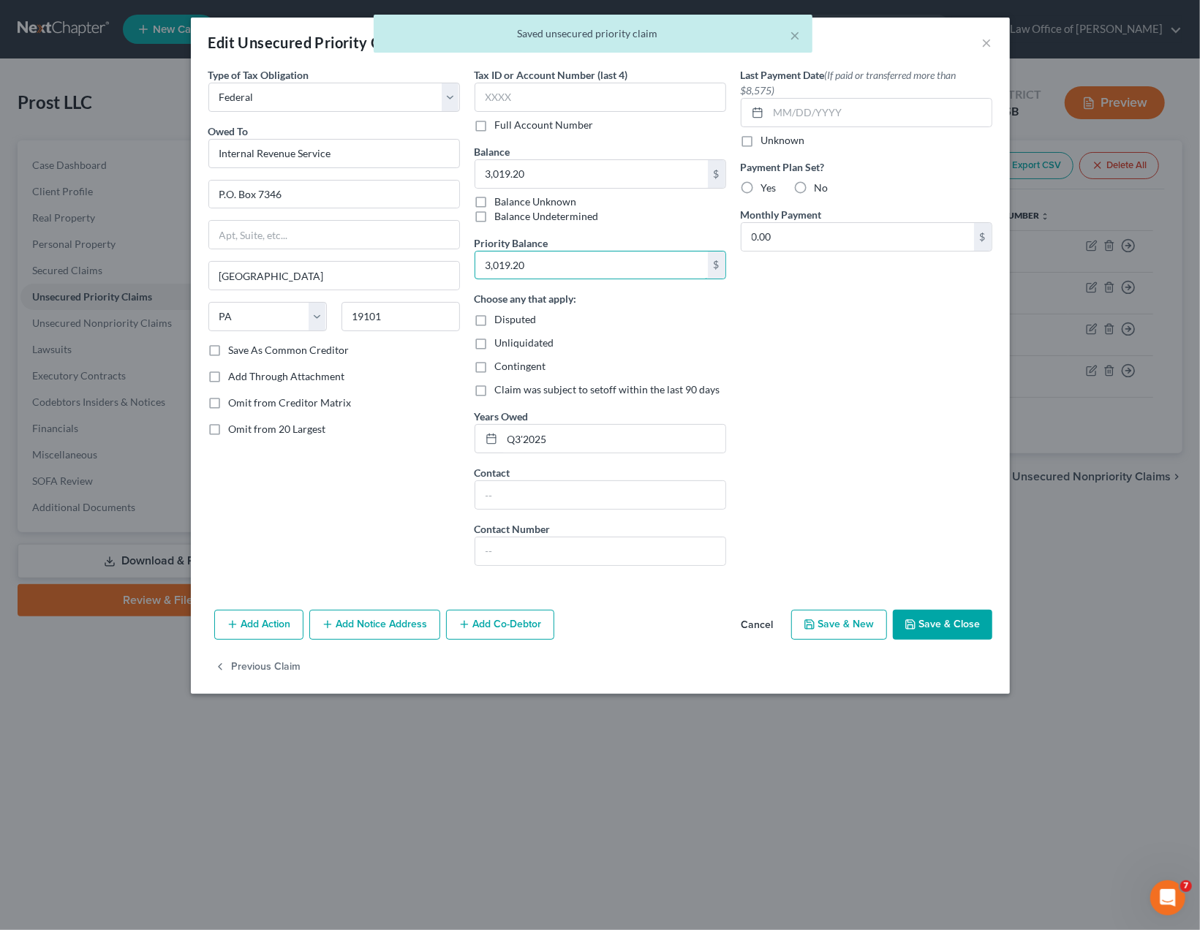
type input "3,019.20"
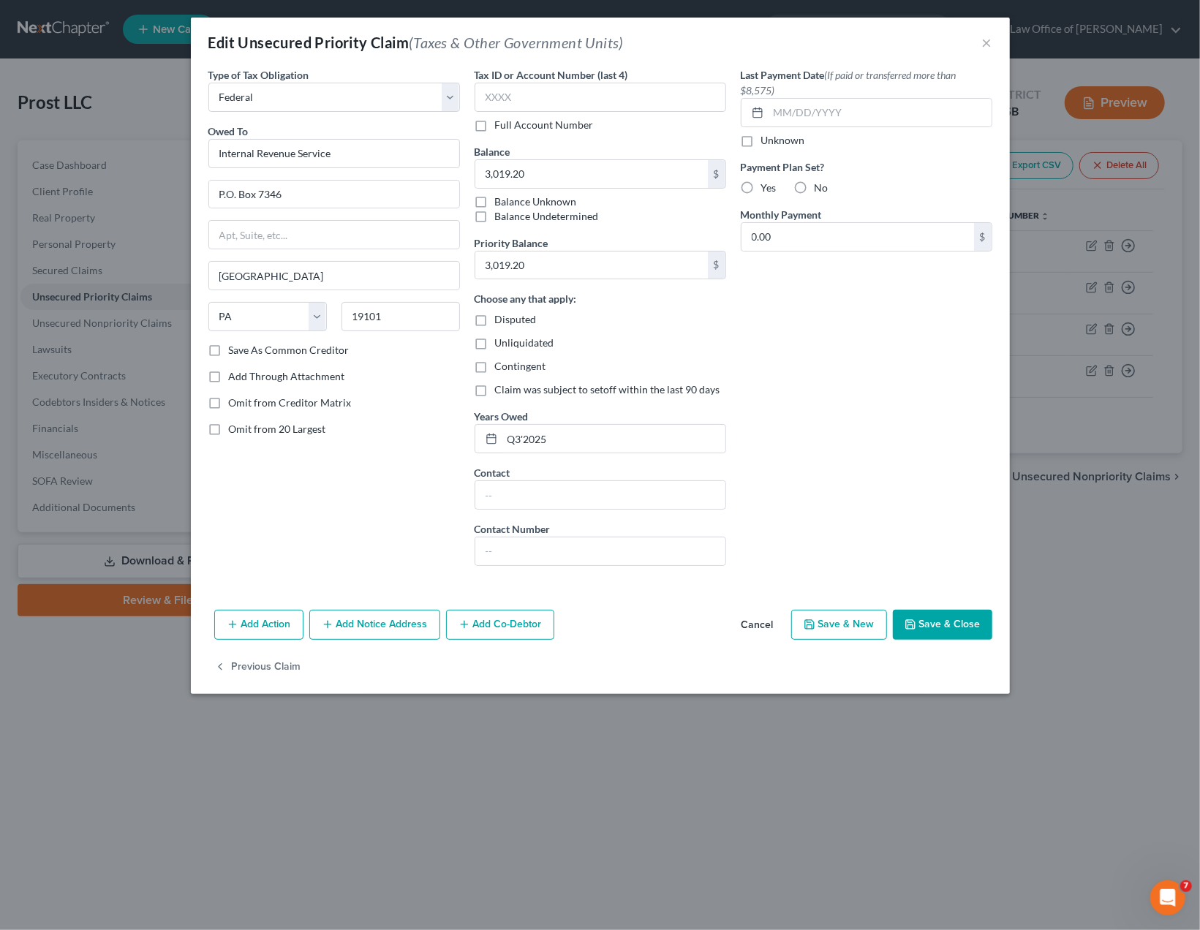
click at [901, 475] on div "Last Payment Date (If paid or transferred more than $8,575) Unknown Payment Pla…" at bounding box center [867, 322] width 266 height 511
click at [938, 621] on button "Save & Close" at bounding box center [942, 625] width 99 height 31
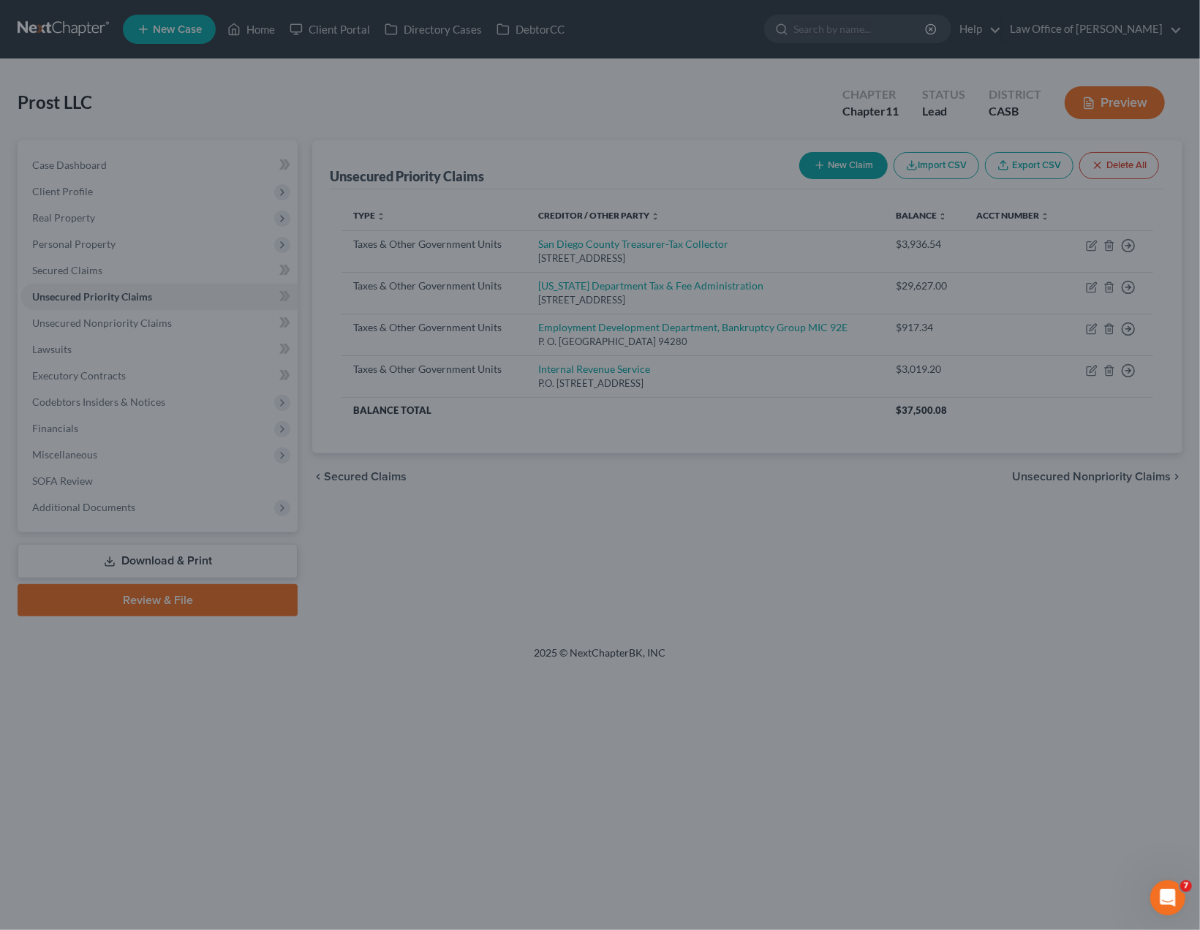
click at [1016, 643] on div at bounding box center [600, 465] width 1200 height 930
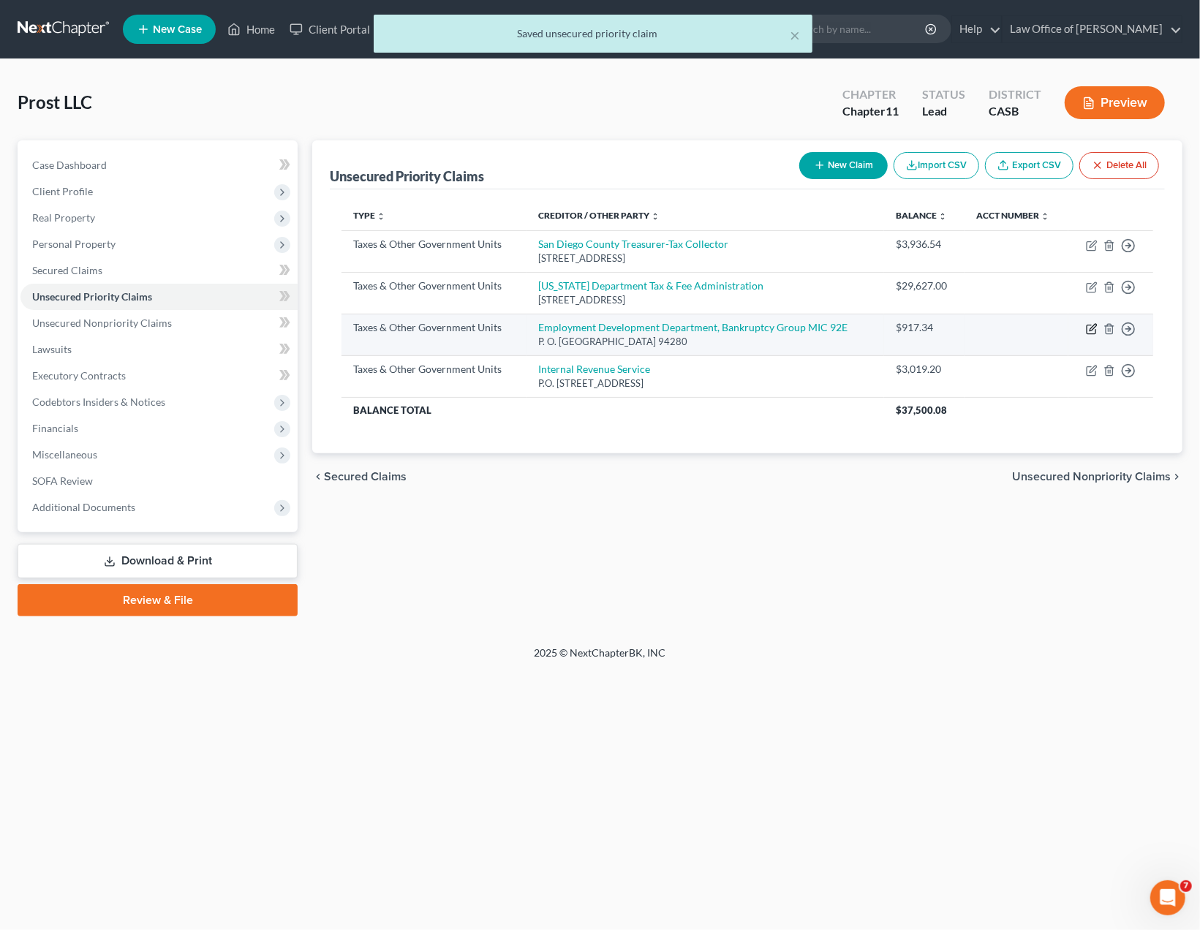
click at [1096, 326] on icon "button" at bounding box center [1092, 329] width 12 height 12
select select "2"
select select "4"
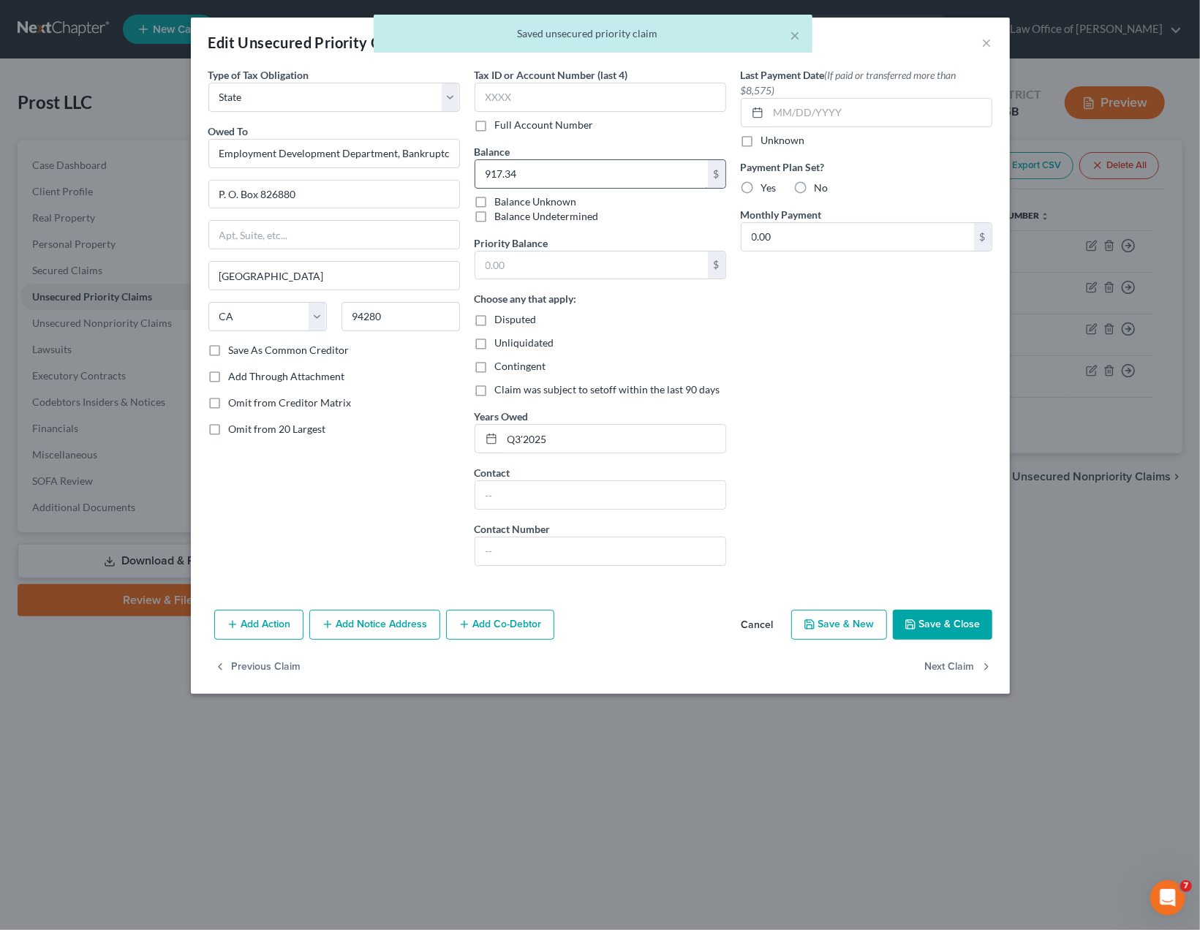
click at [517, 177] on input "917.34" at bounding box center [591, 174] width 233 height 28
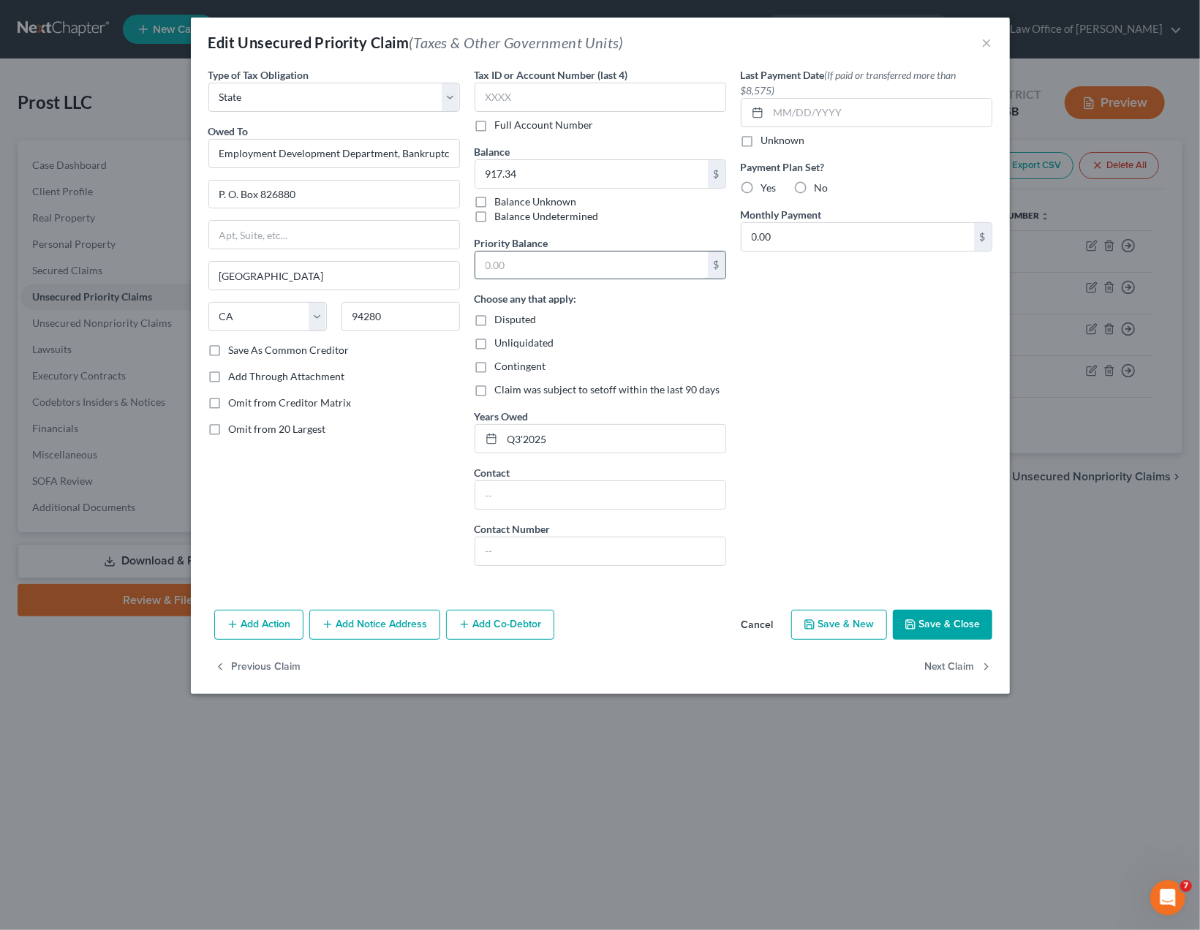
click at [503, 274] on input "text" at bounding box center [591, 266] width 233 height 28
paste input "917.34"
type input "917.34"
click at [868, 406] on div "Last Payment Date (If paid or transferred more than $8,575) Unknown Payment Pla…" at bounding box center [867, 322] width 266 height 511
click at [938, 615] on button "Save & Close" at bounding box center [942, 625] width 99 height 31
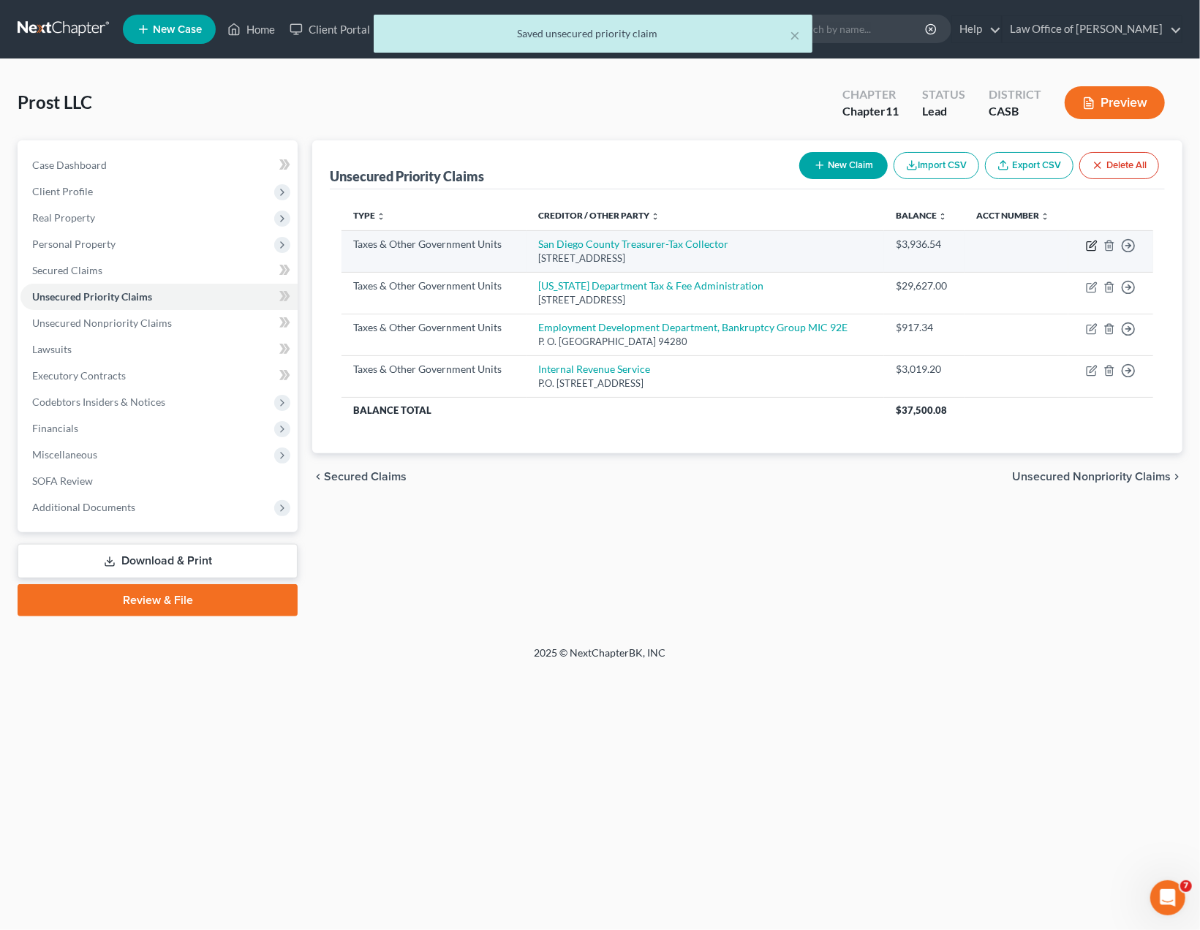
click at [1094, 244] on icon "button" at bounding box center [1093, 244] width 7 height 7
select select "4"
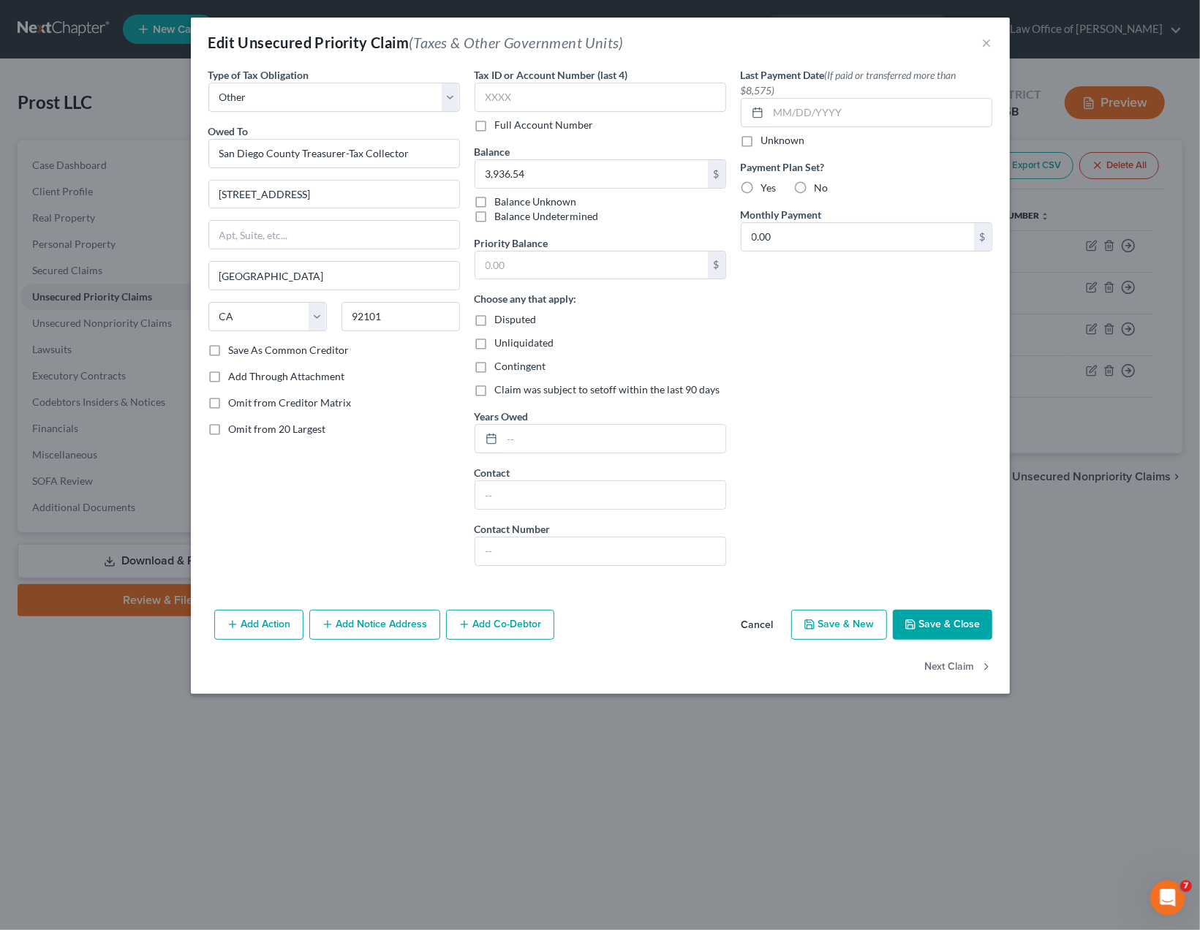
click at [928, 358] on div "Last Payment Date (If paid or transferred more than $8,575) Unknown Payment Pla…" at bounding box center [867, 322] width 266 height 511
click at [532, 170] on input "3,936.54" at bounding box center [591, 174] width 233 height 28
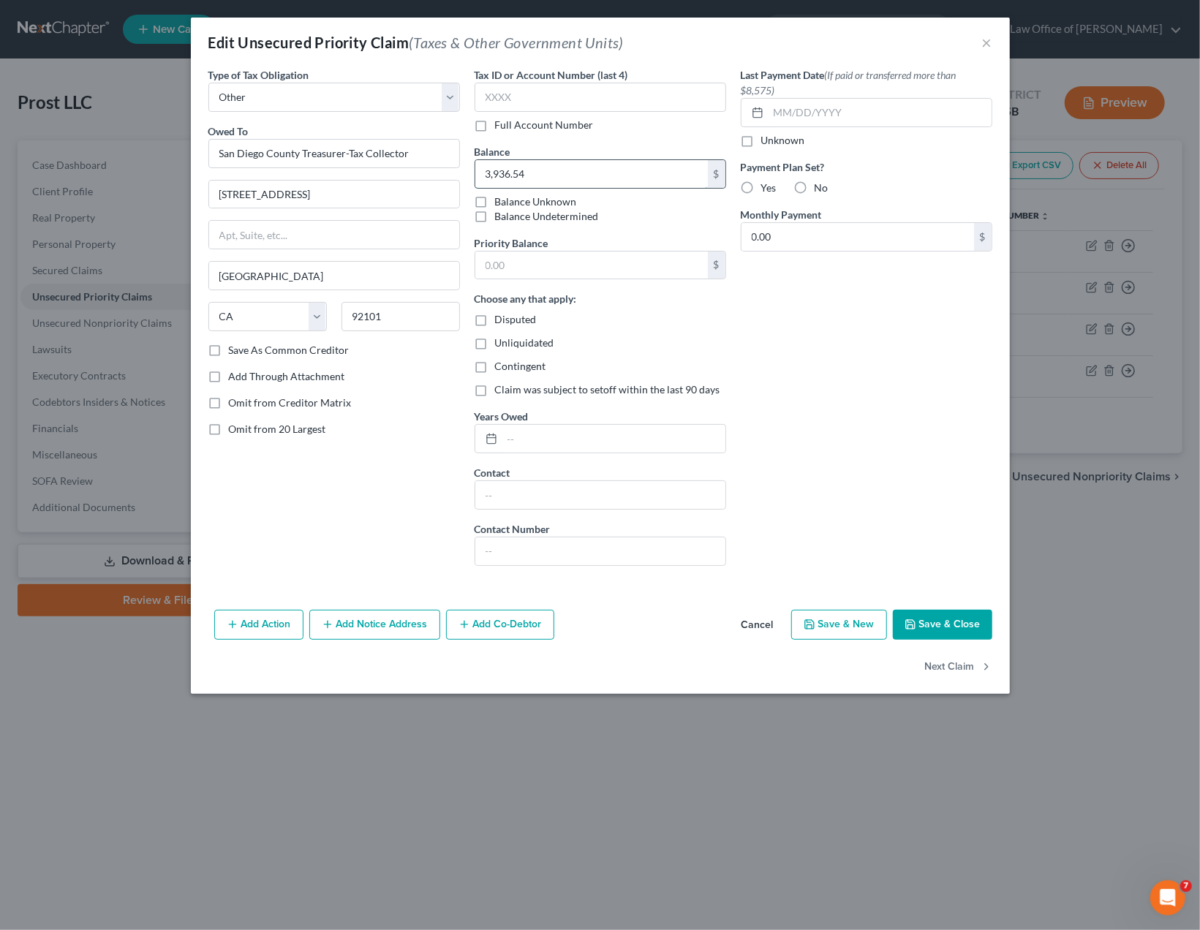
click at [535, 174] on input "3,936.54" at bounding box center [591, 174] width 233 height 28
drag, startPoint x: 540, startPoint y: 174, endPoint x: 434, endPoint y: 169, distance: 105.4
click at [475, 169] on input "3,936.54" at bounding box center [591, 174] width 233 height 28
type input "3,600"
click at [894, 393] on div "Last Payment Date (If paid or transferred more than $8,575) Unknown Payment Pla…" at bounding box center [867, 322] width 266 height 511
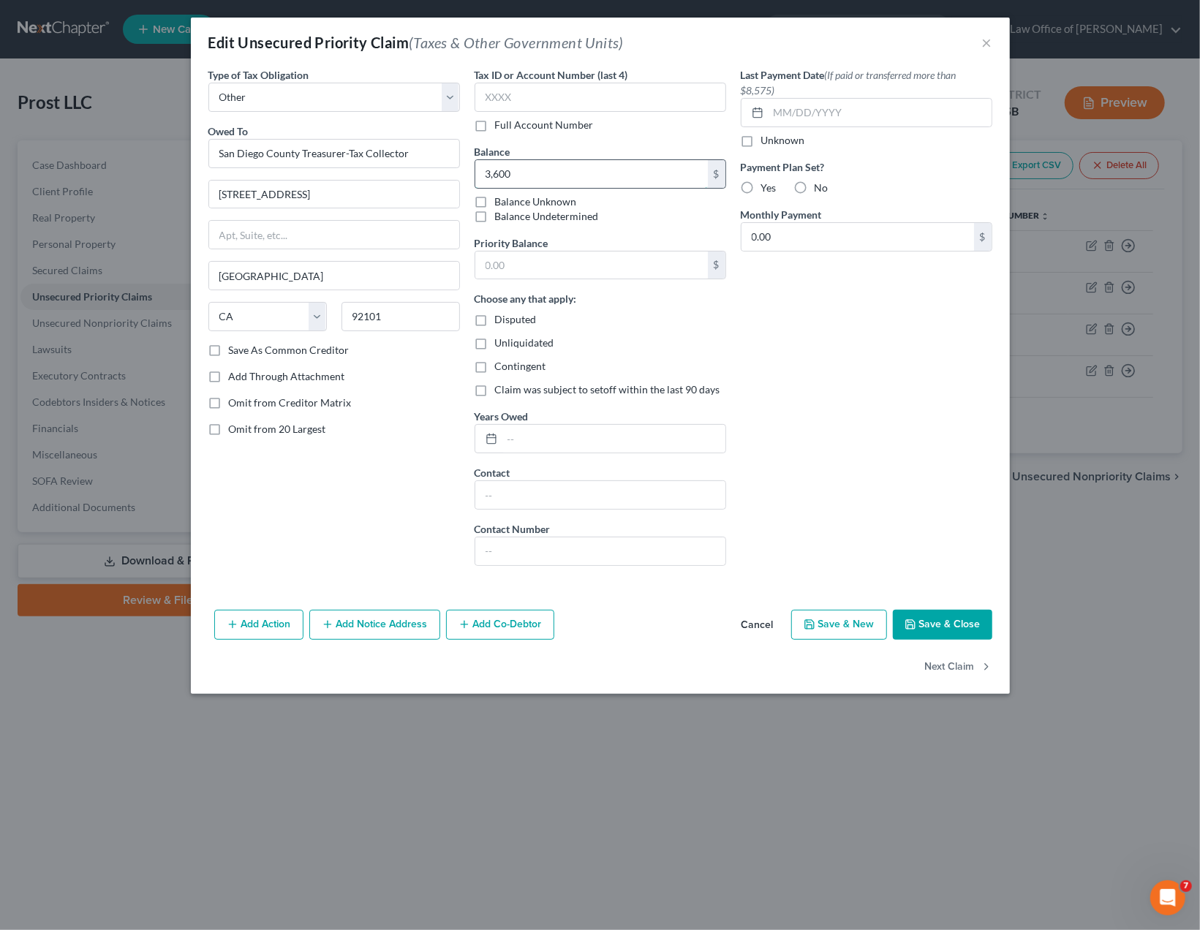
click at [493, 170] on input "3,600" at bounding box center [591, 174] width 233 height 28
click at [511, 263] on input "text" at bounding box center [591, 266] width 233 height 28
paste input "3,600"
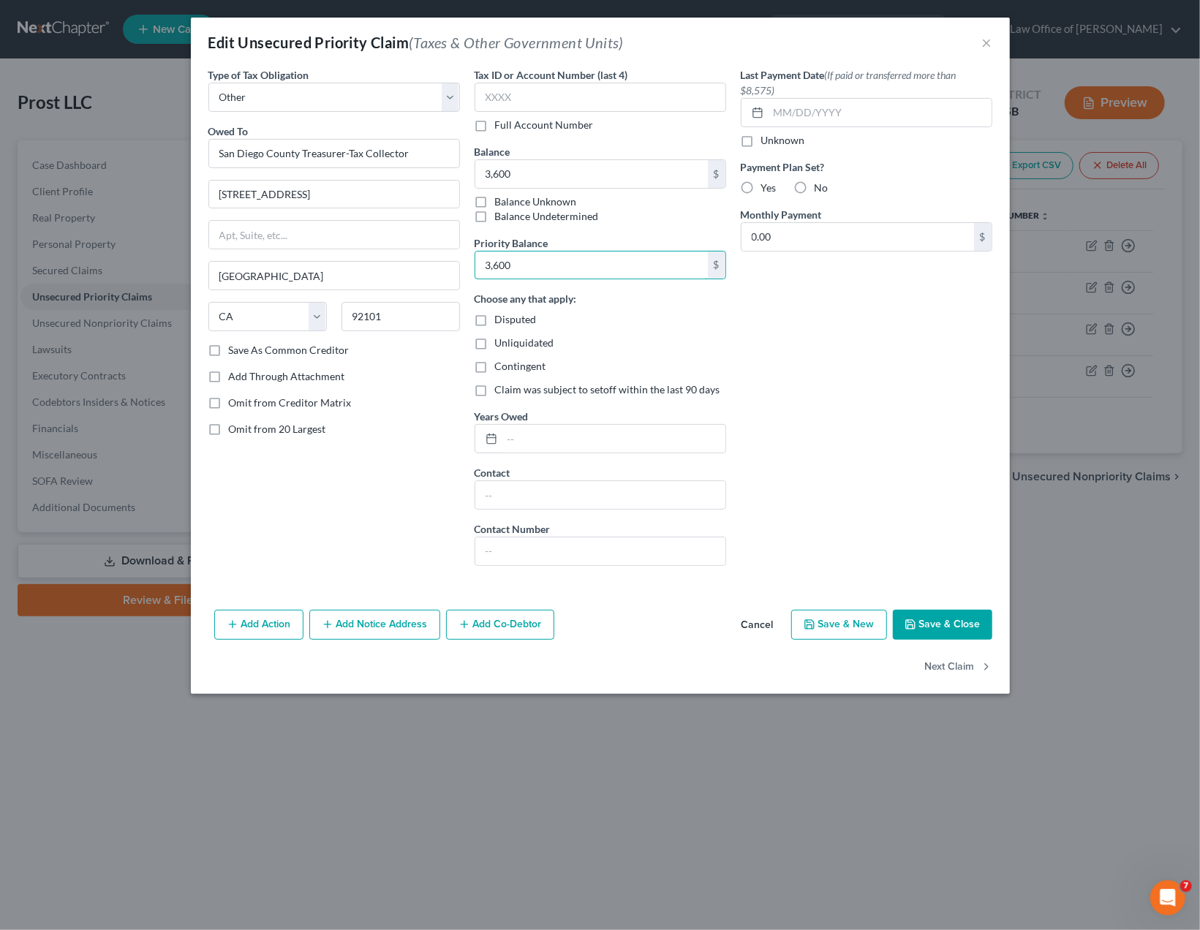
type input "3,600"
click at [782, 382] on div "Last Payment Date (If paid or transferred more than $8,575) Unknown Payment Pla…" at bounding box center [867, 322] width 266 height 511
click at [923, 617] on button "Save & Close" at bounding box center [942, 625] width 99 height 31
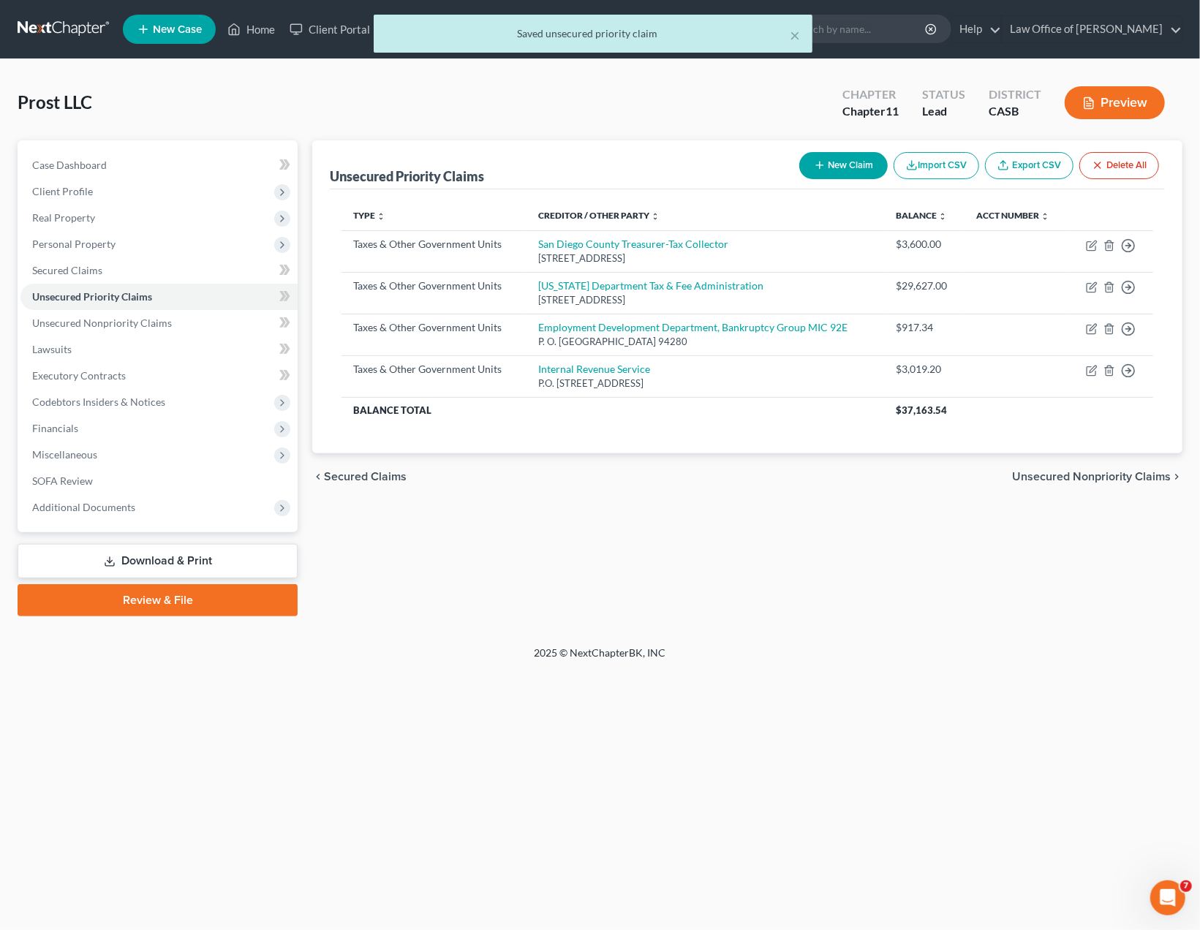
drag, startPoint x: 905, startPoint y: 609, endPoint x: 952, endPoint y: 531, distance: 90.6
click at [905, 606] on div "Unsecured Priority Claims New Claim Import CSV Export CSV Delete All Type expan…" at bounding box center [747, 378] width 885 height 476
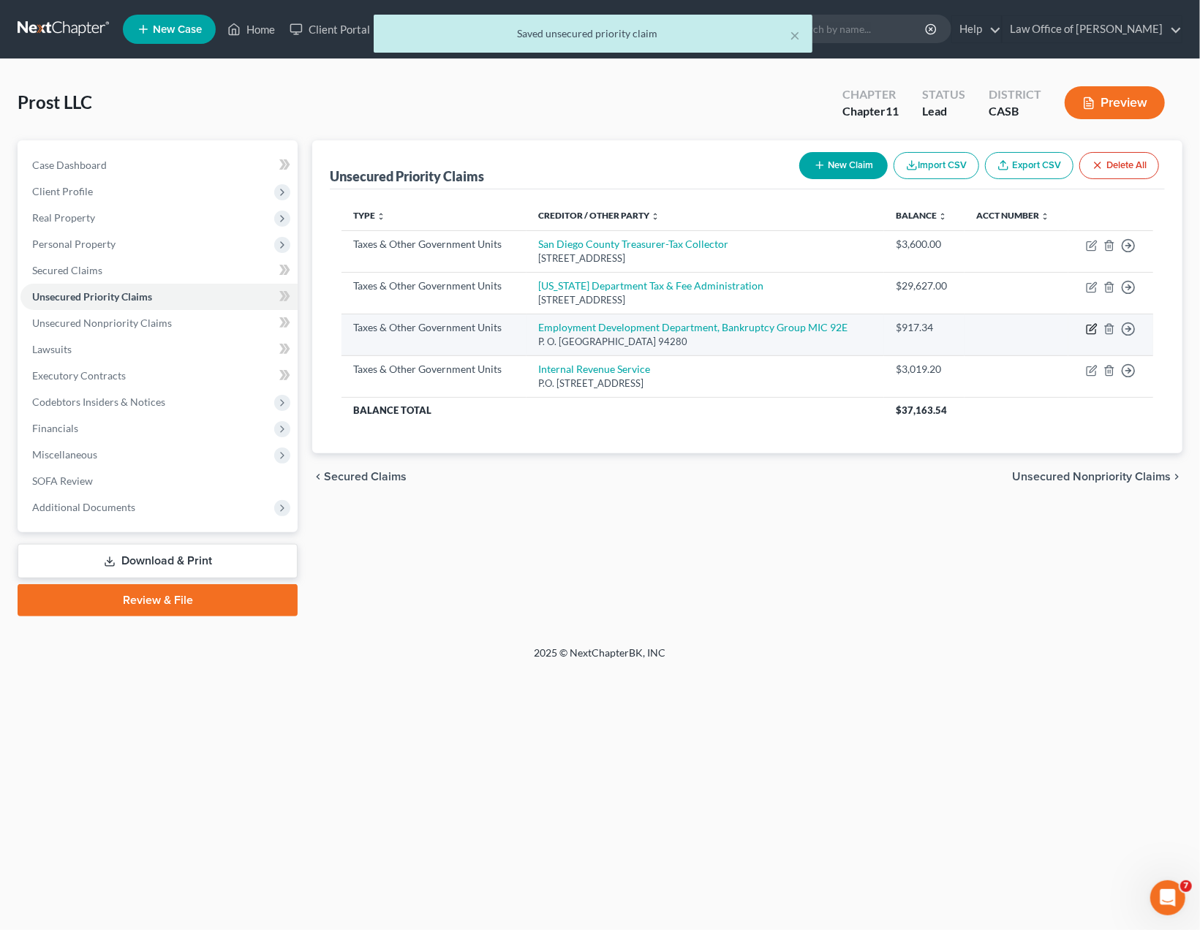
click at [1090, 326] on icon "button" at bounding box center [1092, 329] width 12 height 12
select select "2"
select select "4"
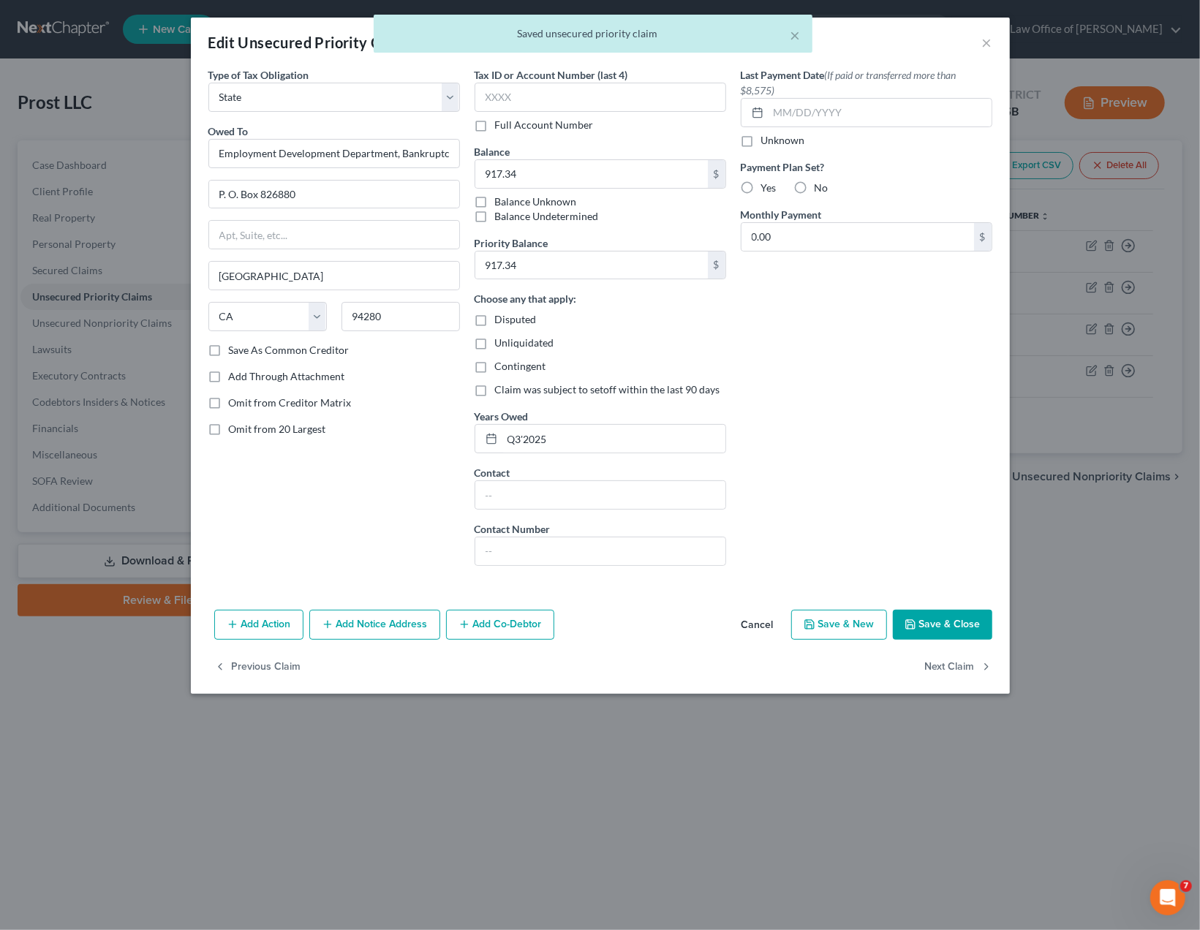
click at [939, 614] on button "Save & Close" at bounding box center [942, 625] width 99 height 31
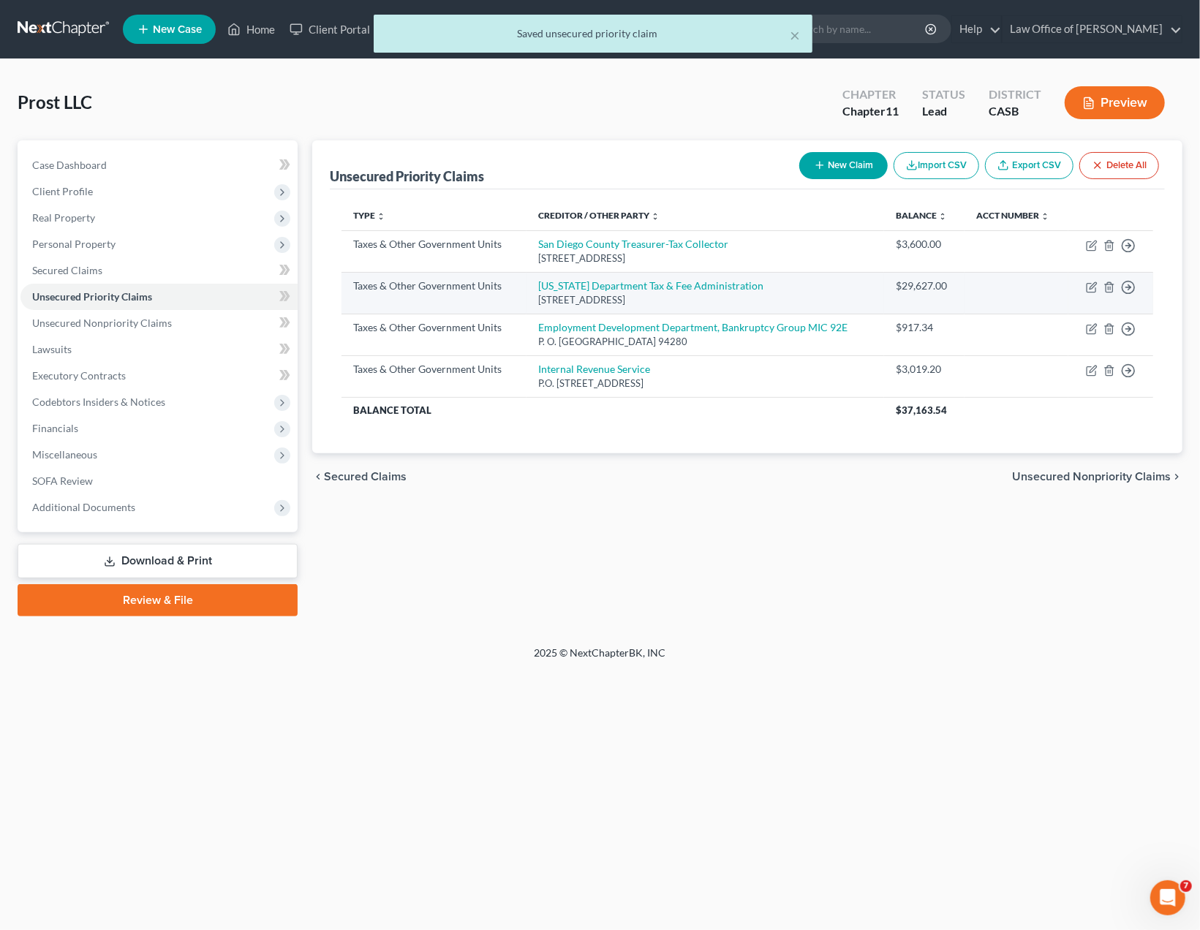
click at [1088, 280] on td "Move to D Move to F Move to G Move to Notice Only" at bounding box center [1111, 293] width 85 height 42
click at [1088, 287] on icon "button" at bounding box center [1091, 288] width 9 height 9
select select "2"
select select "4"
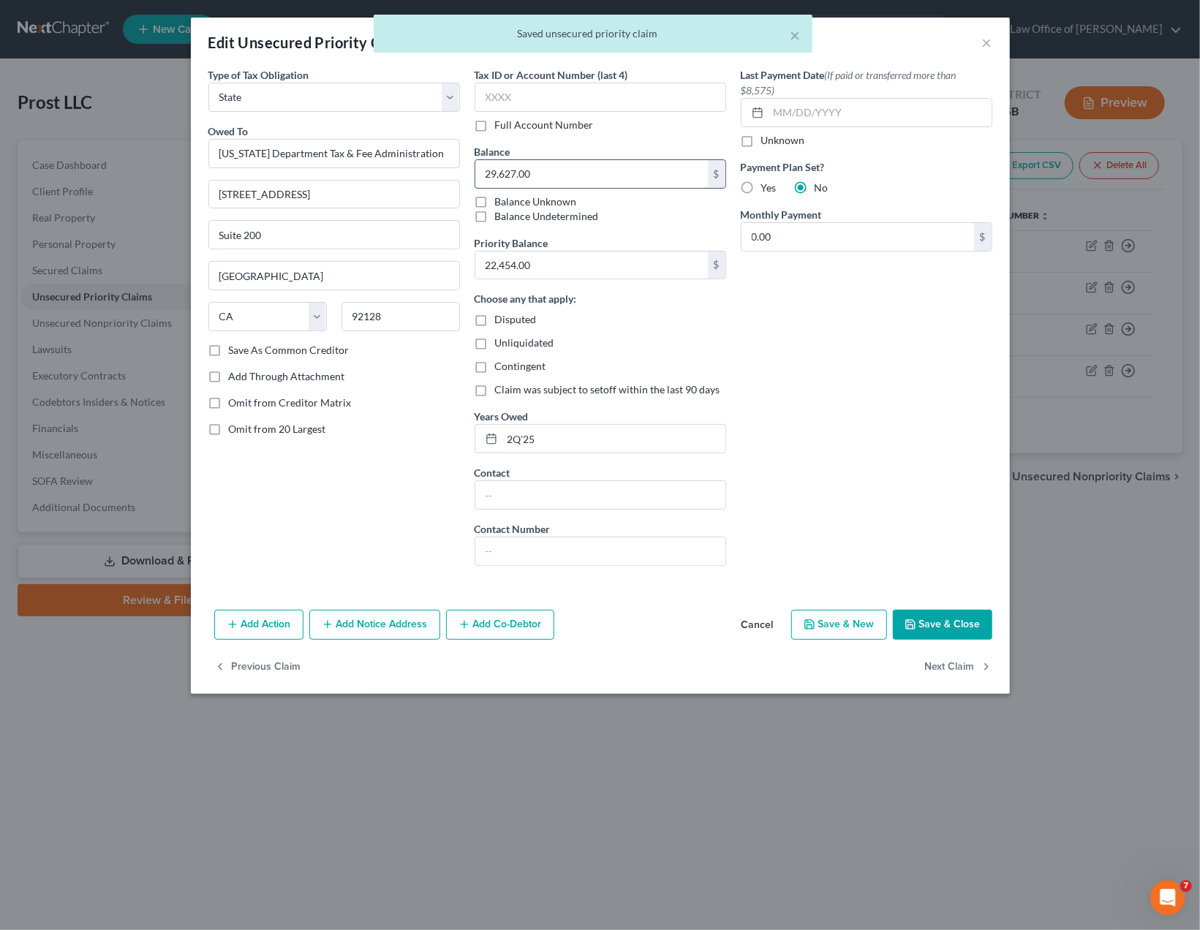
click at [517, 169] on input "29,627.00" at bounding box center [591, 174] width 233 height 28
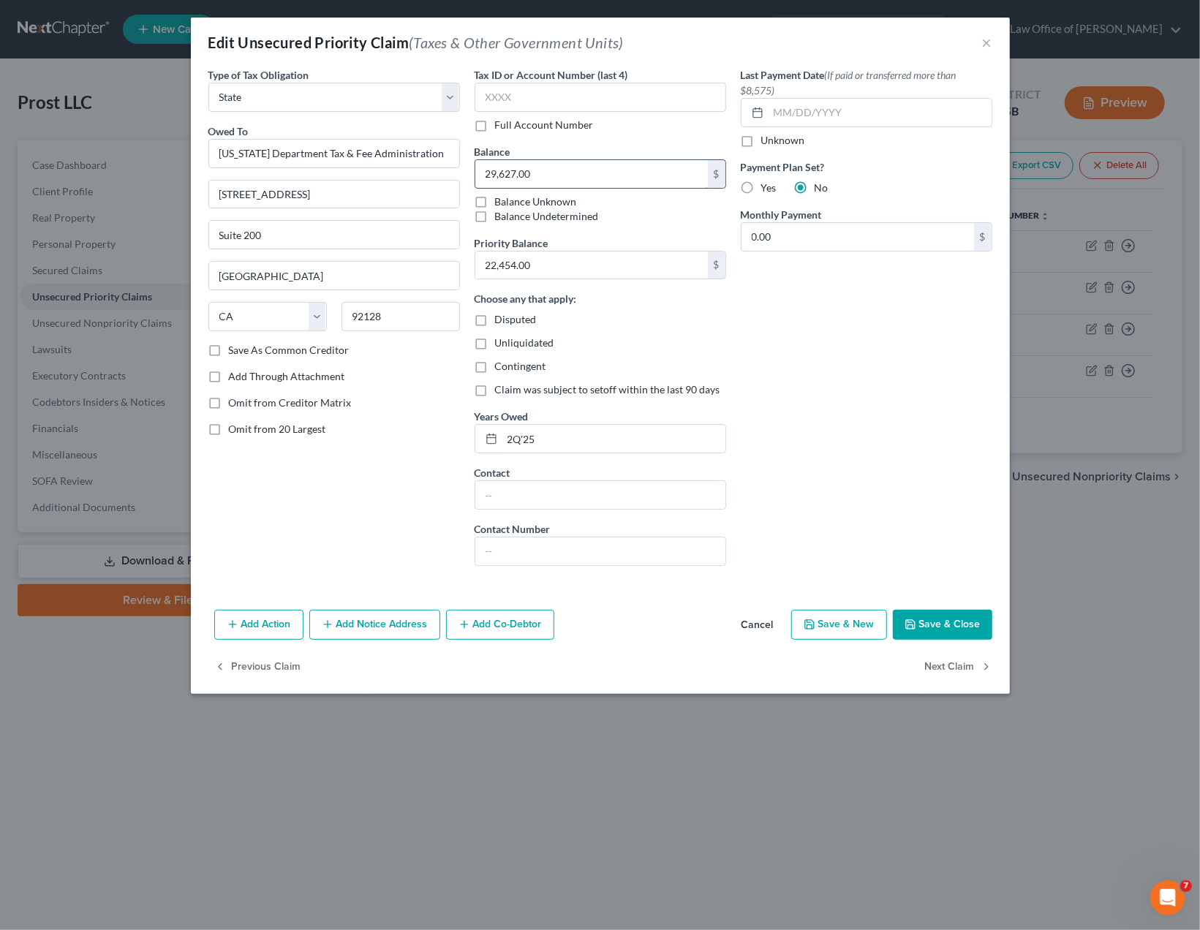
click at [507, 173] on input "29,627.00" at bounding box center [591, 174] width 233 height 28
click at [545, 445] on input "2Q'25" at bounding box center [613, 439] width 223 height 28
type input "2Q'25 and 3Q'25"
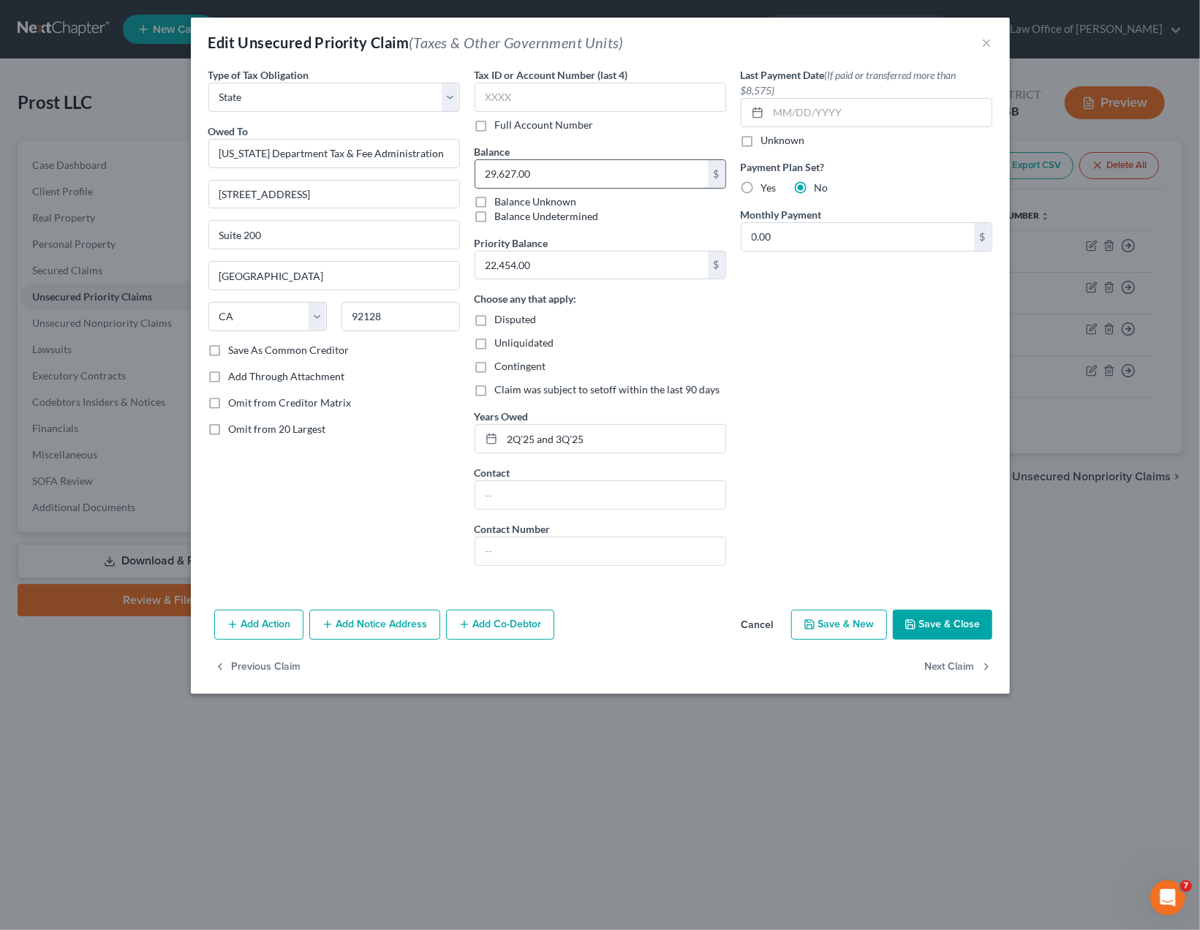
click at [529, 170] on input "29,627.00" at bounding box center [591, 174] width 233 height 28
click at [516, 258] on input "22,454.00" at bounding box center [591, 266] width 233 height 28
paste input "9,627"
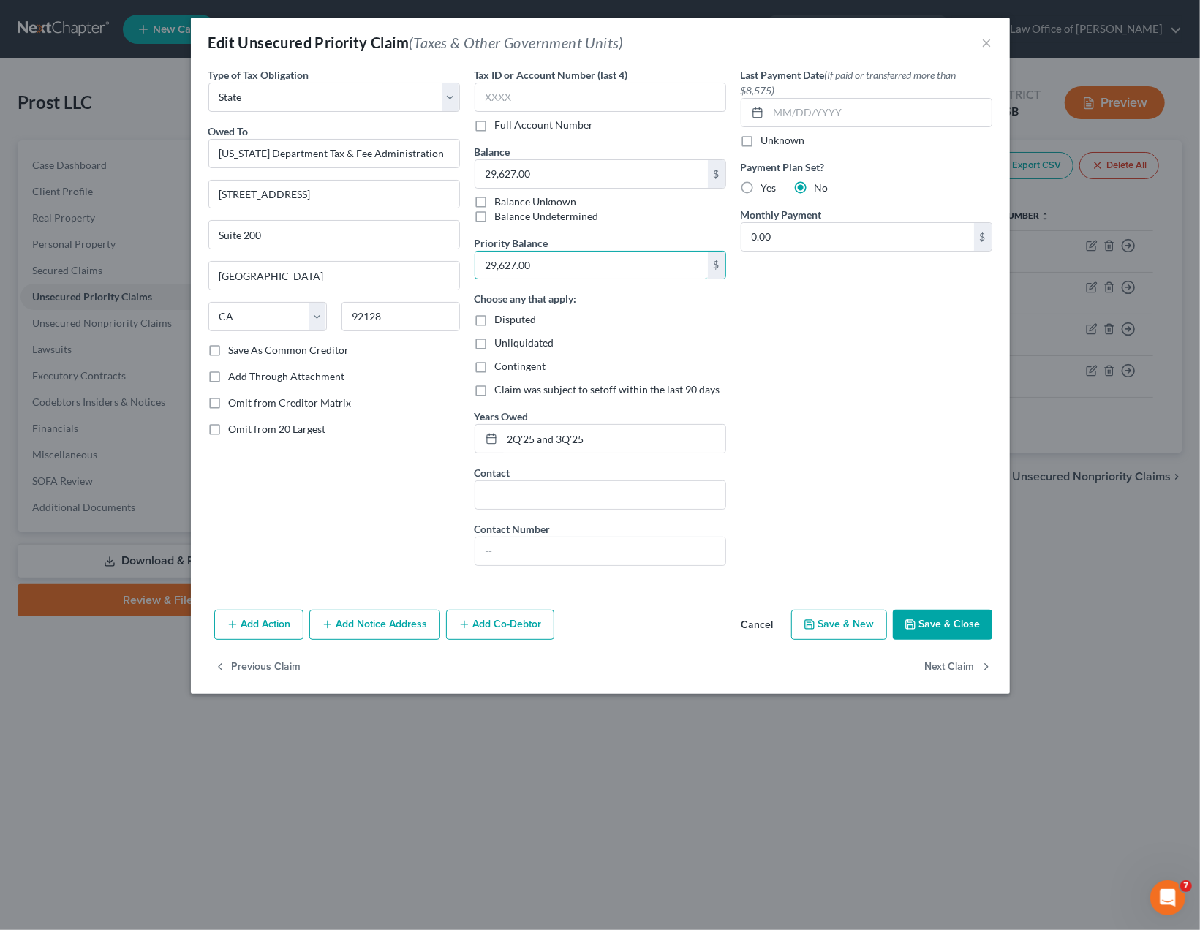
type input "29,627.00"
click at [874, 393] on div "Last Payment Date (If paid or transferred more than $8,575) Unknown Payment Pla…" at bounding box center [867, 322] width 266 height 511
click at [945, 624] on button "Save & Close" at bounding box center [942, 625] width 99 height 31
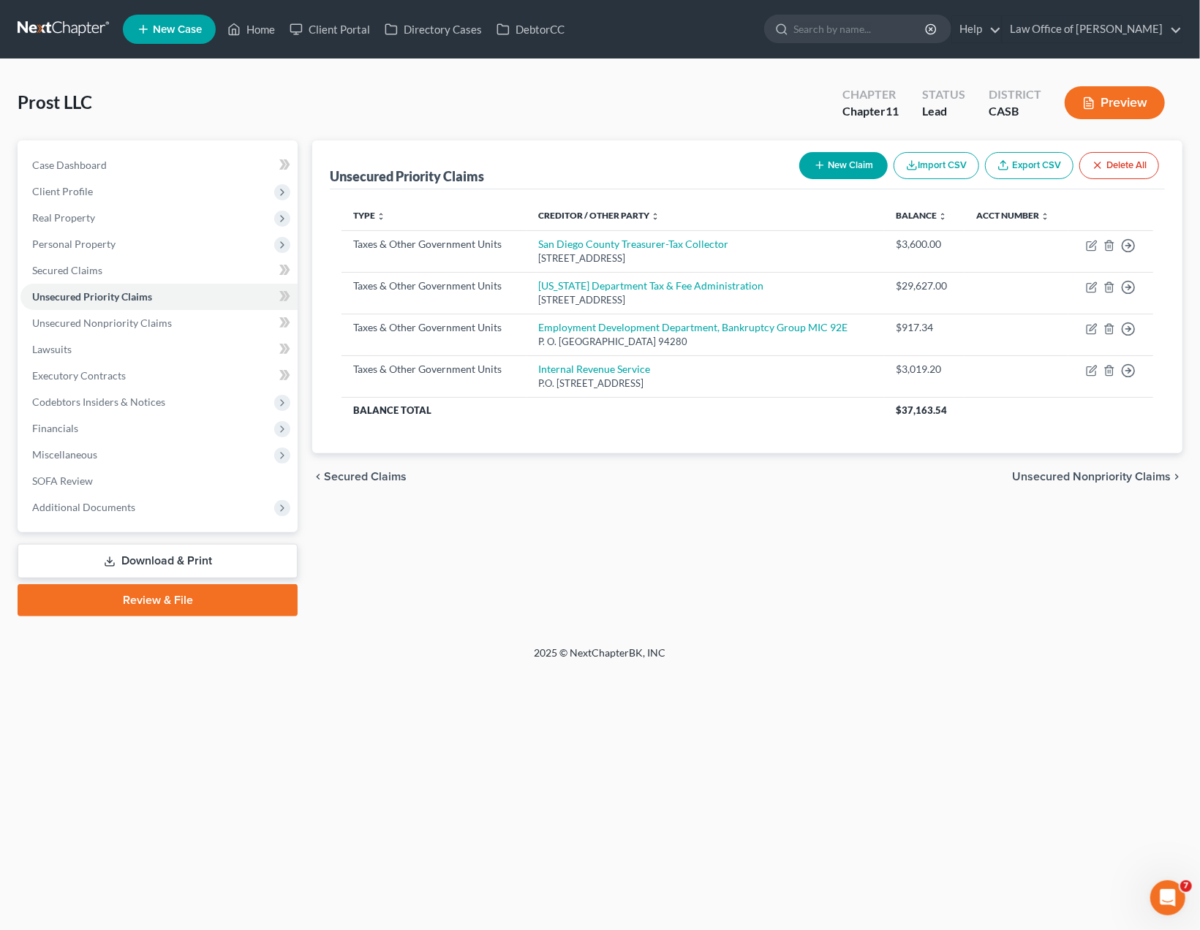
click at [916, 565] on div "Unsecured Priority Claims New Claim Import CSV Export CSV Delete All Type expan…" at bounding box center [747, 378] width 885 height 476
click at [862, 557] on div "Unsecured Priority Claims New Claim Import CSV Export CSV Delete All Type expan…" at bounding box center [747, 378] width 885 height 476
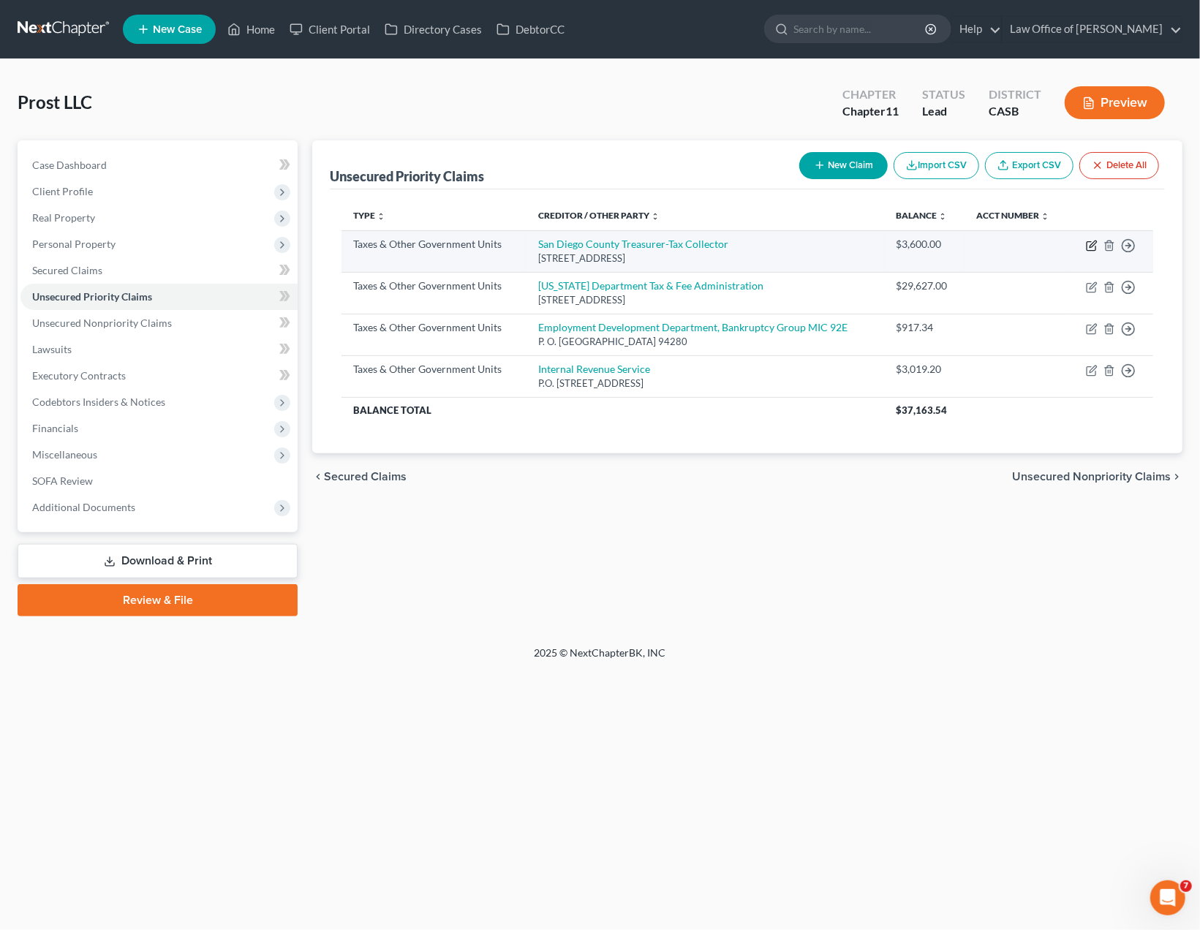
click at [1088, 243] on icon "button" at bounding box center [1092, 246] width 12 height 12
select select "4"
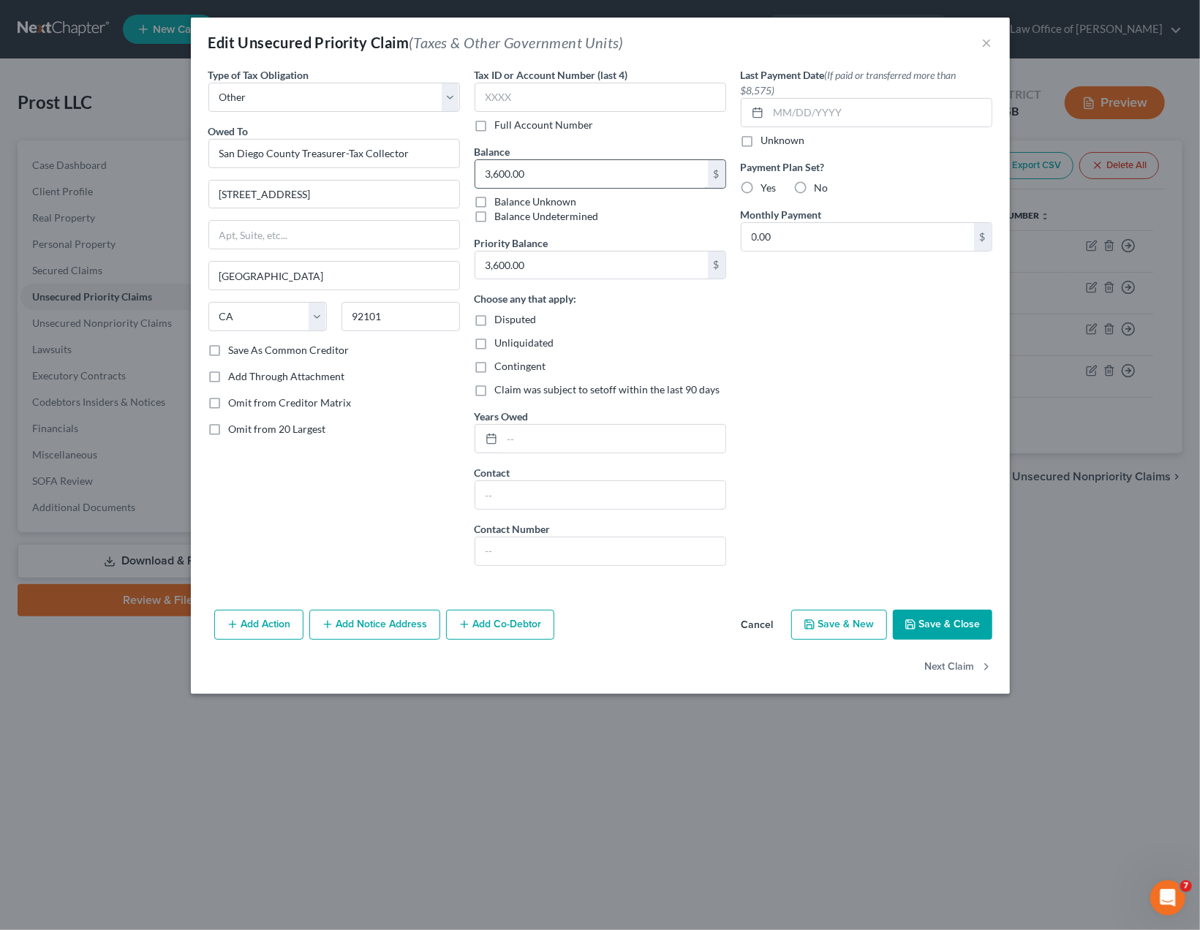
click at [494, 176] on input "3,600.00" at bounding box center [591, 174] width 233 height 28
click at [498, 176] on input "3,600.00" at bounding box center [591, 174] width 233 height 28
click at [491, 173] on input "300.00" at bounding box center [591, 174] width 233 height 28
type input "3,700.00"
click at [502, 261] on input "3,600.00" at bounding box center [591, 266] width 233 height 28
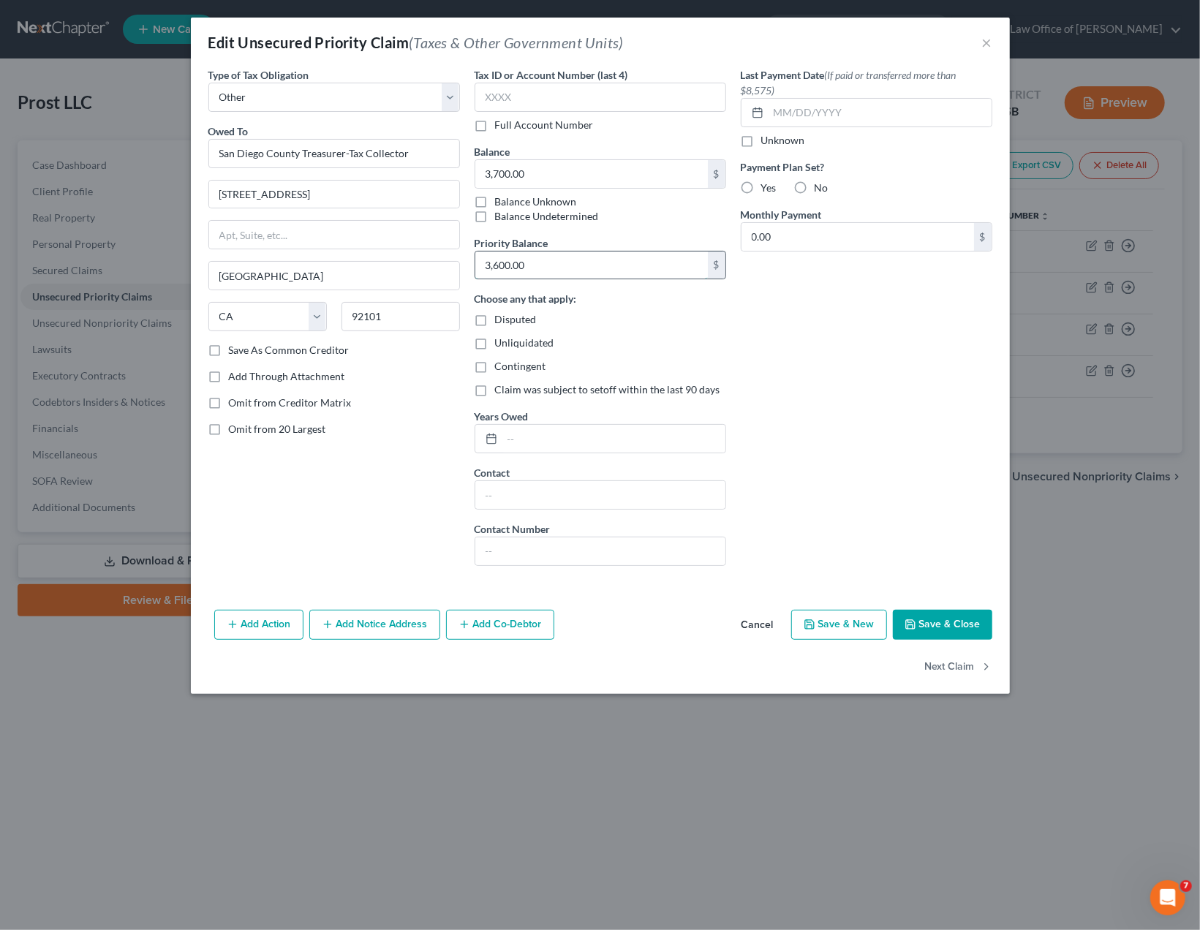
click at [500, 268] on input "3,600.00" at bounding box center [591, 266] width 233 height 28
click at [494, 268] on input "300.00" at bounding box center [591, 266] width 233 height 28
type input "3,700.00"
click at [909, 456] on div "Last Payment Date (If paid or transferred more than $8,575) Unknown Payment Pla…" at bounding box center [867, 322] width 266 height 511
click at [941, 622] on button "Save & Close" at bounding box center [942, 625] width 99 height 31
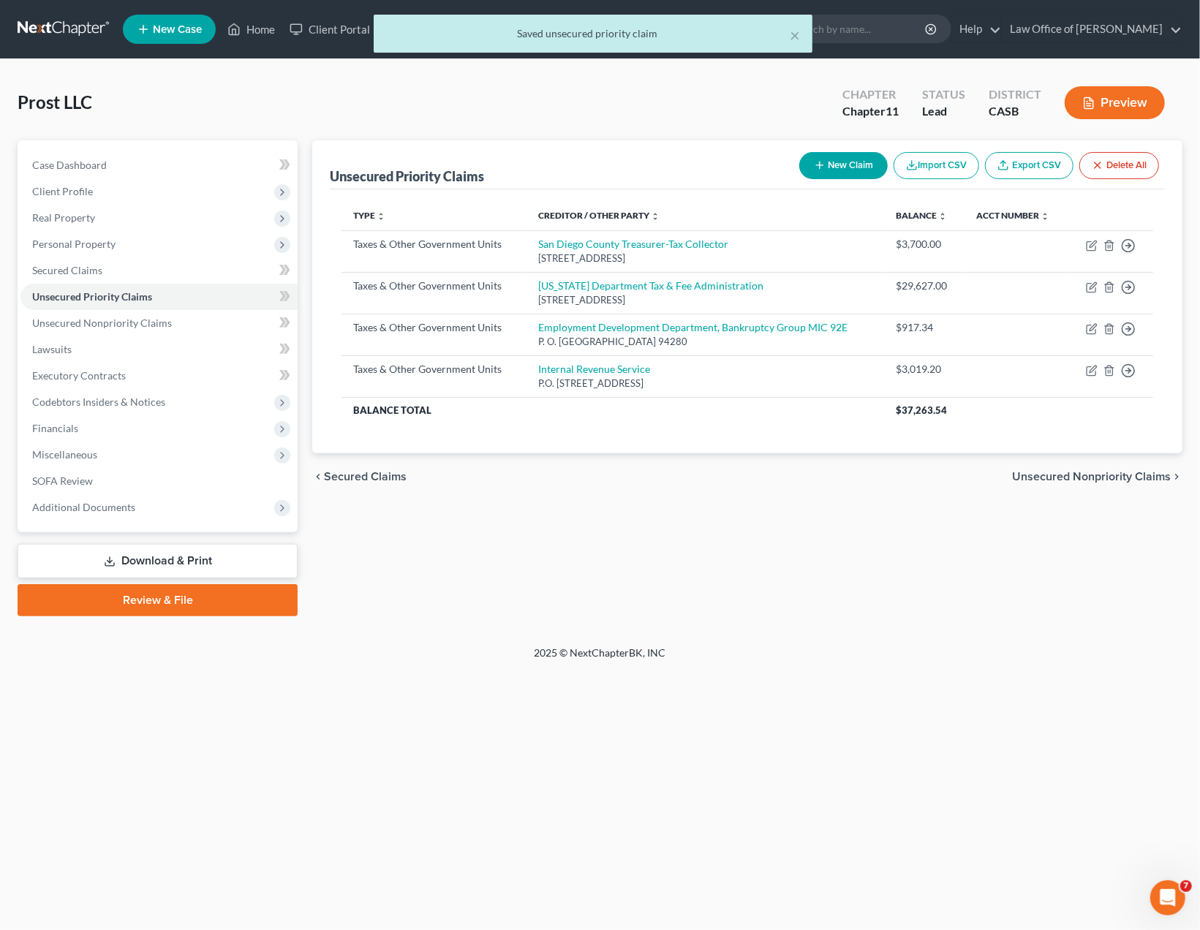
click at [998, 634] on div "× Saved unsecured priority claim Prost LLC Upgraded Chapter Chapter 11 Status L…" at bounding box center [600, 352] width 1200 height 587
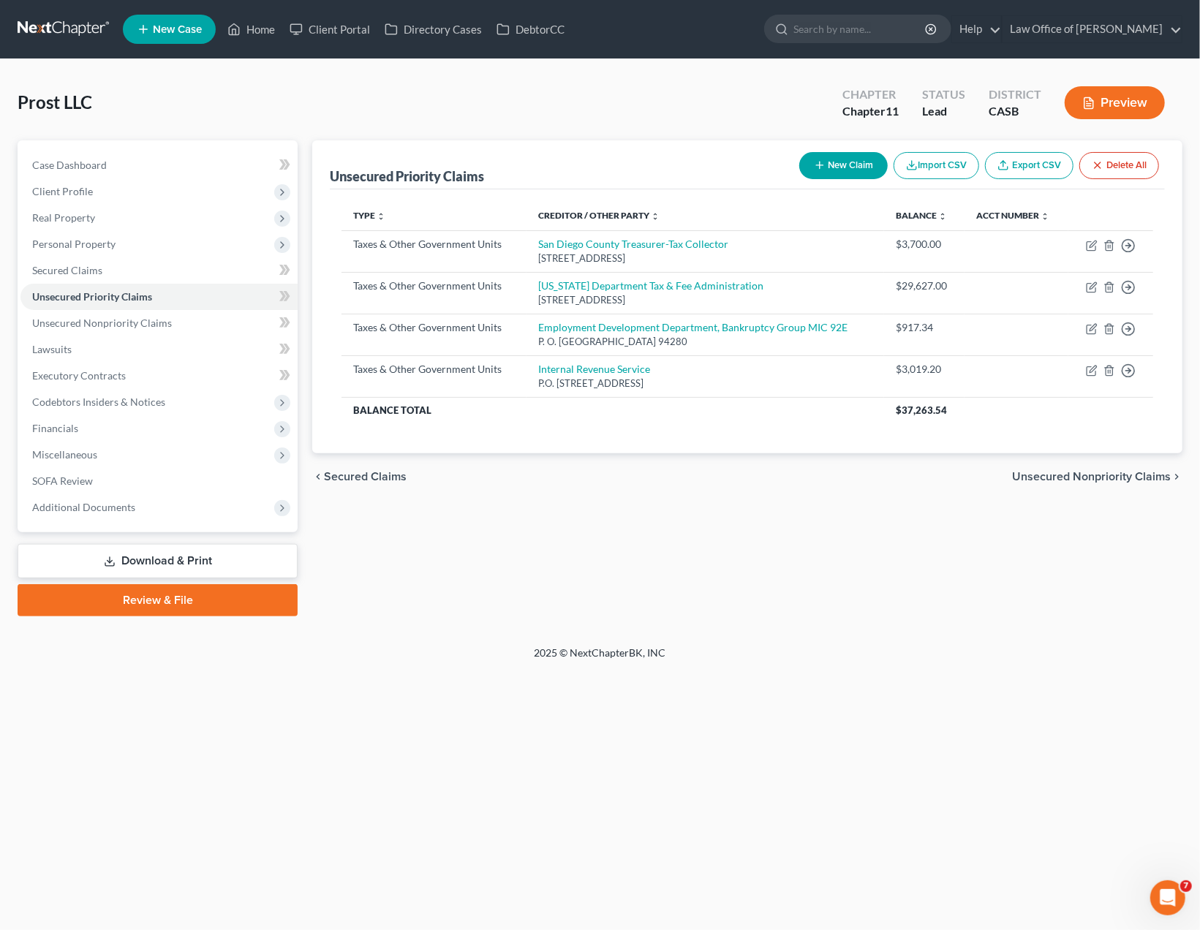
click at [598, 555] on div "Unsecured Priority Claims New Claim Import CSV Export CSV Delete All Type expan…" at bounding box center [747, 378] width 885 height 476
click at [754, 513] on div "Unsecured Priority Claims New Claim Import CSV Export CSV Delete All Type expan…" at bounding box center [747, 378] width 885 height 476
click at [87, 241] on span "Personal Property" at bounding box center [73, 244] width 83 height 12
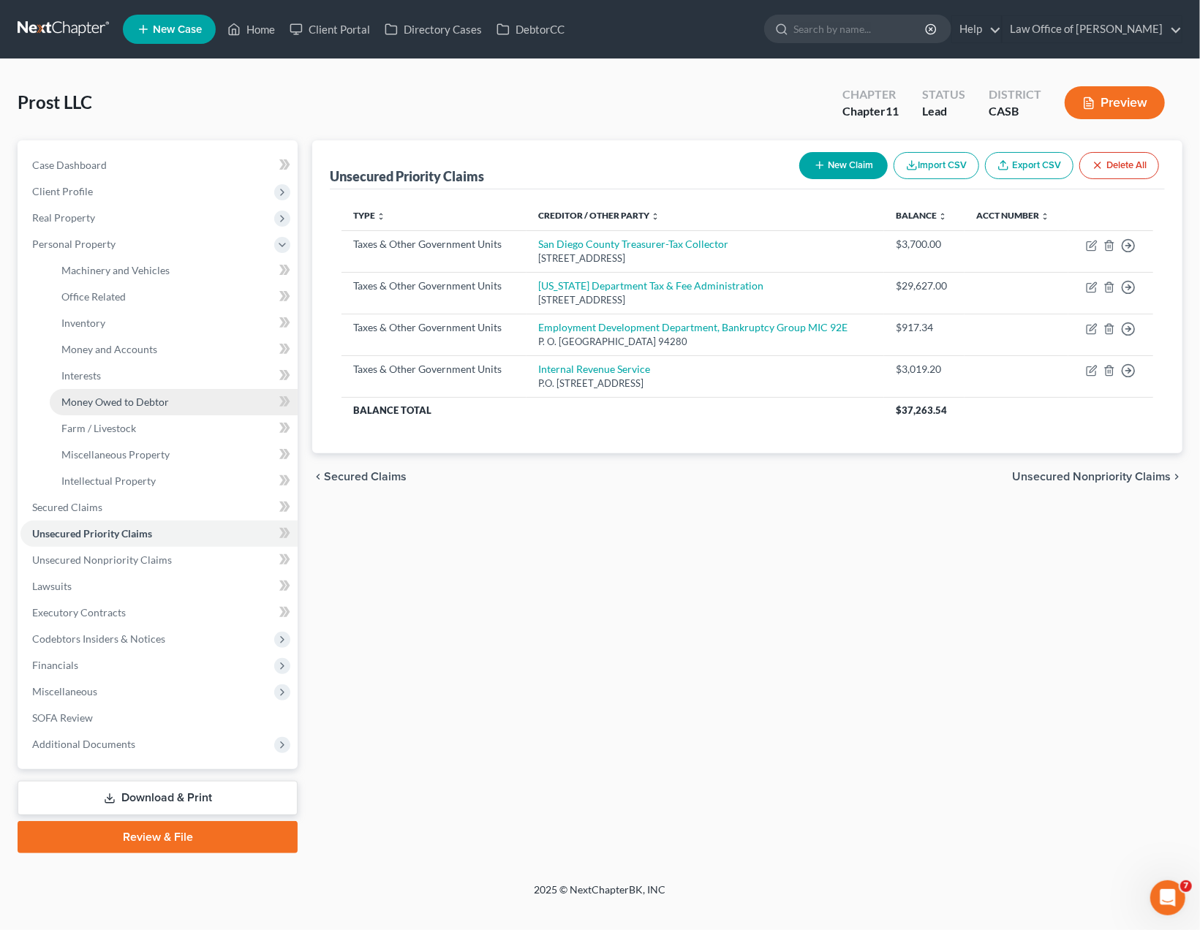
click at [129, 400] on span "Money Owed to Debtor" at bounding box center [115, 402] width 108 height 12
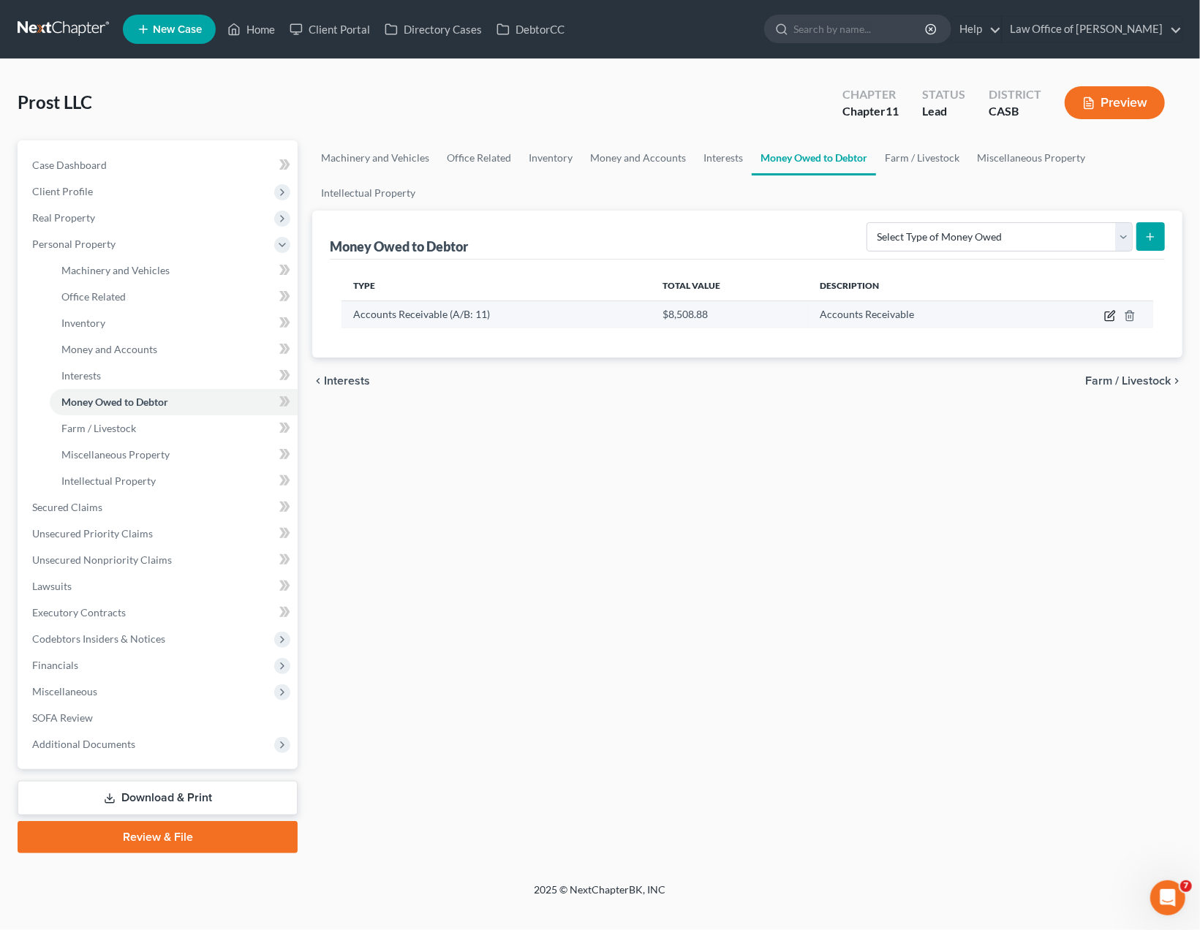
click at [1111, 315] on icon "button" at bounding box center [1110, 316] width 12 height 12
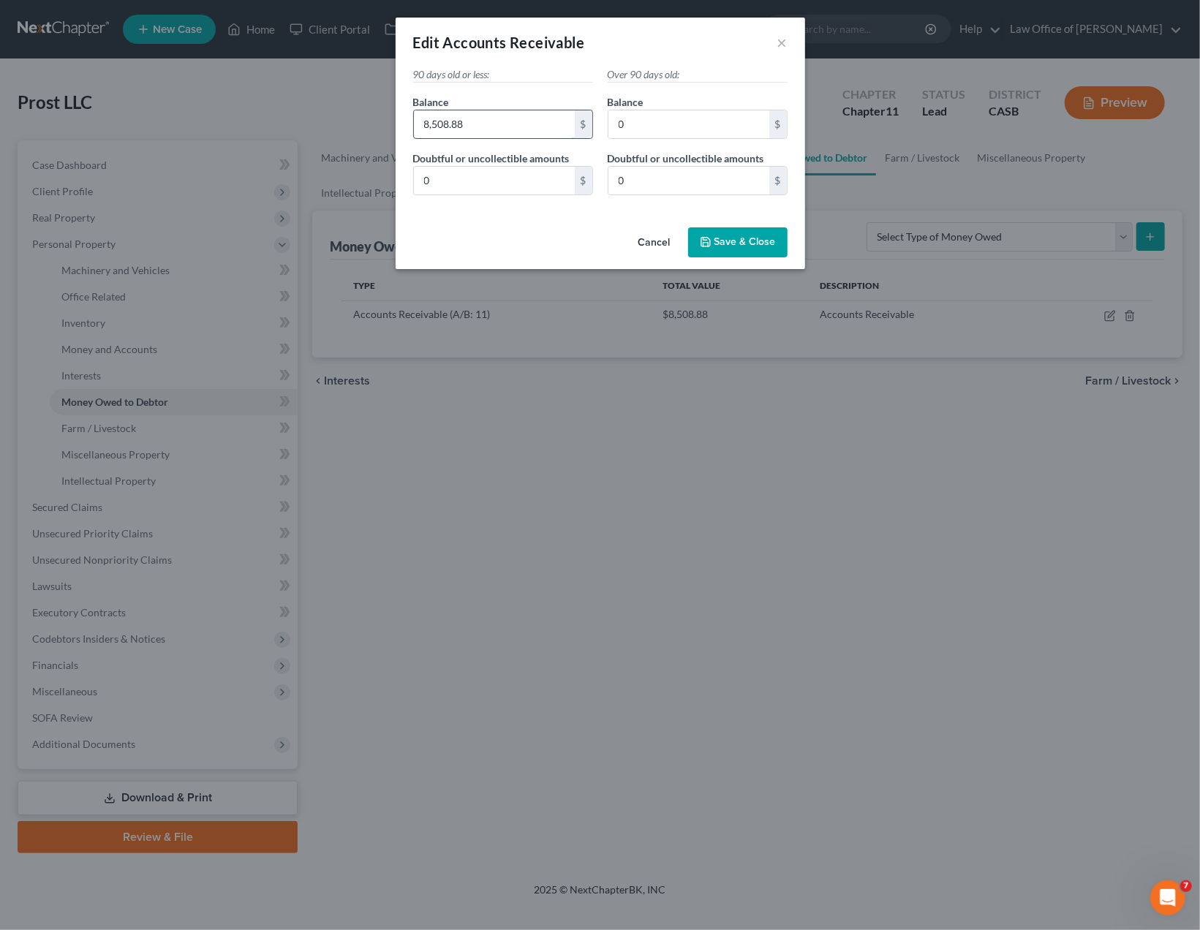
click at [462, 127] on input "8,508.88" at bounding box center [494, 124] width 161 height 28
type input "10,500"
click at [771, 241] on span "Save & Close" at bounding box center [745, 242] width 61 height 12
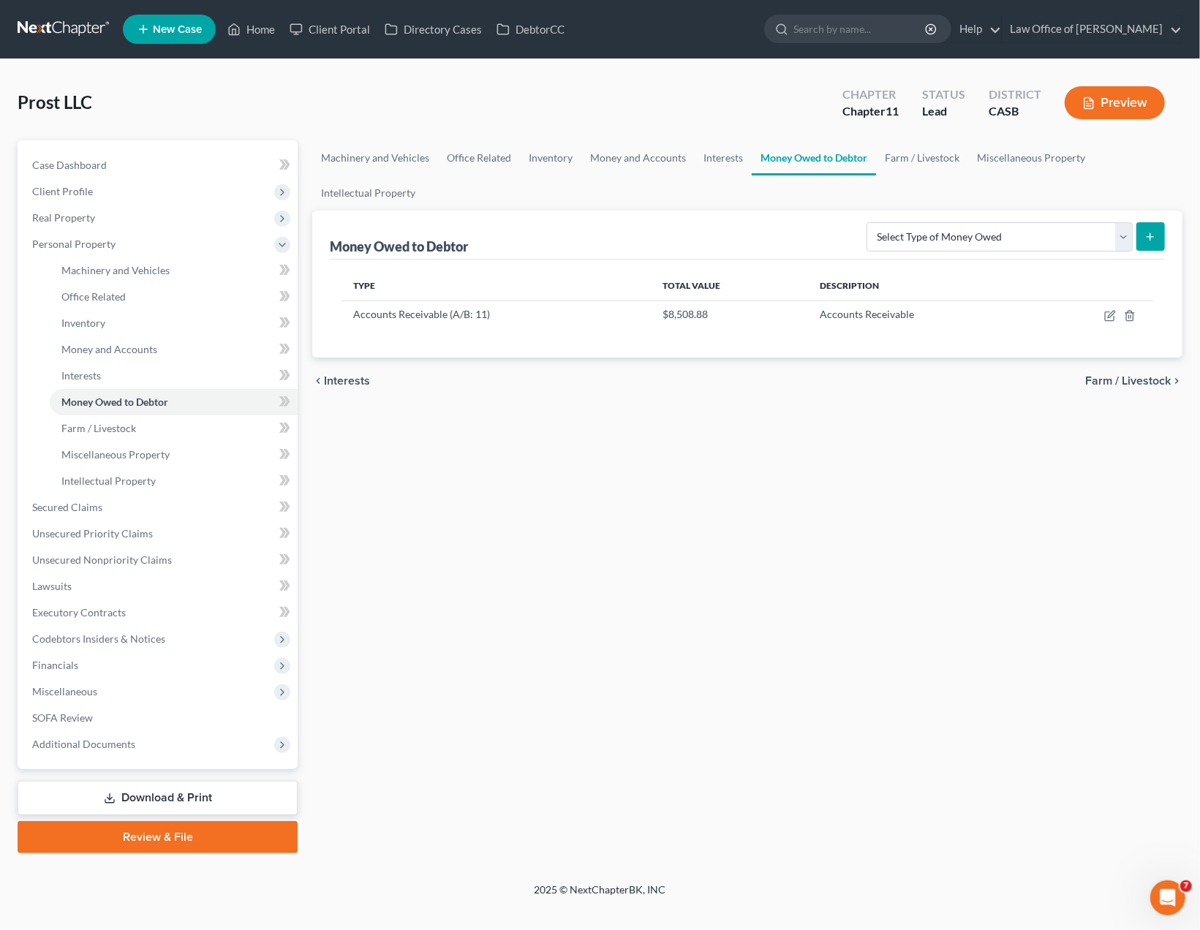
click at [958, 519] on div "Machinery and Vehicles Office Related Inventory Money and Accounts Interests Mo…" at bounding box center [747, 496] width 885 height 713
click at [1107, 314] on icon "button" at bounding box center [1110, 316] width 12 height 12
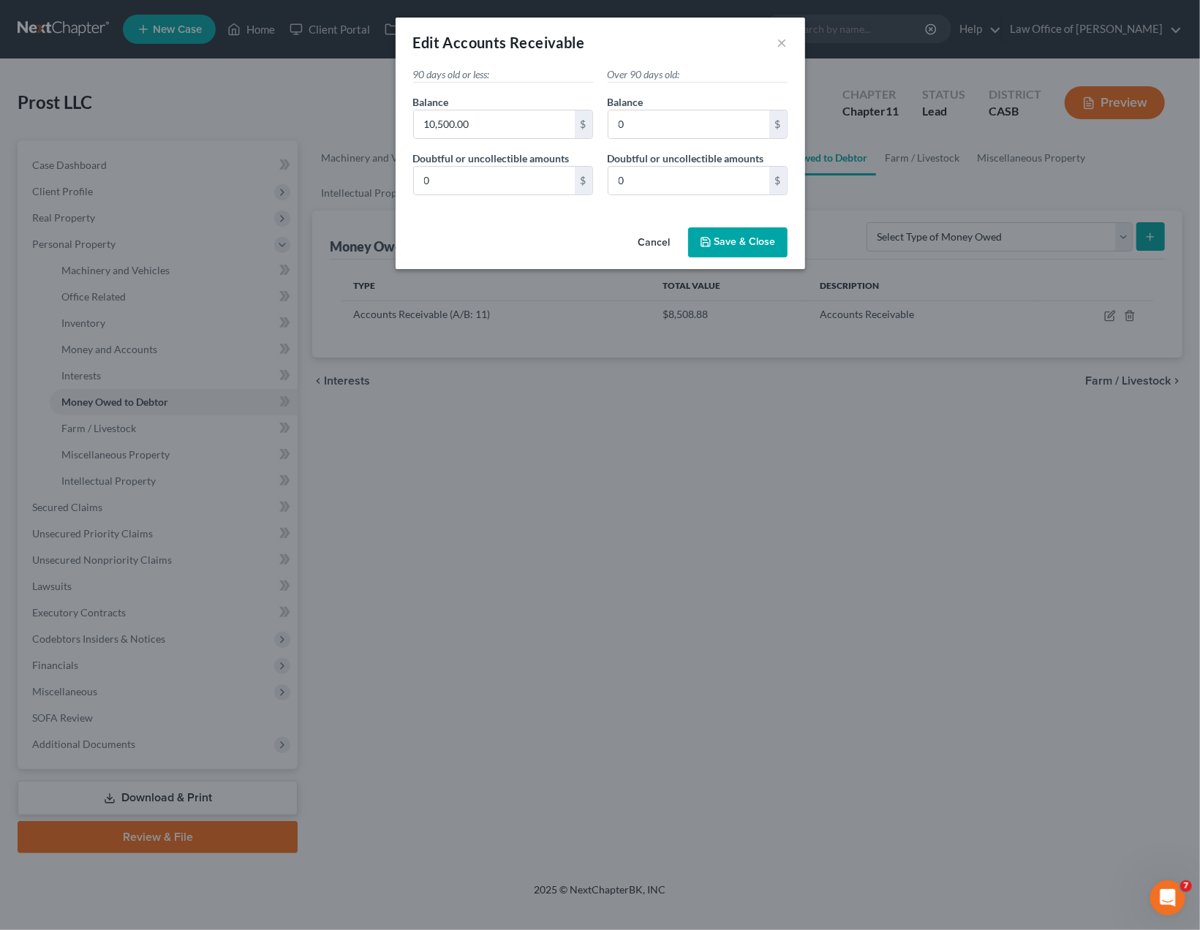
click at [769, 242] on span "Save & Close" at bounding box center [745, 242] width 61 height 12
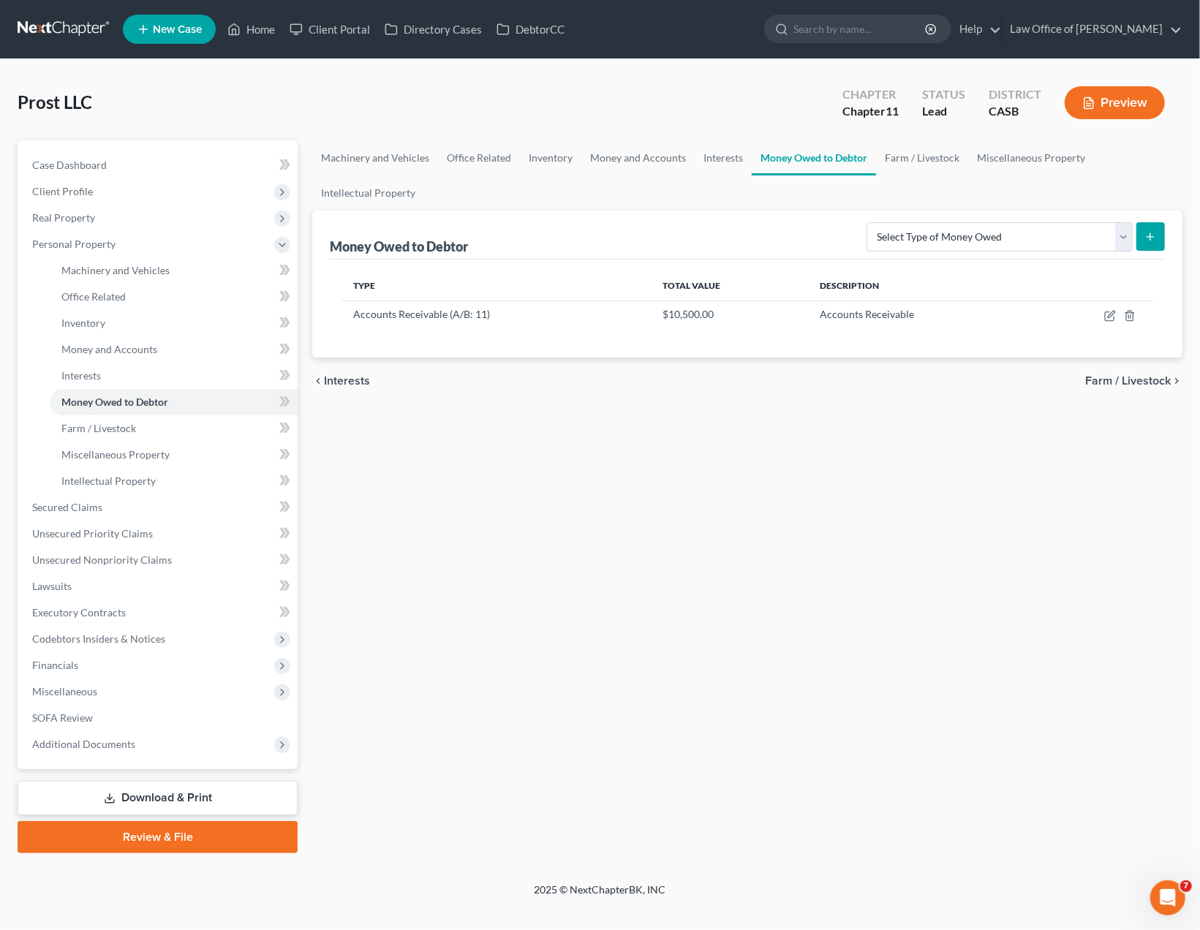
click at [400, 467] on div "Machinery and Vehicles Office Related Inventory Money and Accounts Interests Mo…" at bounding box center [747, 496] width 885 height 713
click at [129, 794] on link "Download & Print" at bounding box center [158, 798] width 280 height 34
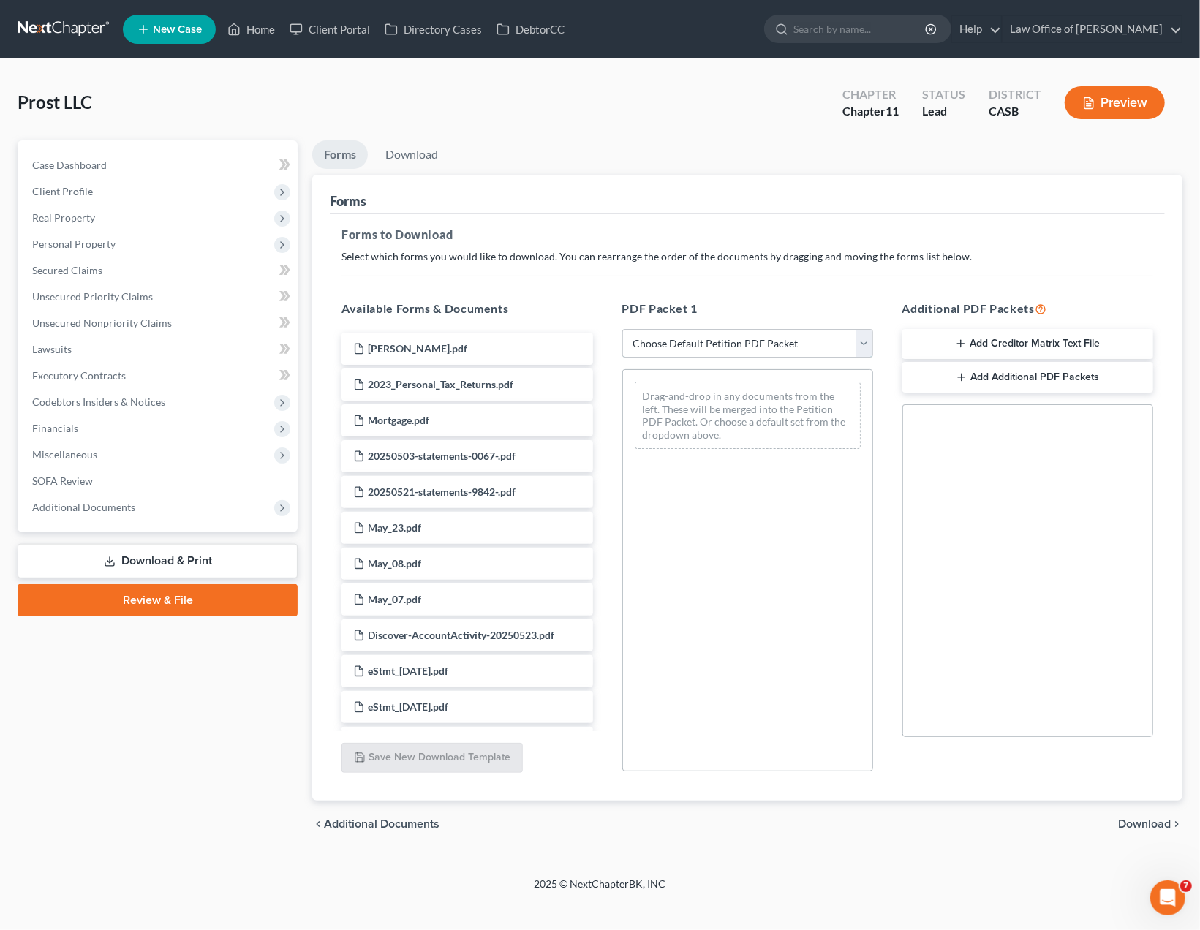
click at [622, 329] on select "Choose Default Petition PDF Packet Complete Bankruptcy Petition (all forms and …" at bounding box center [747, 343] width 251 height 29
select select "0"
click option "Complete Bankruptcy Petition (all forms and schedules)" at bounding box center [0, 0] width 0 height 0
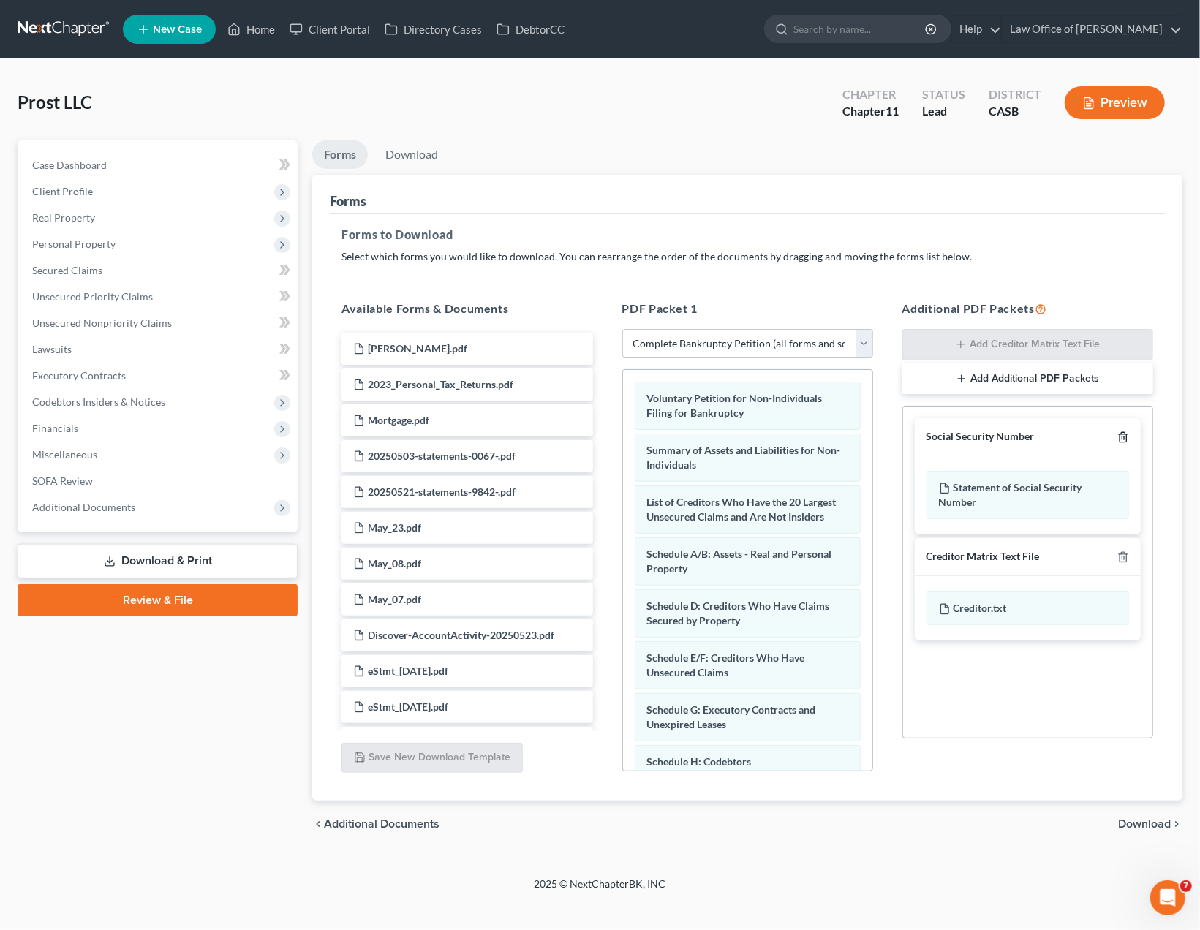
click at [1128, 434] on polyline "button" at bounding box center [1123, 434] width 9 height 0
click at [1159, 823] on span "Download" at bounding box center [1144, 824] width 53 height 12
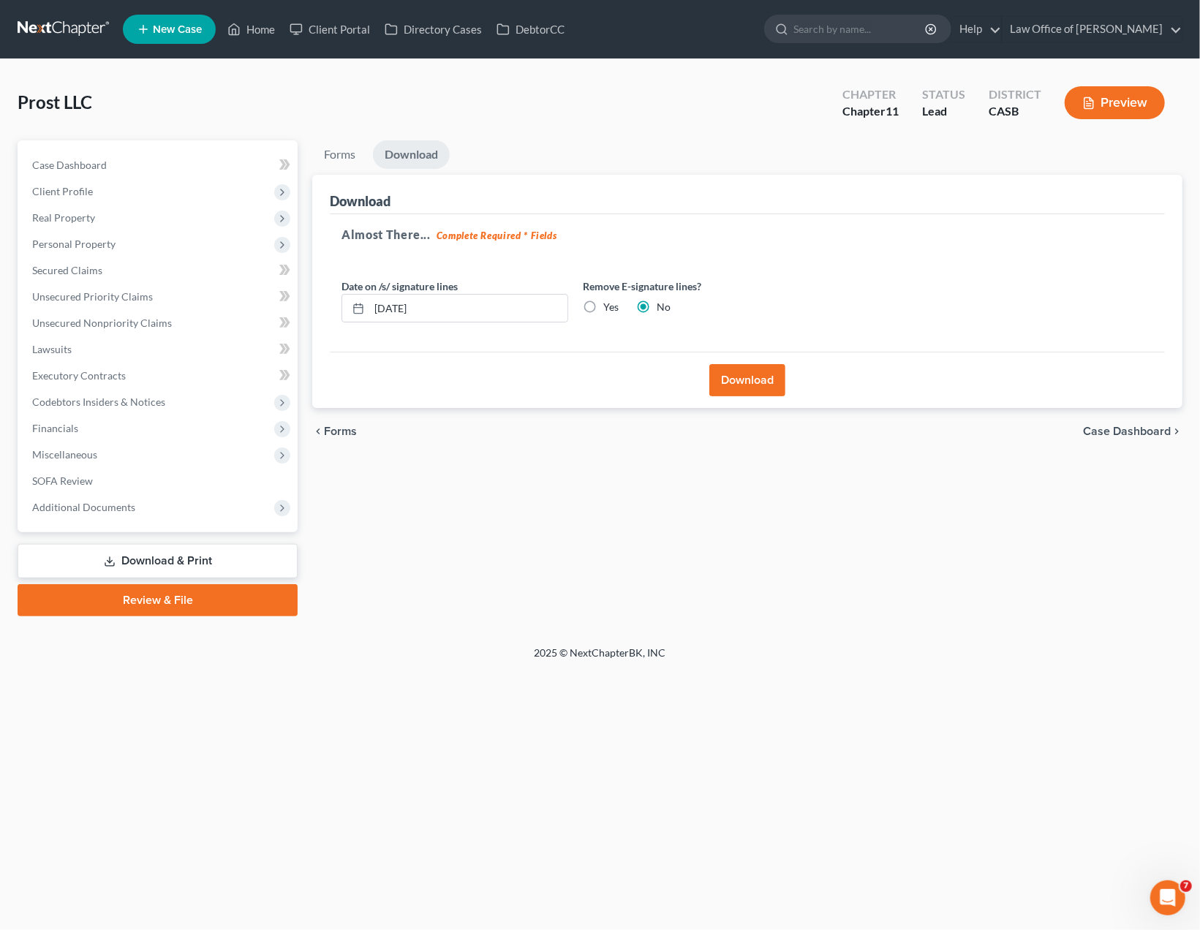
click at [757, 379] on button "Download" at bounding box center [747, 380] width 76 height 32
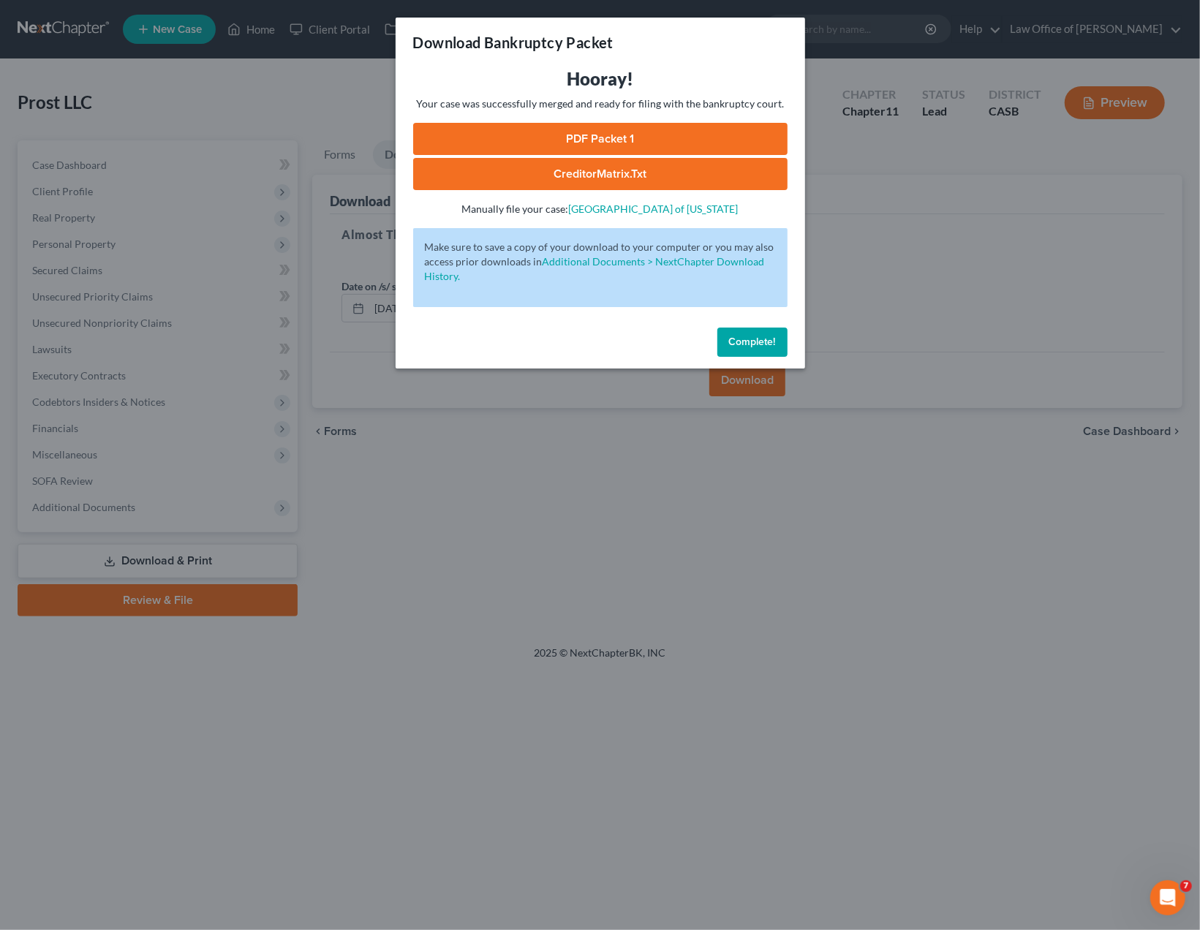
click at [603, 131] on link "PDF Packet 1" at bounding box center [600, 139] width 374 height 32
click at [608, 173] on link "CreditorMatrix.txt" at bounding box center [600, 174] width 374 height 32
click at [976, 287] on div "Download Bankruptcy Packet Hooray! Your case was successfully merged and ready …" at bounding box center [600, 465] width 1200 height 930
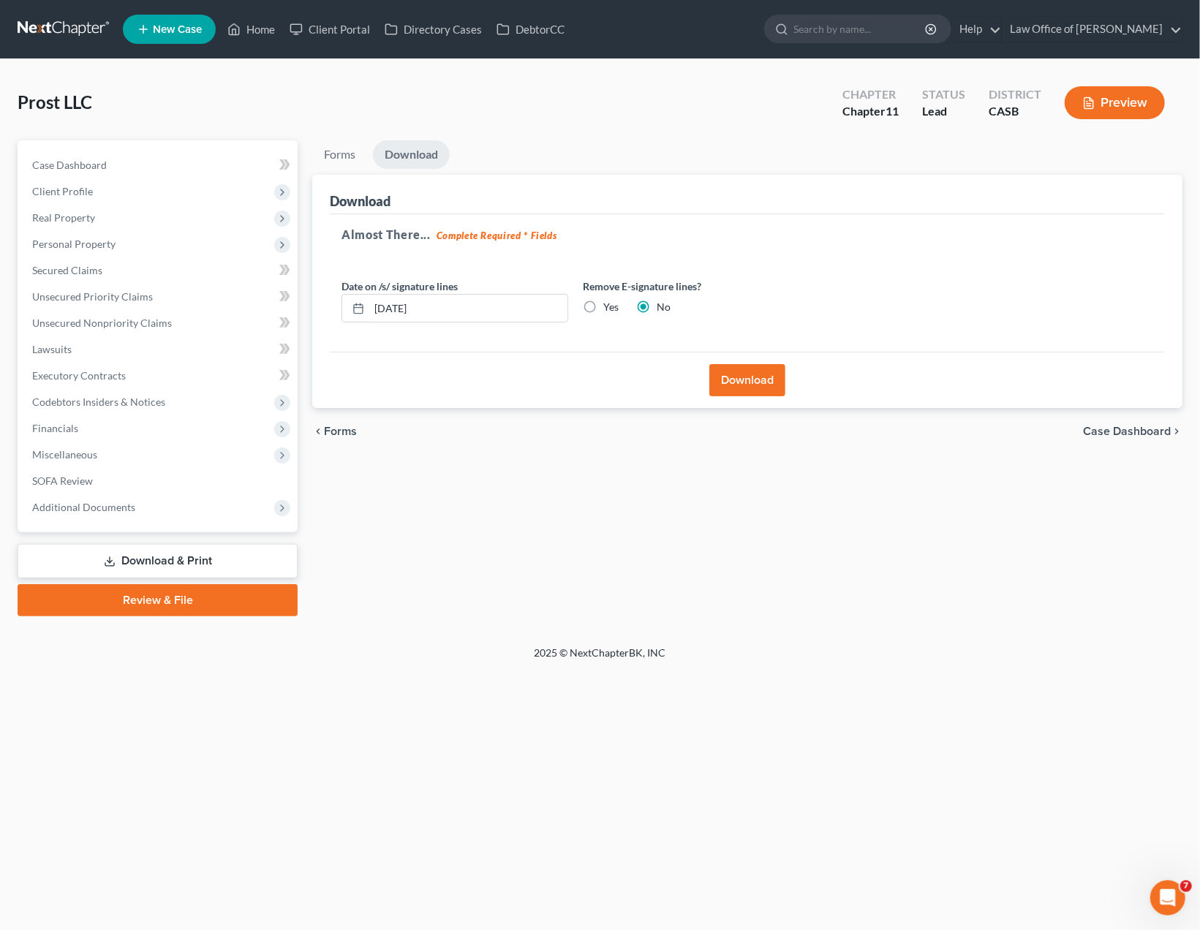
click at [349, 97] on div "Prost LLC Upgraded Chapter Chapter 11 Status Lead District CASB Preview" at bounding box center [600, 109] width 1165 height 64
click at [552, 107] on div "Prost LLC Upgraded Chapter Chapter 11 Status Lead District CASB Preview" at bounding box center [600, 109] width 1165 height 64
click at [526, 102] on div "Prost LLC Upgraded Chapter Chapter 11 Status Lead District CASB Preview" at bounding box center [600, 109] width 1165 height 64
